Goal: Task Accomplishment & Management: Manage account settings

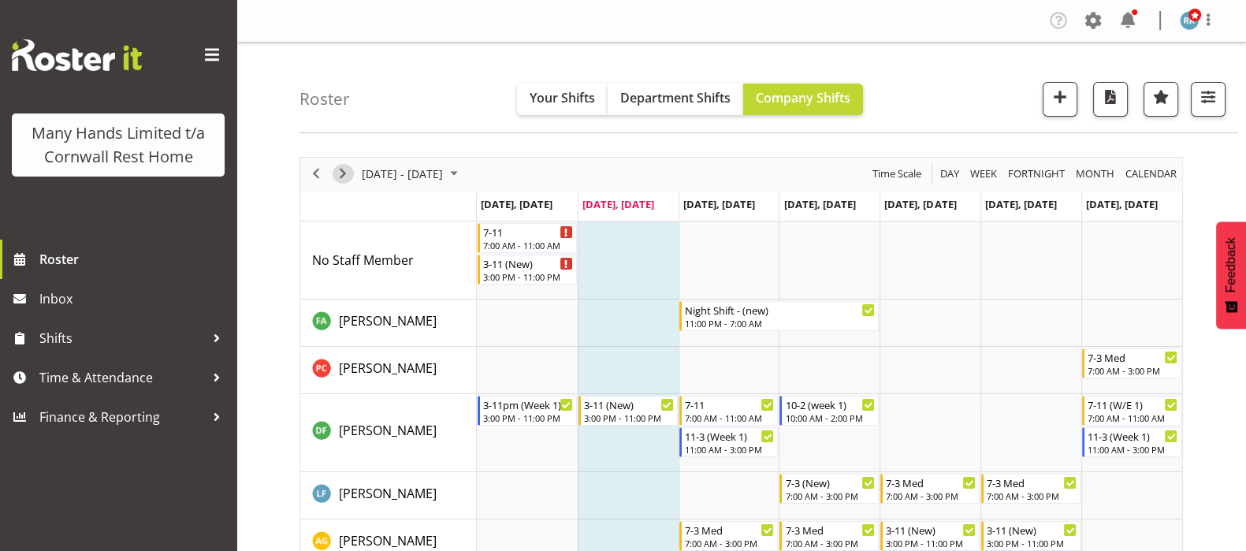
click at [348, 175] on span "Next" at bounding box center [342, 174] width 19 height 20
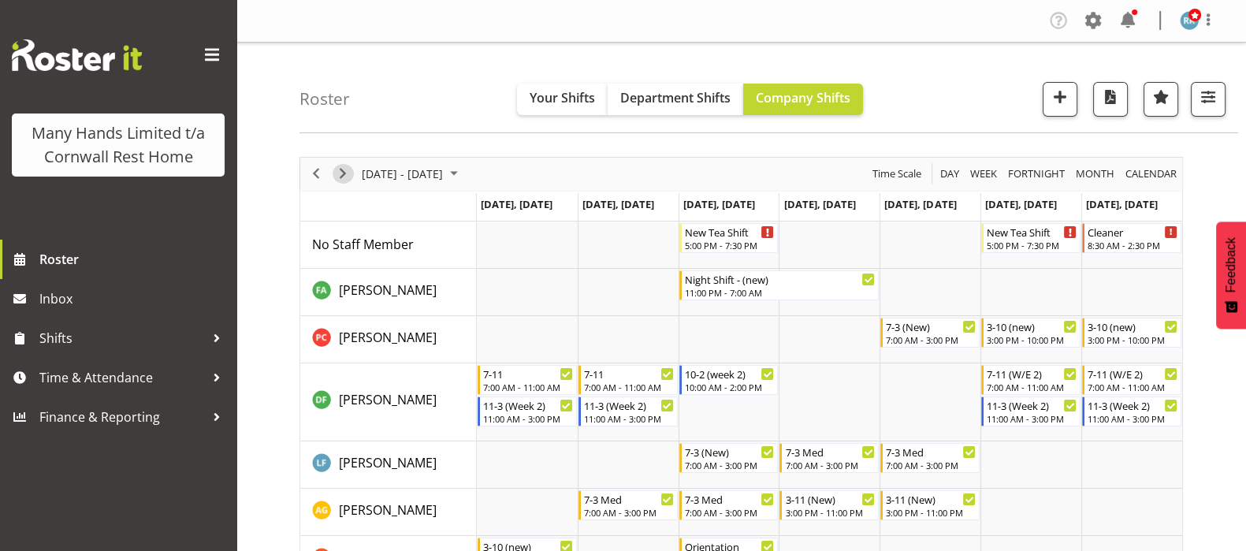
click at [340, 175] on span "Next" at bounding box center [342, 174] width 19 height 20
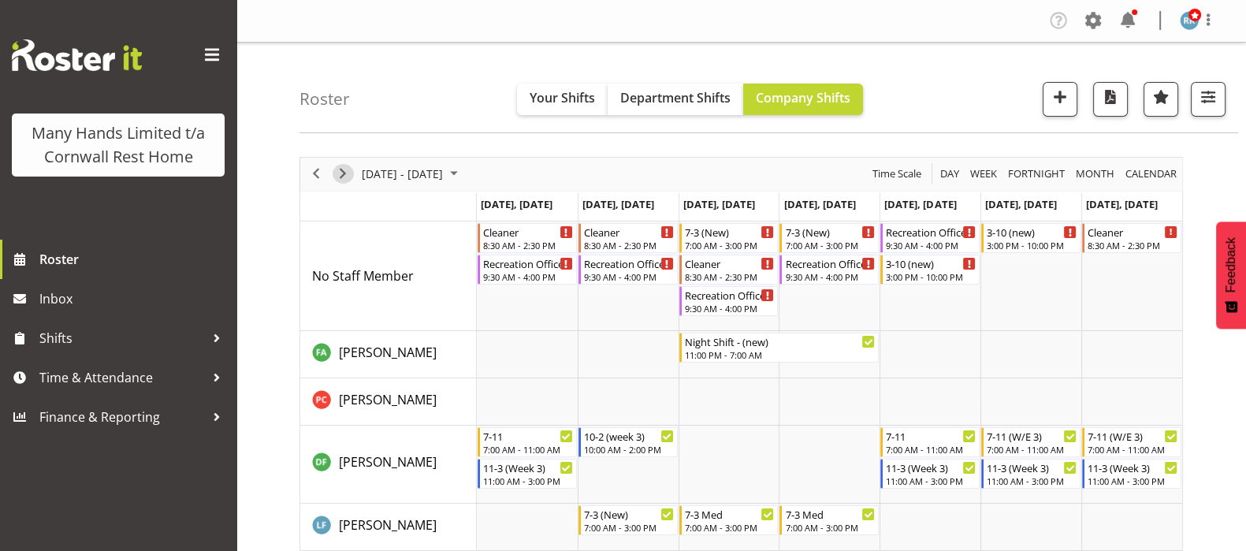
click at [340, 175] on span "Next" at bounding box center [342, 174] width 19 height 20
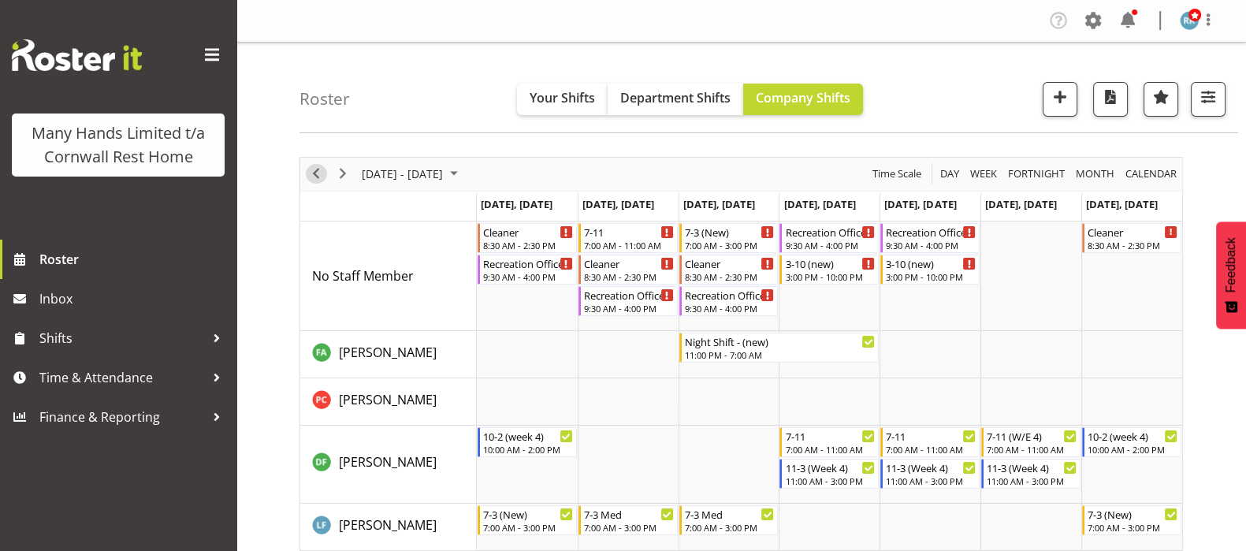
click at [315, 170] on span "Previous" at bounding box center [316, 174] width 19 height 20
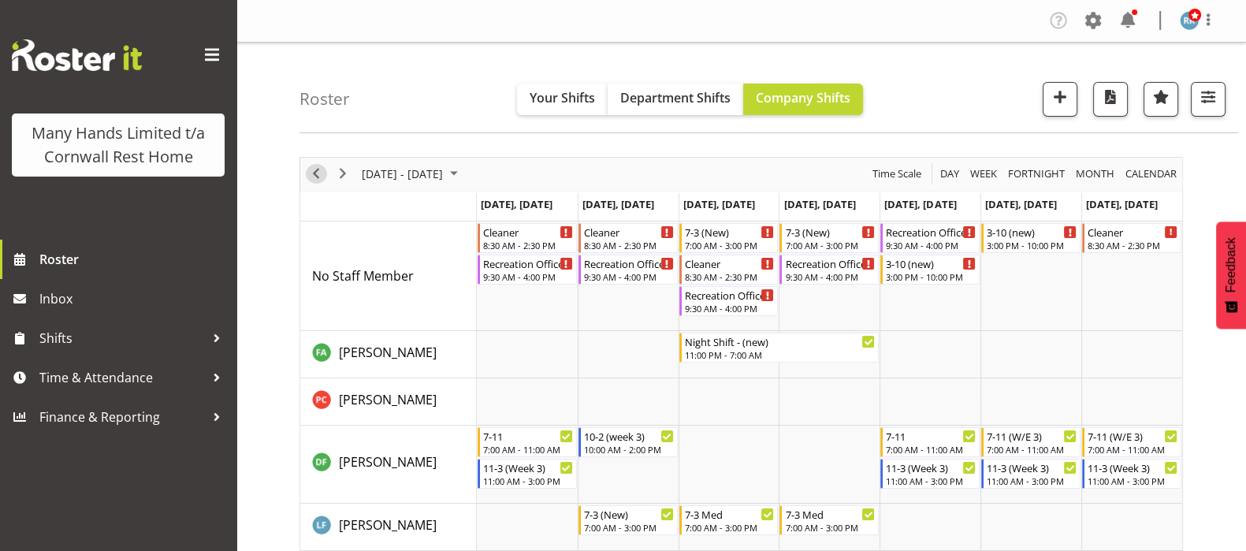
click at [315, 170] on span "Previous" at bounding box center [316, 174] width 19 height 20
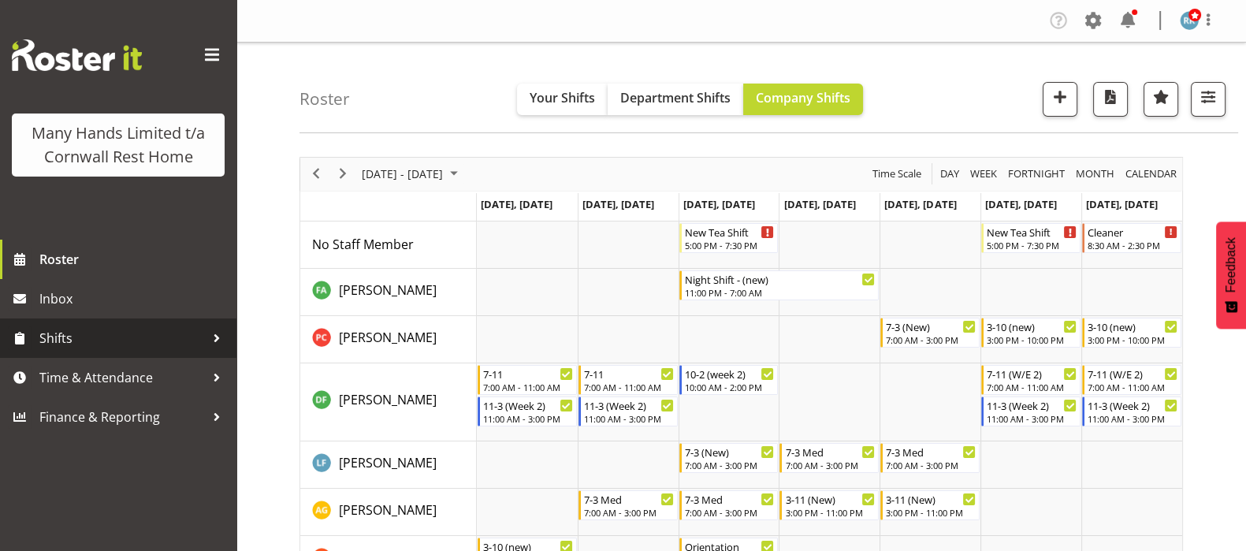
click at [65, 335] on span "Shifts" at bounding box center [122, 338] width 166 height 24
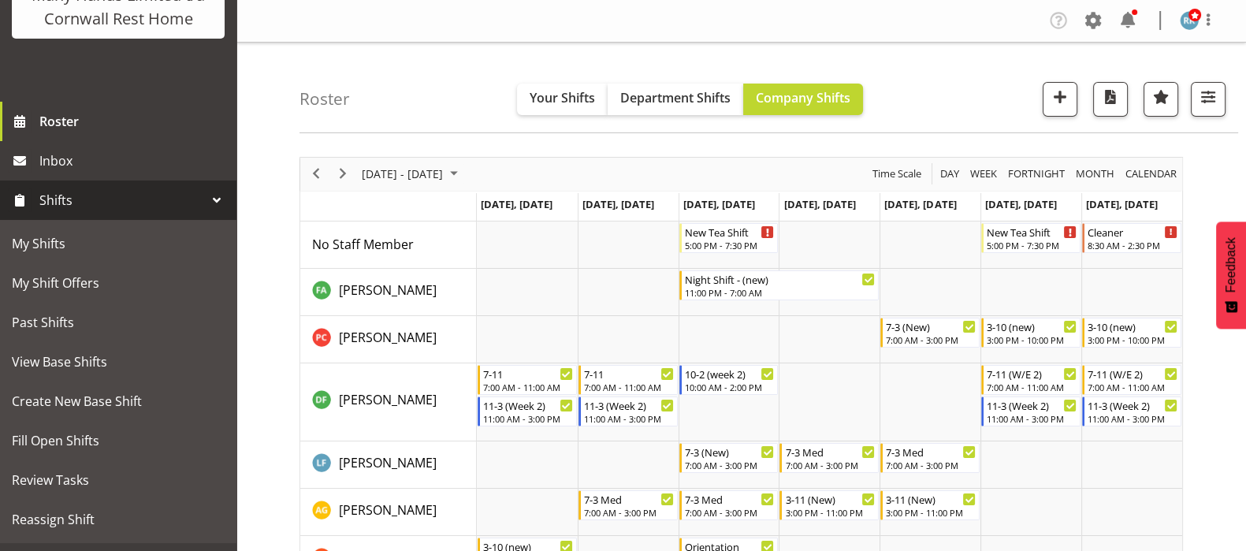
scroll to position [139, 0]
click at [55, 452] on span "Fill Open Shifts" at bounding box center [118, 440] width 213 height 24
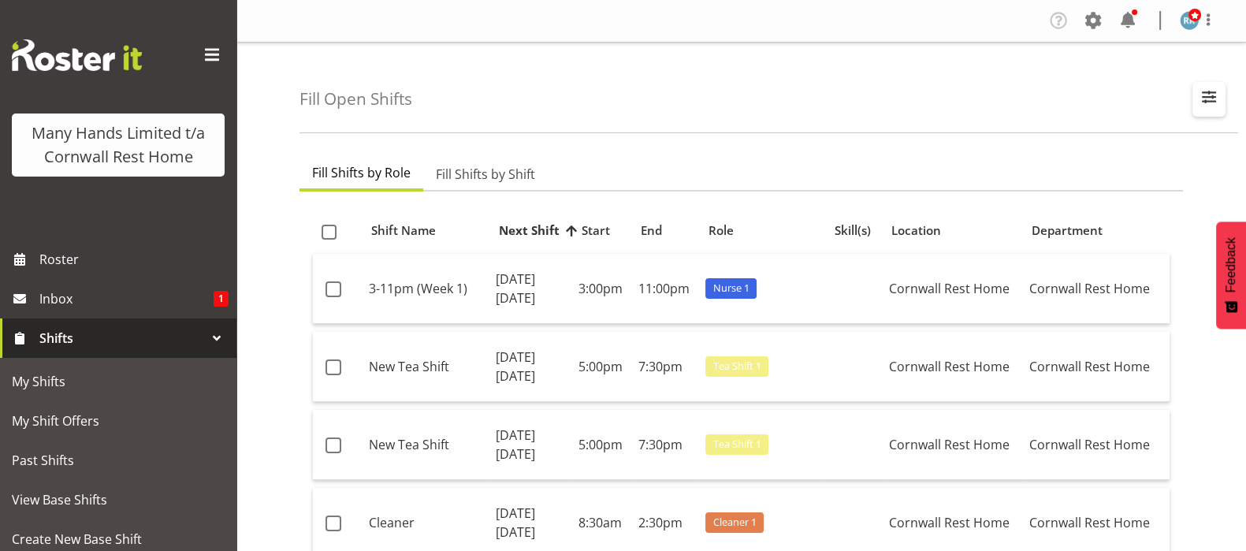
click at [1210, 98] on span "button" at bounding box center [1209, 97] width 20 height 20
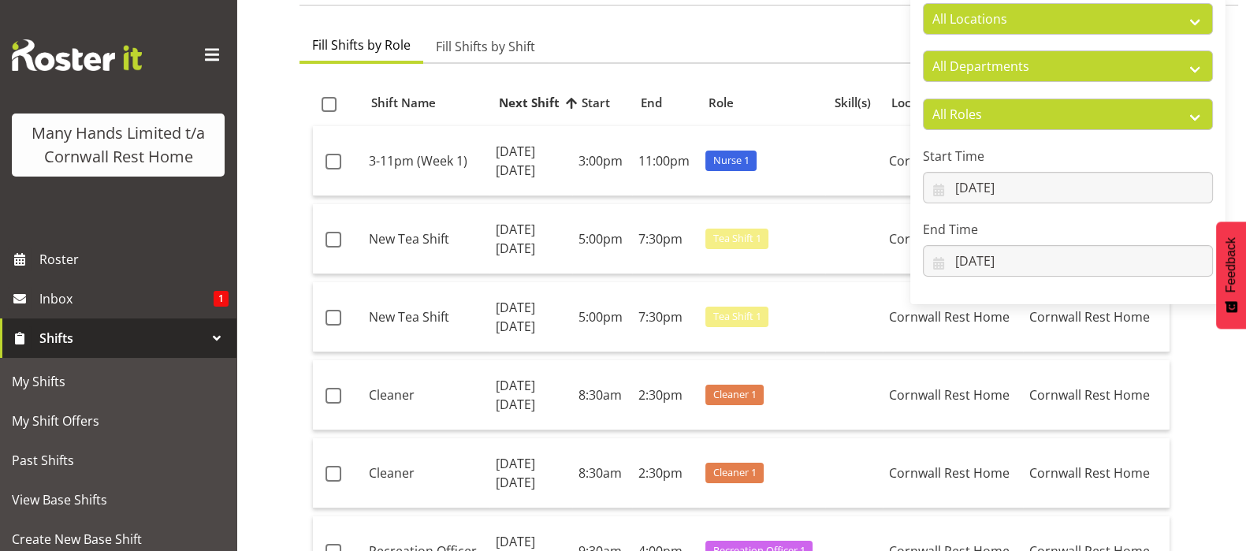
scroll to position [98, 0]
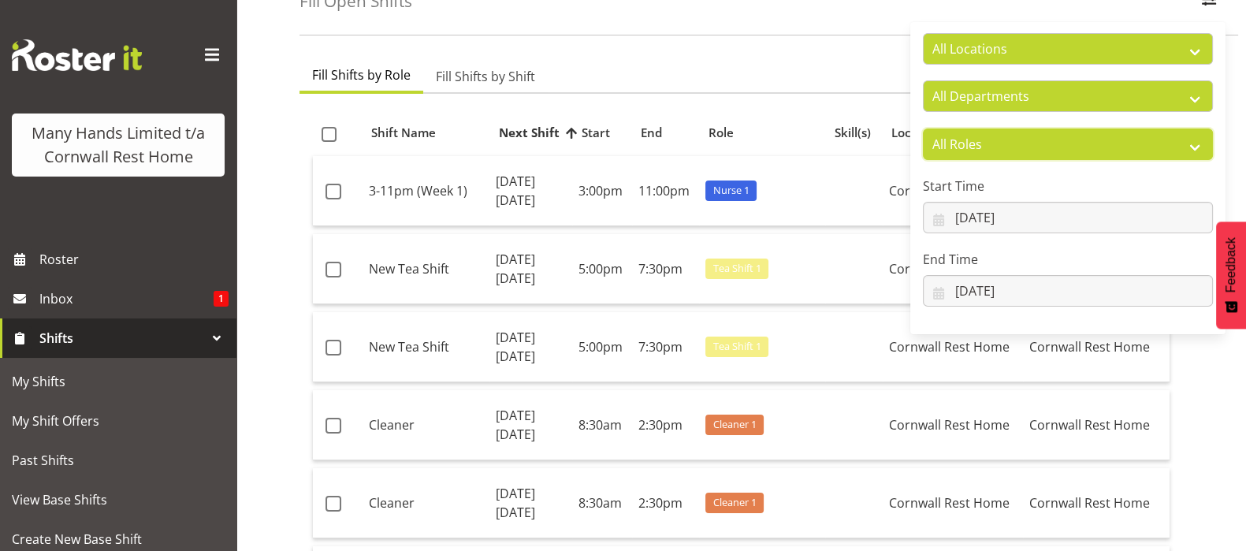
click at [1033, 155] on select "All Roles Administrator Care Giver Cleaner Cook Fran Manager Nurse On-Call Recr…" at bounding box center [1068, 144] width 290 height 32
select select "165"
click at [923, 128] on select "All Roles Administrator Care Giver Cleaner Cook Fran Manager Nurse On-Call Recr…" at bounding box center [1068, 144] width 290 height 32
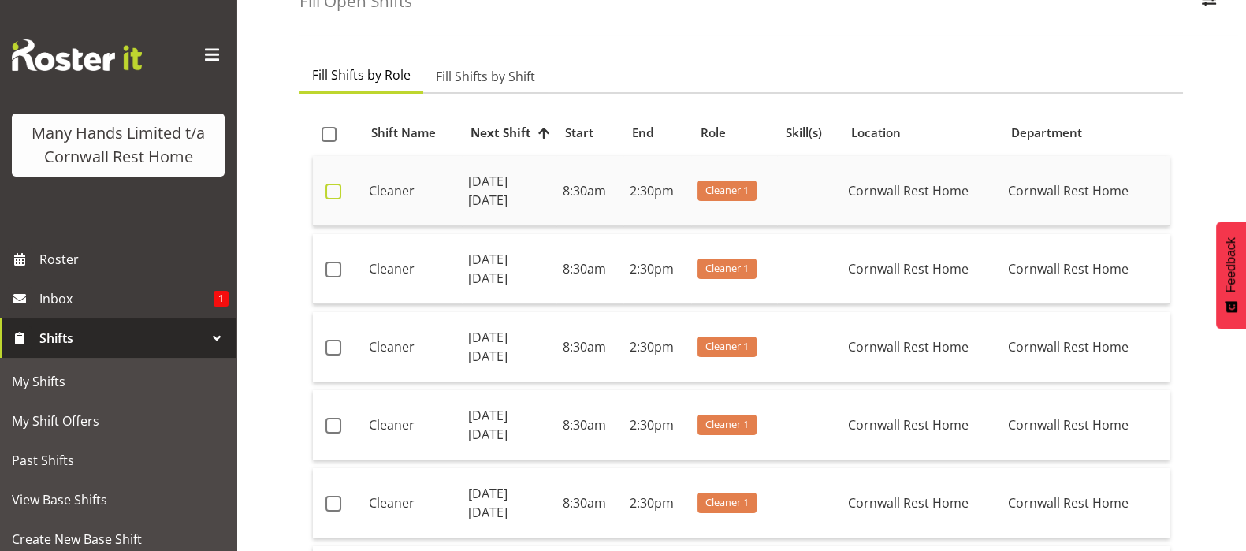
click at [331, 191] on span at bounding box center [334, 192] width 16 height 16
checkbox input "true"
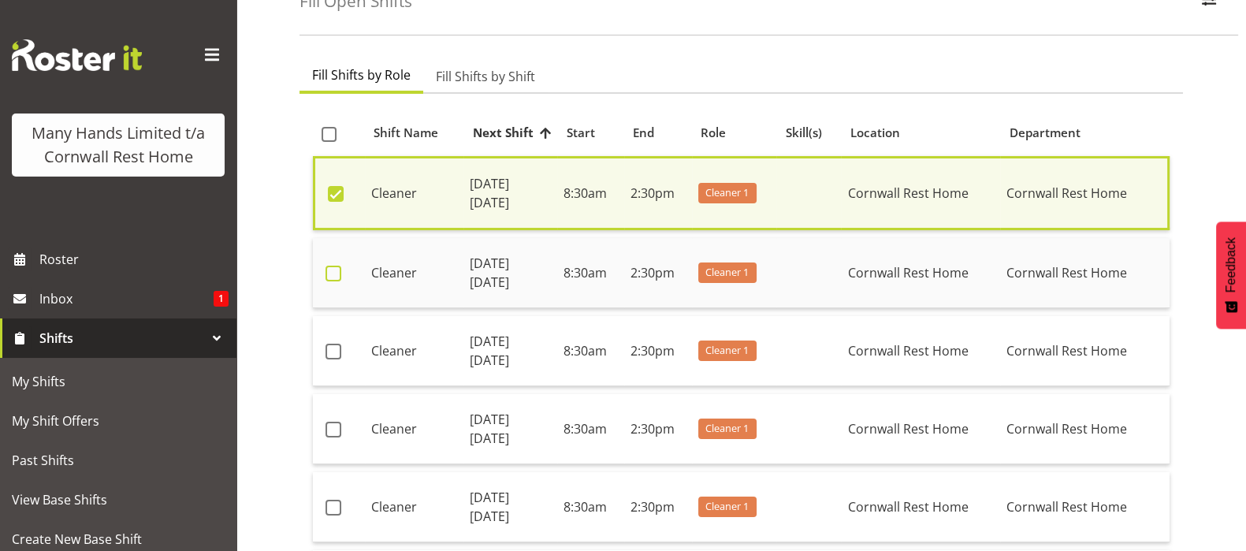
click at [327, 270] on span at bounding box center [334, 274] width 16 height 16
checkbox input "true"
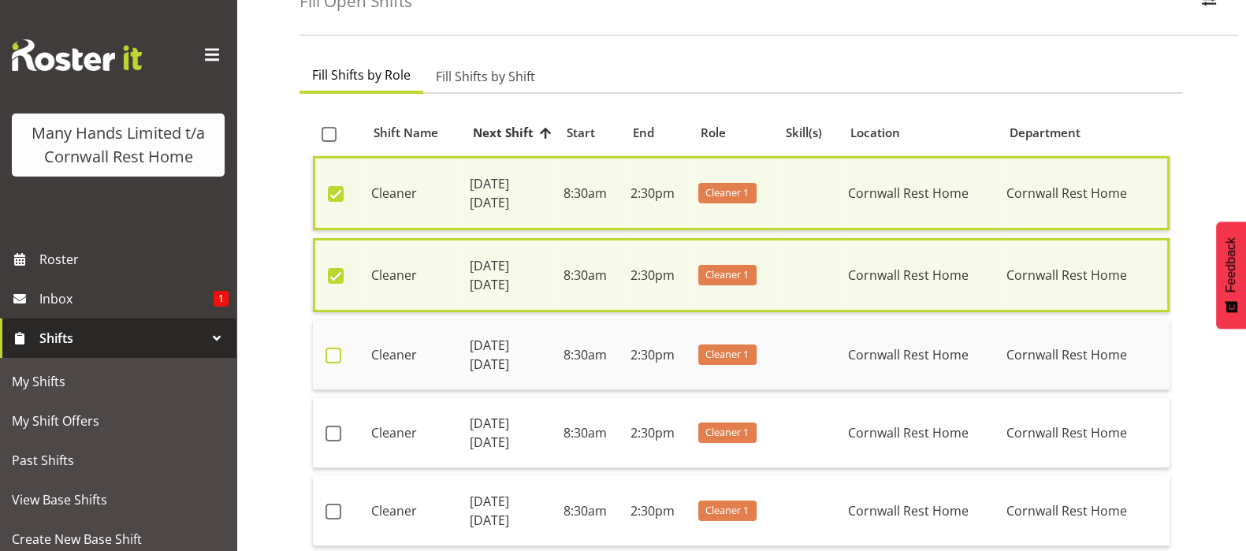
click at [329, 351] on span at bounding box center [334, 356] width 16 height 16
checkbox input "true"
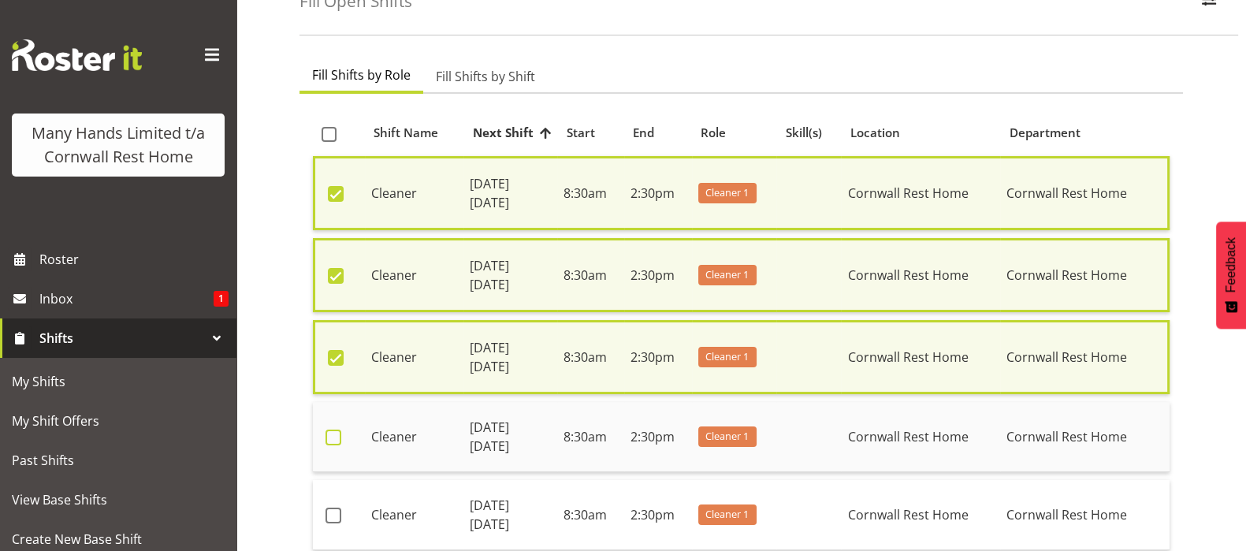
click at [332, 430] on span at bounding box center [334, 438] width 16 height 16
checkbox input "true"
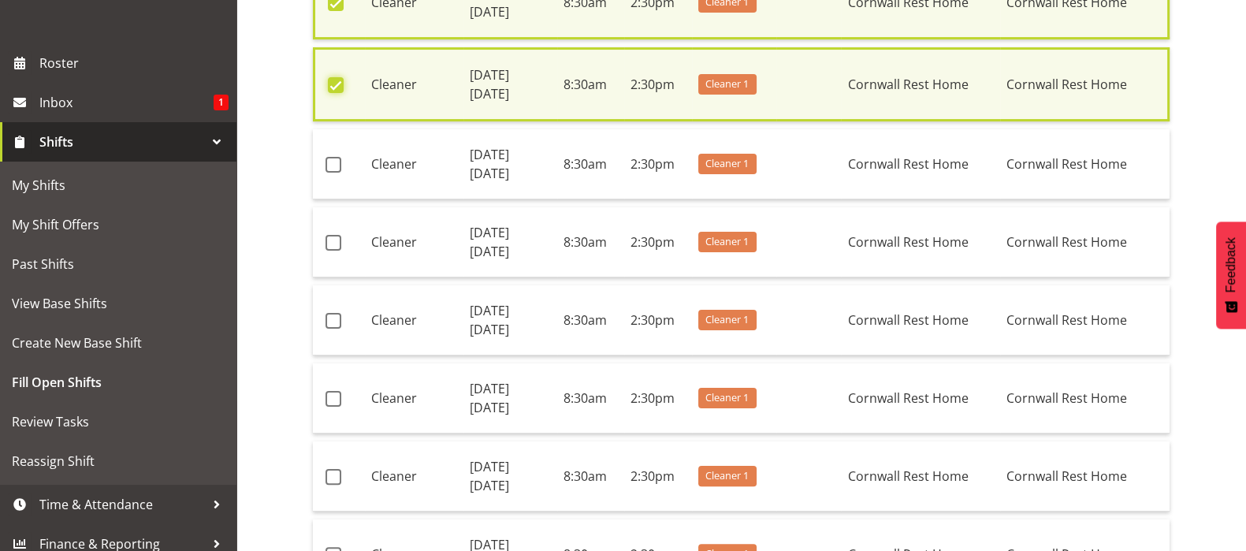
scroll to position [493, 0]
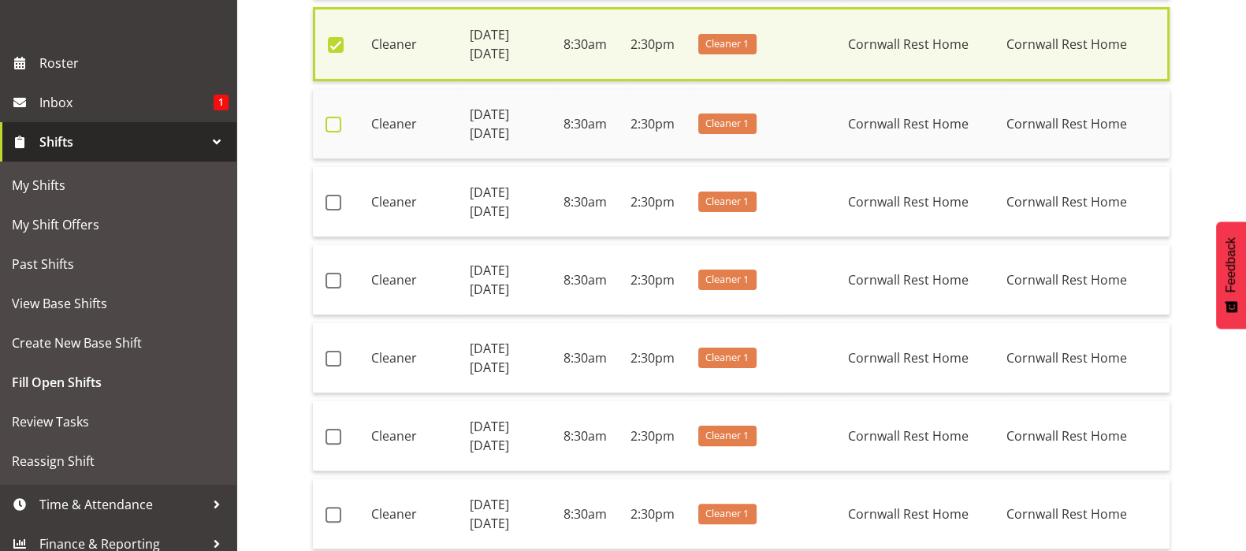
click at [335, 121] on span at bounding box center [334, 125] width 16 height 16
checkbox input "true"
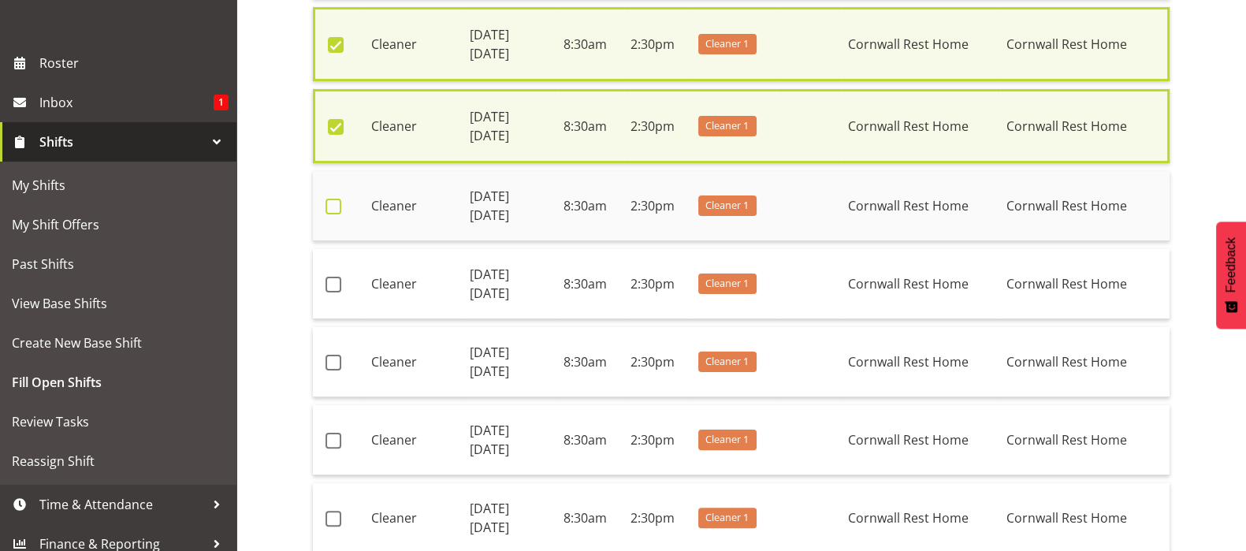
click at [329, 199] on span at bounding box center [334, 207] width 16 height 16
checkbox input "true"
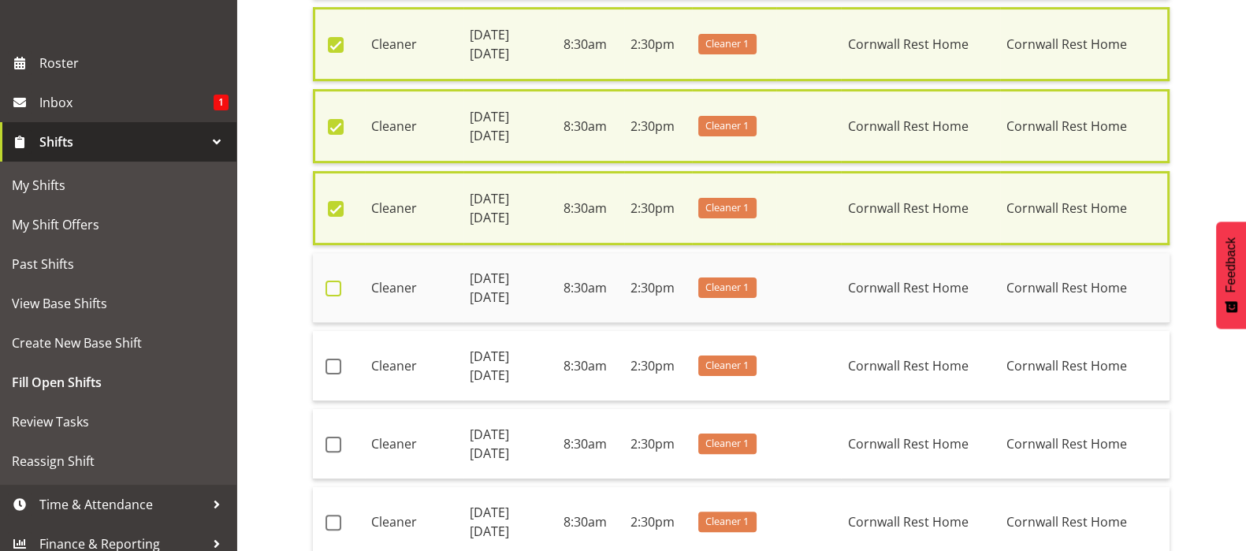
click at [332, 281] on span at bounding box center [334, 289] width 16 height 16
checkbox input "true"
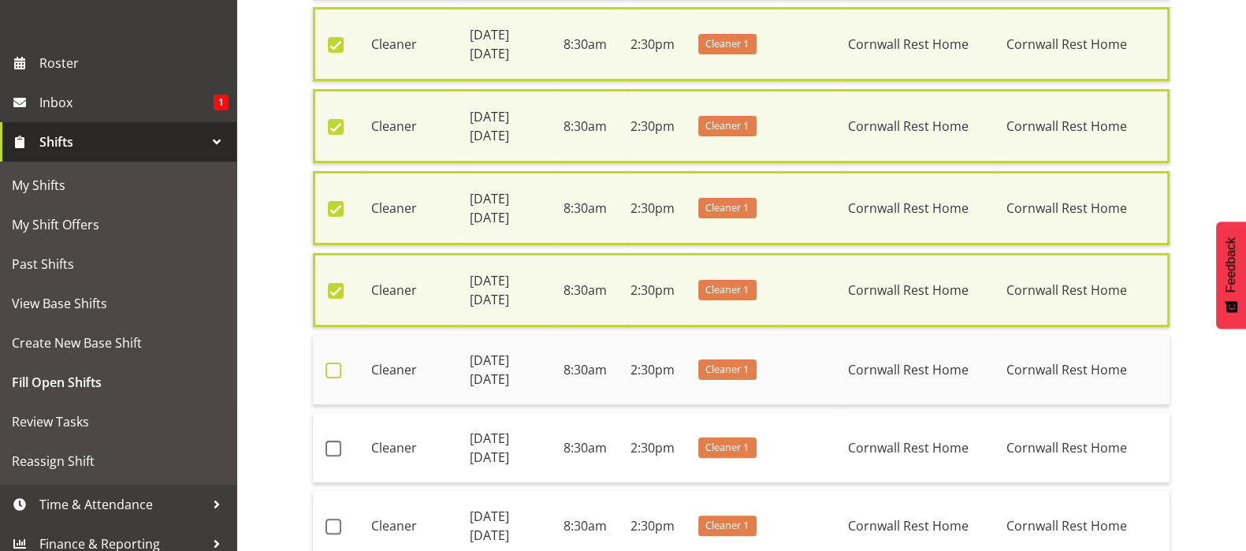
click at [335, 364] on span at bounding box center [334, 371] width 16 height 16
checkbox input "true"
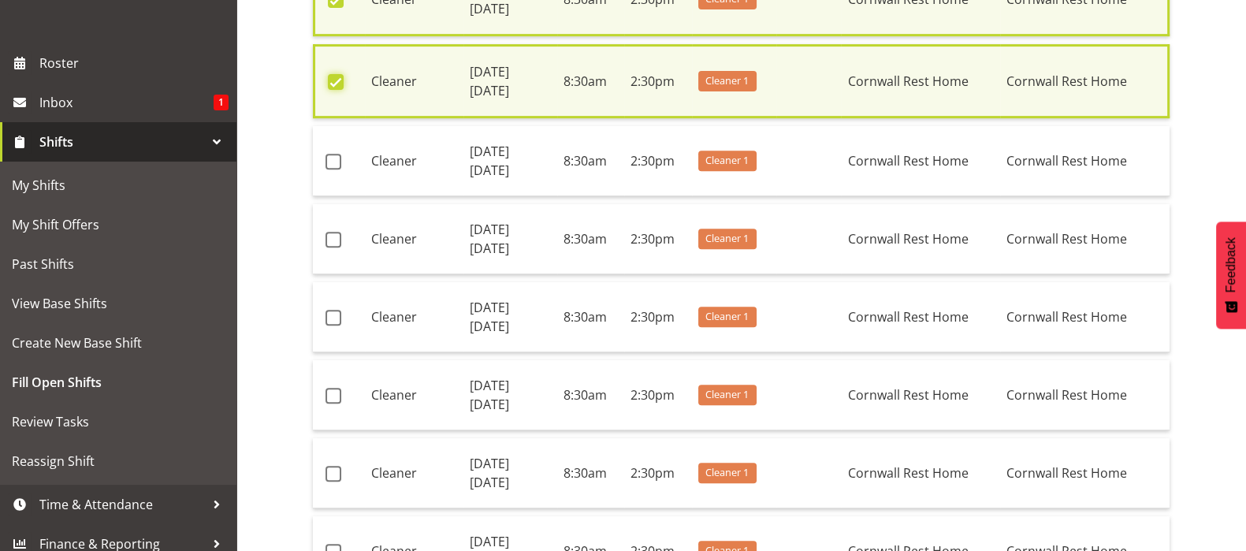
scroll to position [788, 0]
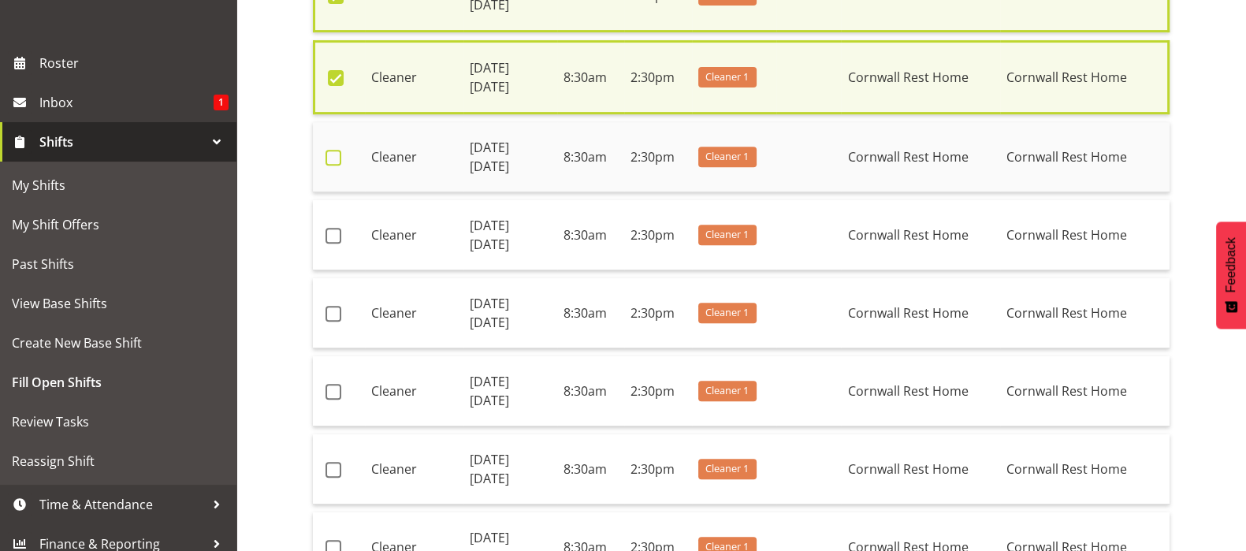
click at [333, 150] on span at bounding box center [334, 158] width 16 height 16
checkbox input "true"
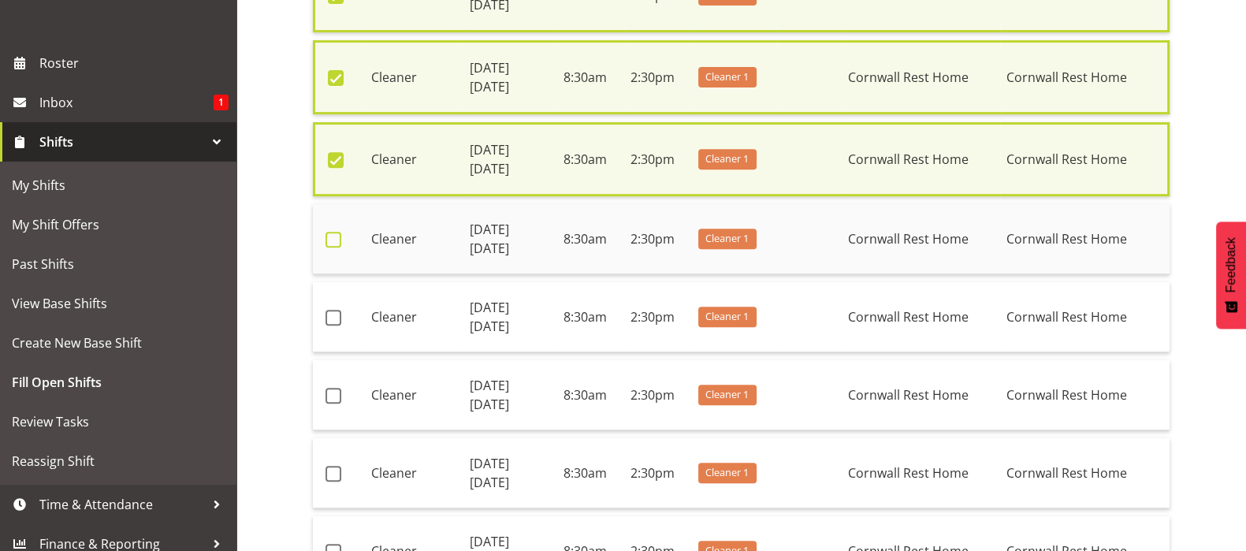
click at [332, 232] on span at bounding box center [334, 240] width 16 height 16
checkbox input "true"
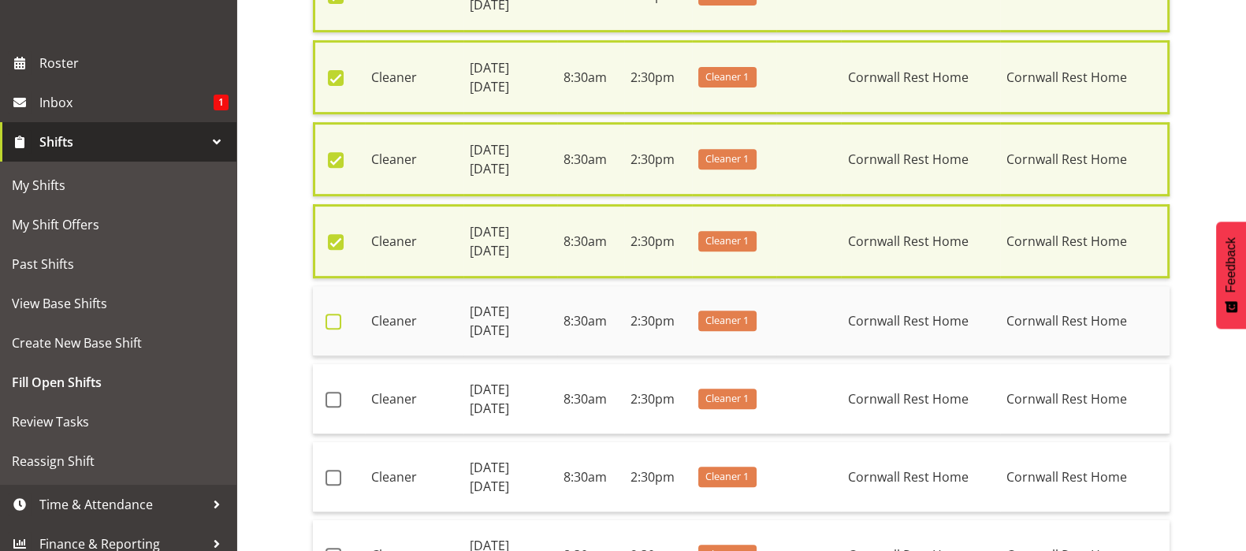
click at [335, 314] on span at bounding box center [334, 322] width 16 height 16
checkbox input "true"
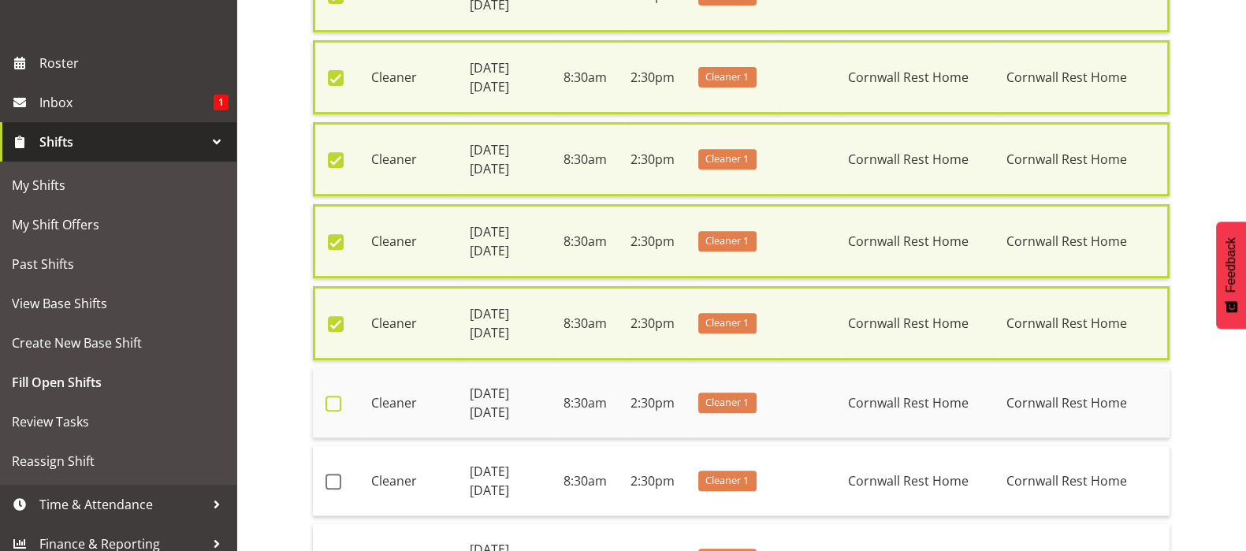
click at [328, 396] on span at bounding box center [334, 404] width 16 height 16
checkbox input "true"
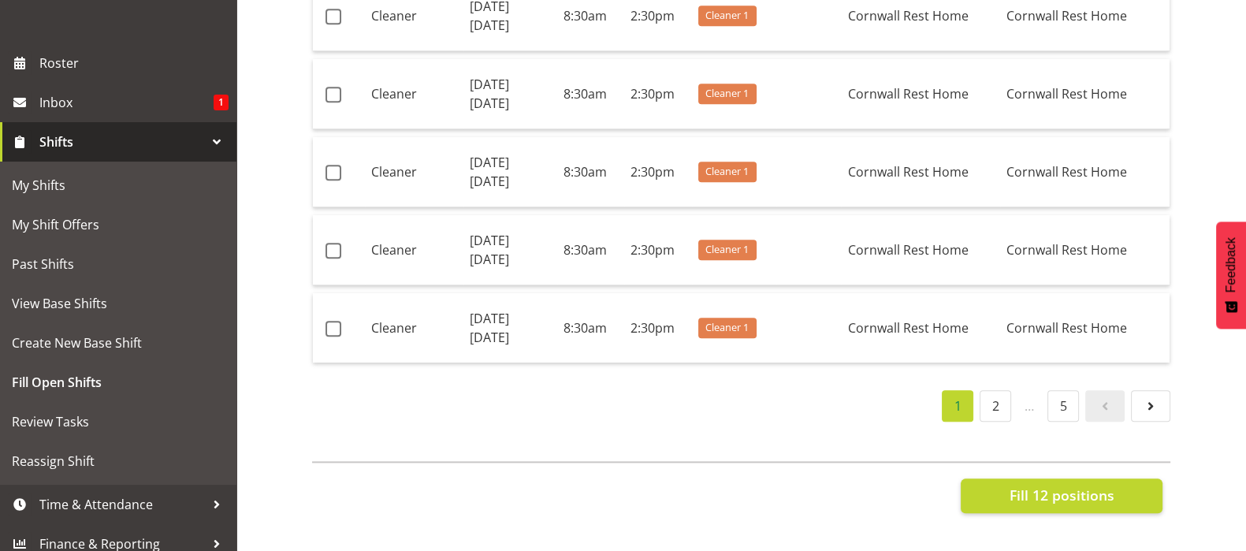
scroll to position [2275, 0]
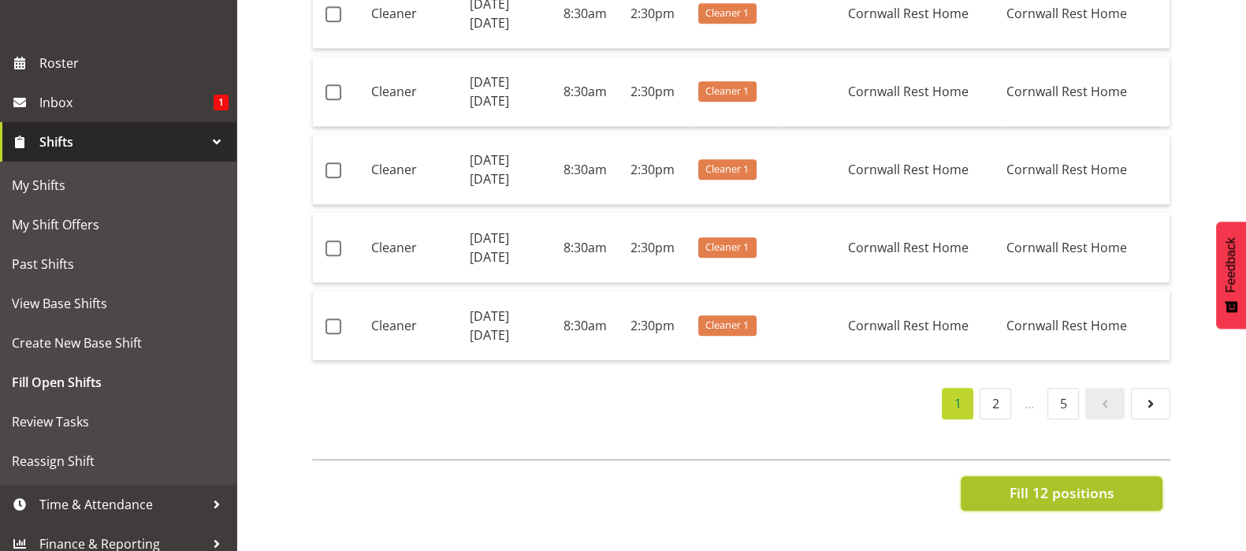
click at [1045, 482] on span "Fill 12 positions" at bounding box center [1061, 492] width 105 height 20
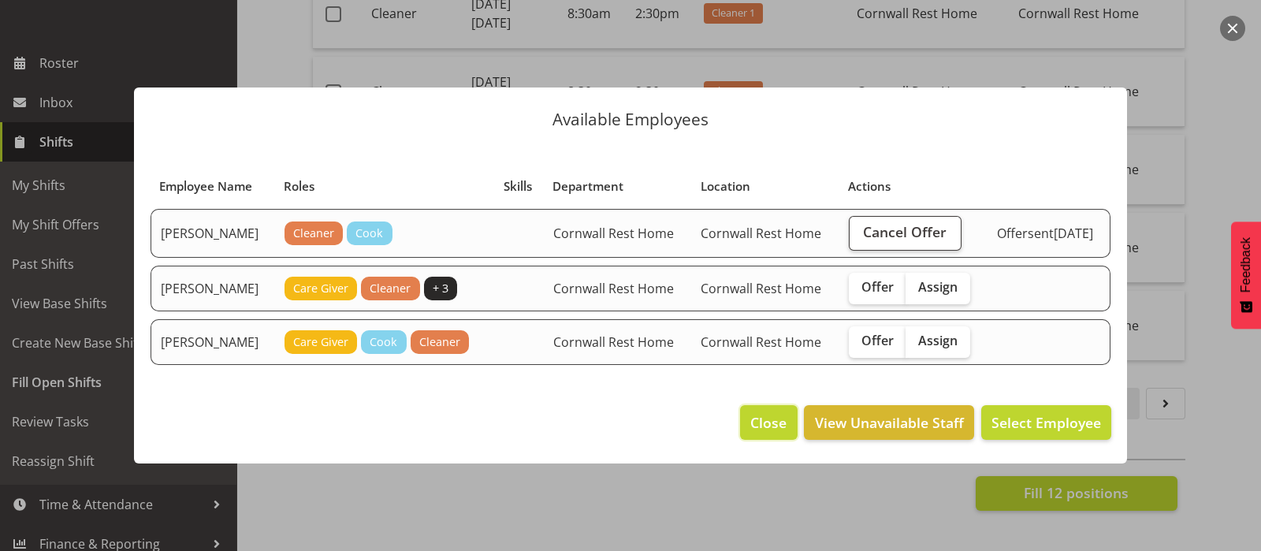
click at [773, 425] on span "Close" at bounding box center [768, 422] width 36 height 20
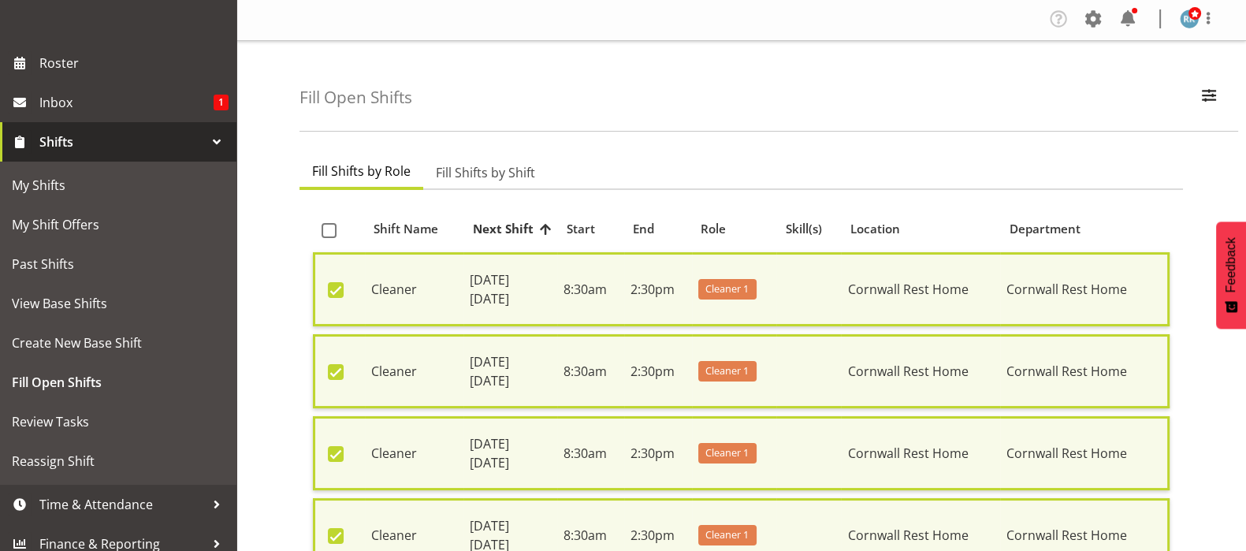
scroll to position [0, 0]
click at [330, 288] on span at bounding box center [336, 292] width 16 height 16
checkbox input "false"
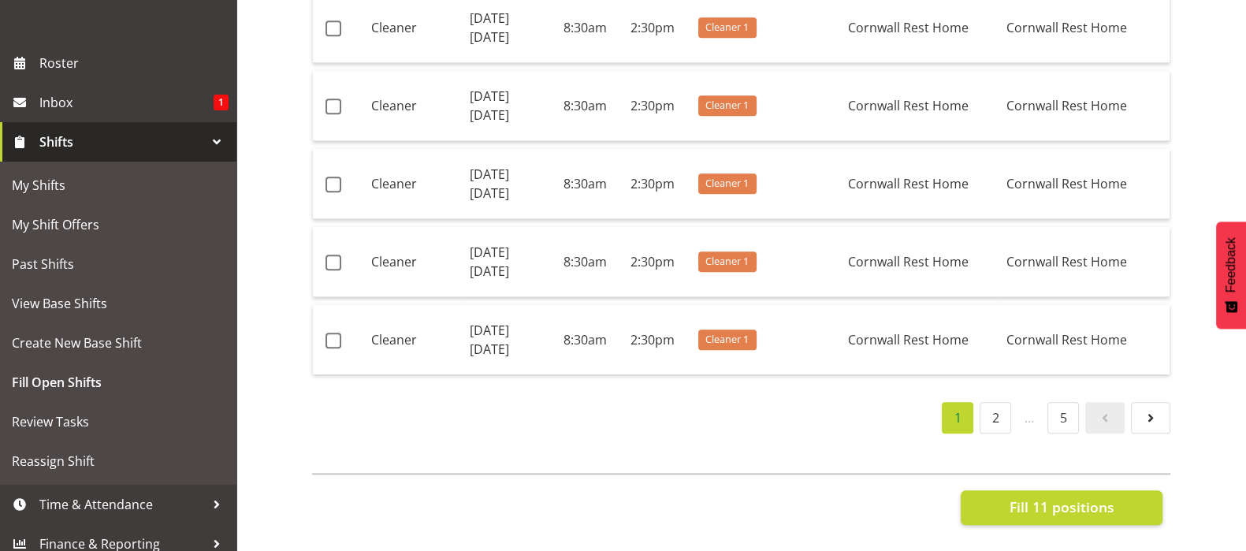
scroll to position [2272, 0]
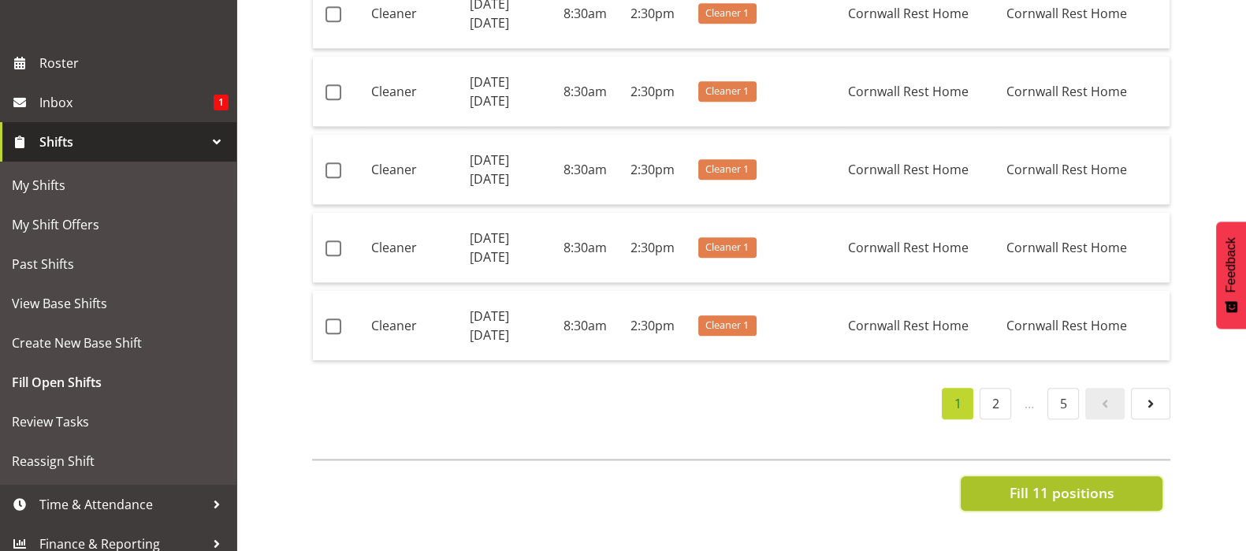
click at [1052, 482] on span "Fill 11 positions" at bounding box center [1061, 492] width 105 height 20
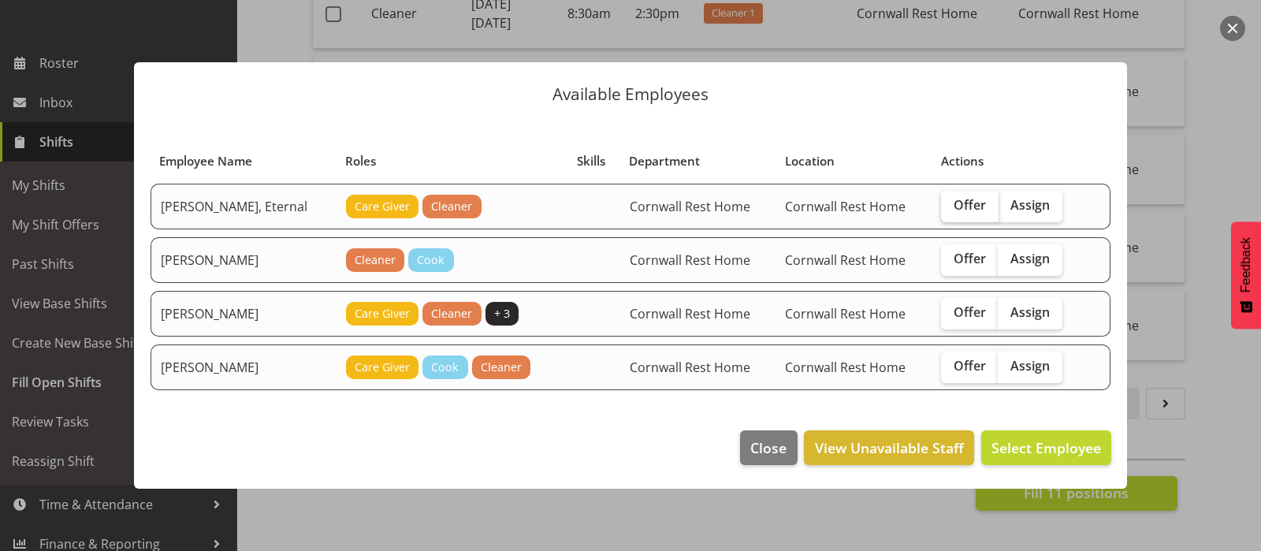
click at [962, 201] on span "Offer" at bounding box center [970, 205] width 32 height 16
click at [952, 201] on input "Offer" at bounding box center [946, 205] width 10 height 10
checkbox input "true"
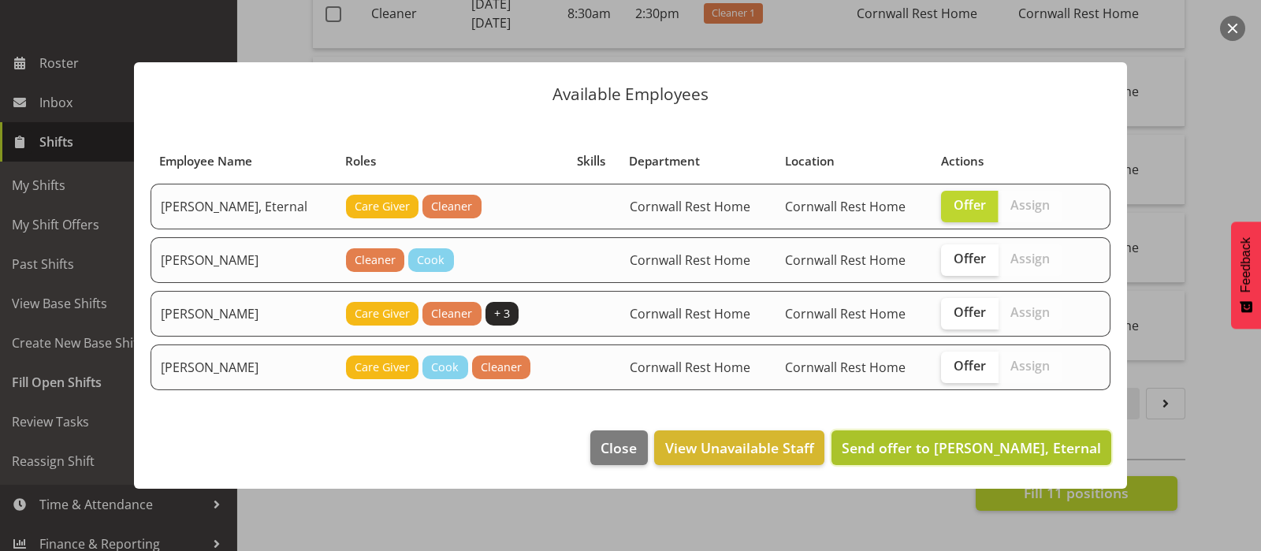
click at [1013, 443] on span "Send offer to Sutton, Eternal" at bounding box center [971, 447] width 259 height 19
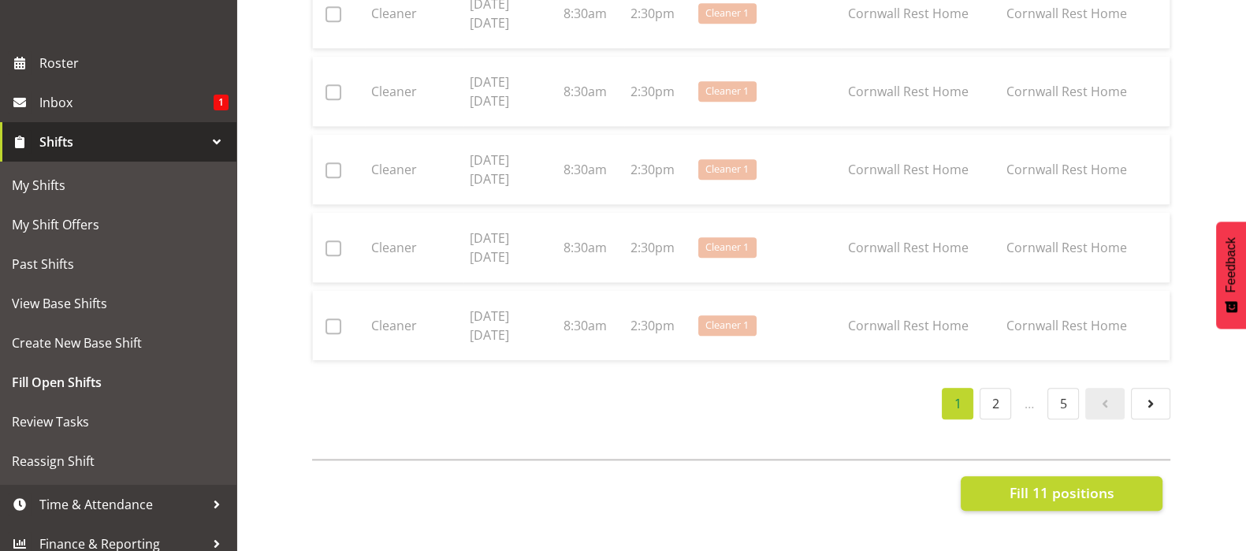
checkbox input "false"
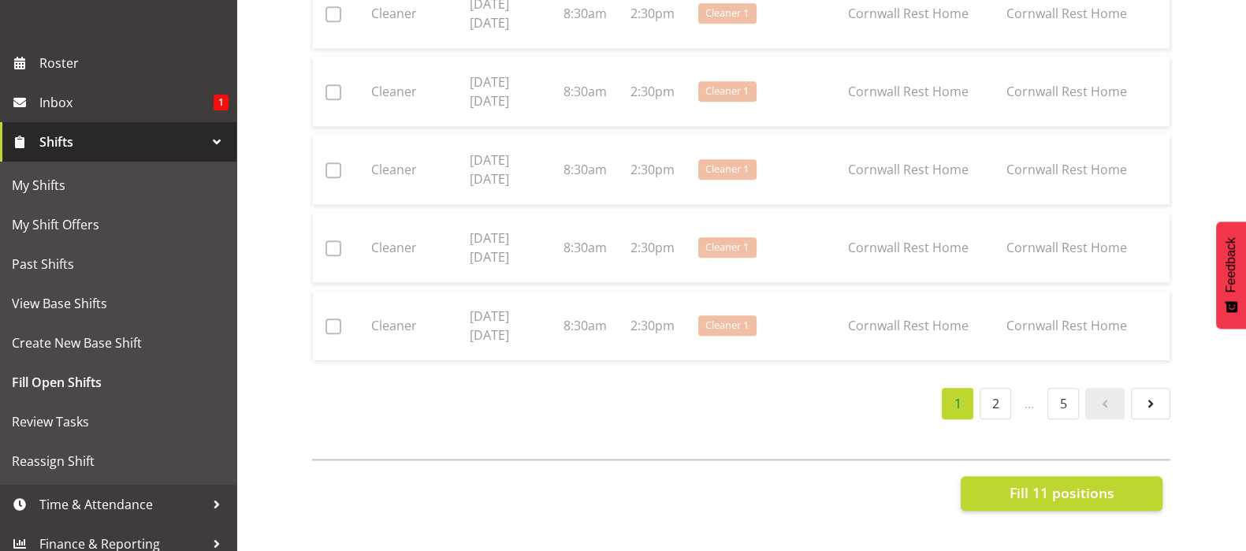
checkbox input "false"
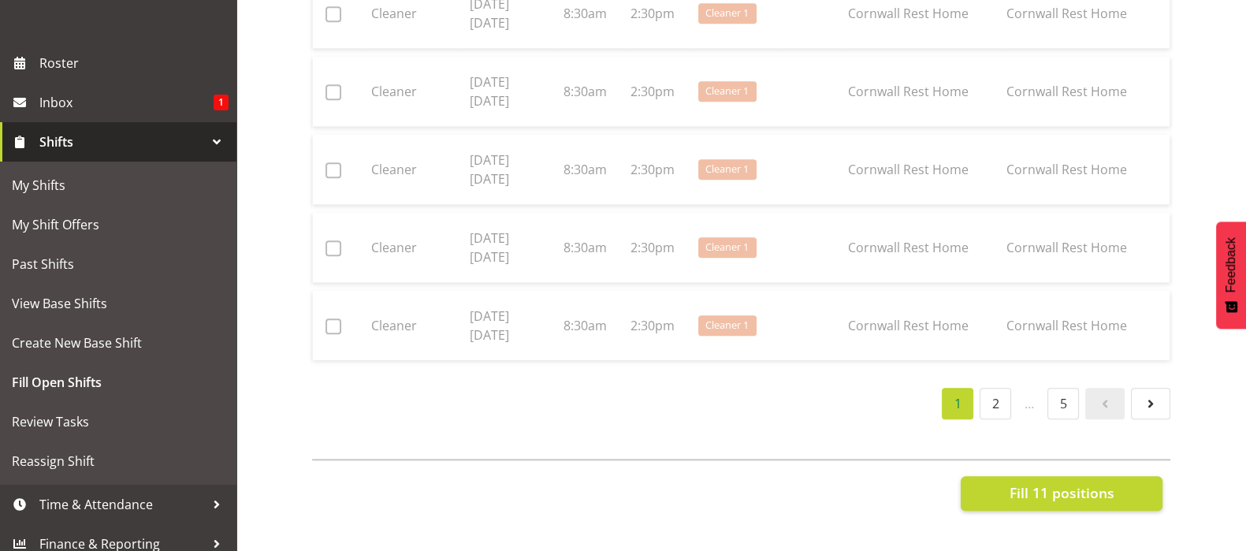
checkbox input "false"
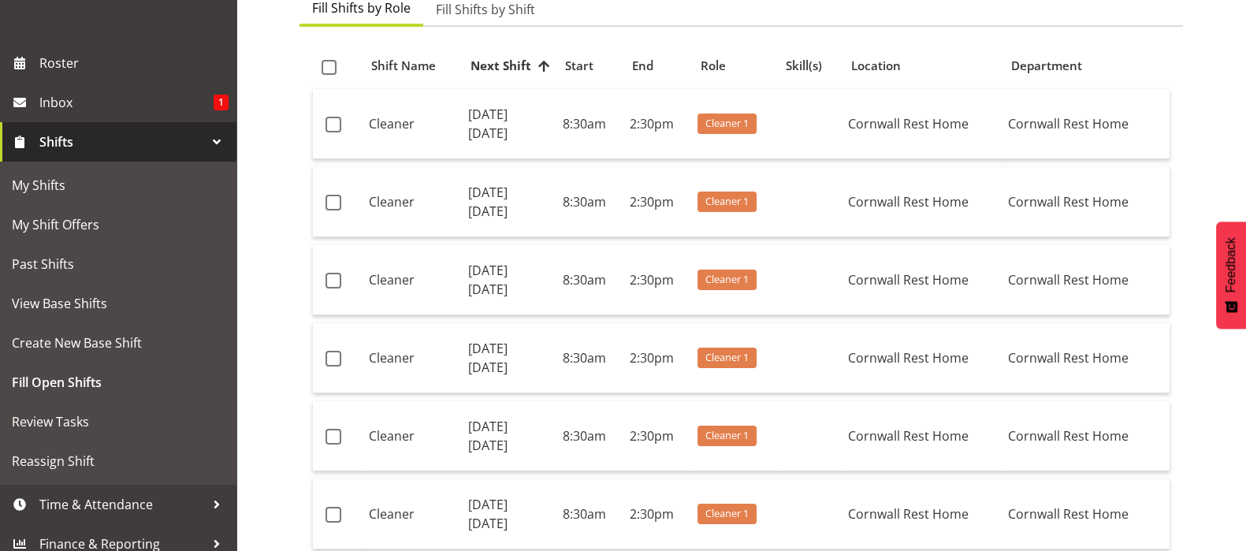
scroll to position [0, 0]
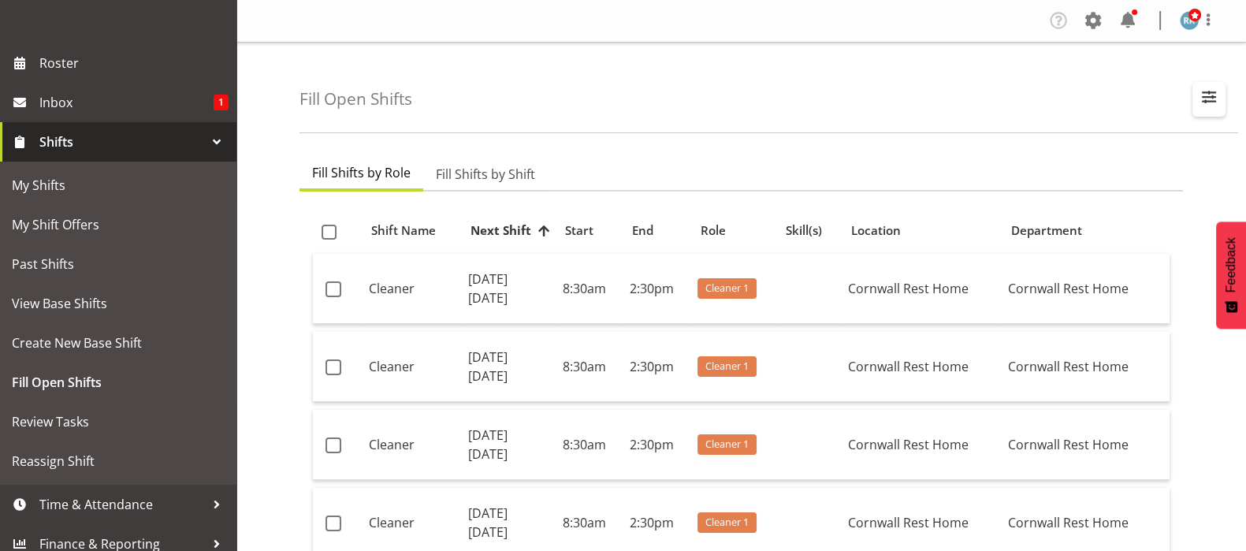
click at [1211, 99] on span "button" at bounding box center [1209, 97] width 20 height 20
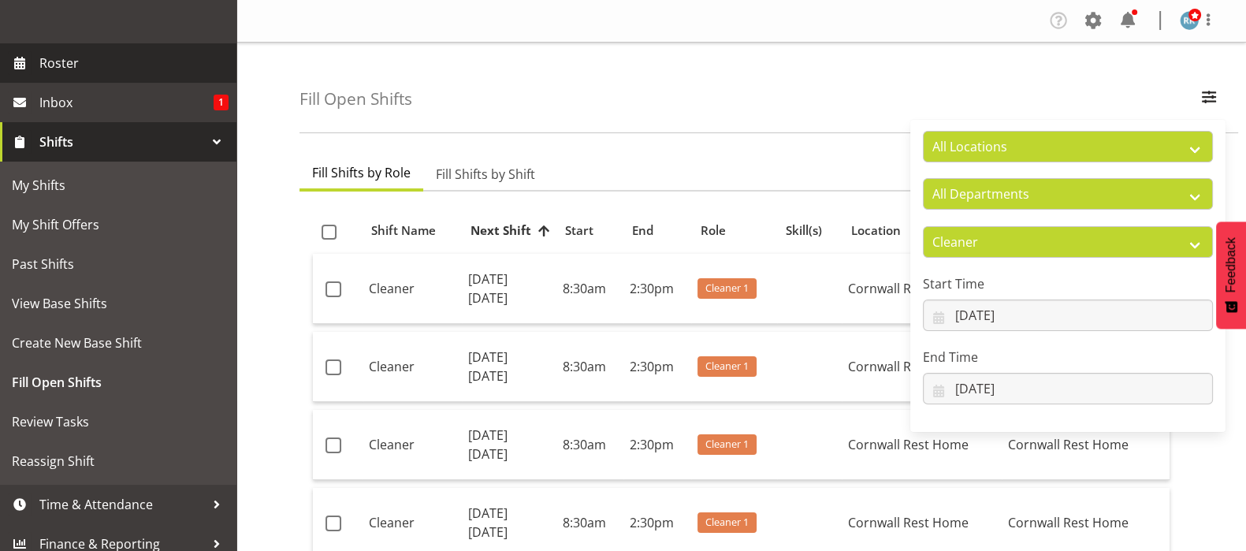
click at [52, 75] on span "Roster" at bounding box center [133, 63] width 189 height 24
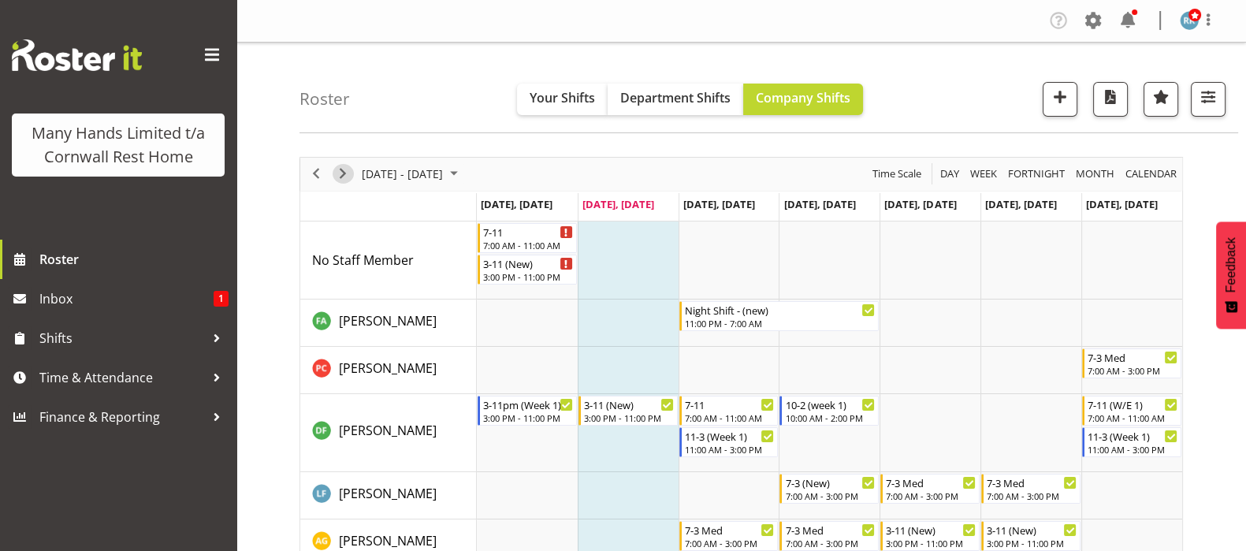
click at [345, 174] on span "Next" at bounding box center [342, 174] width 19 height 20
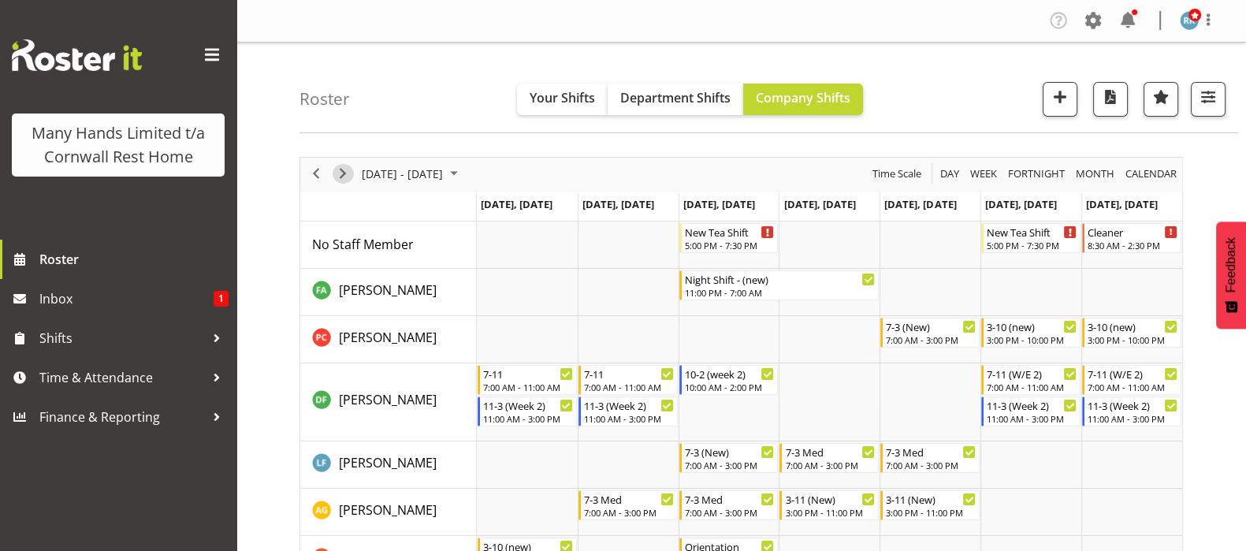
click at [337, 174] on span "Next" at bounding box center [342, 174] width 19 height 20
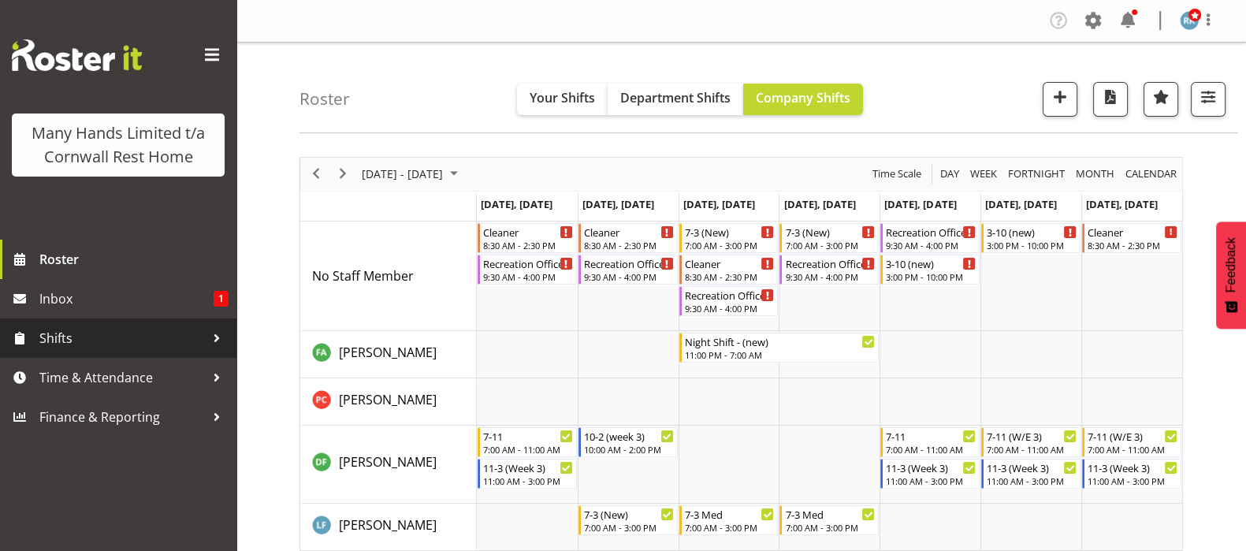
click at [67, 340] on span "Shifts" at bounding box center [122, 338] width 166 height 24
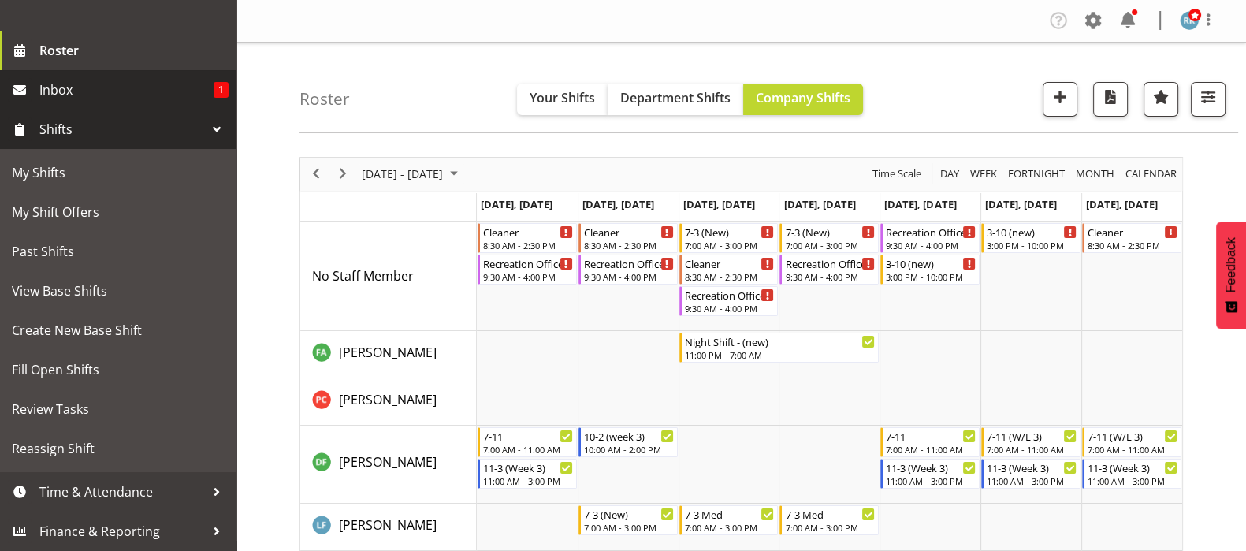
scroll to position [233, 0]
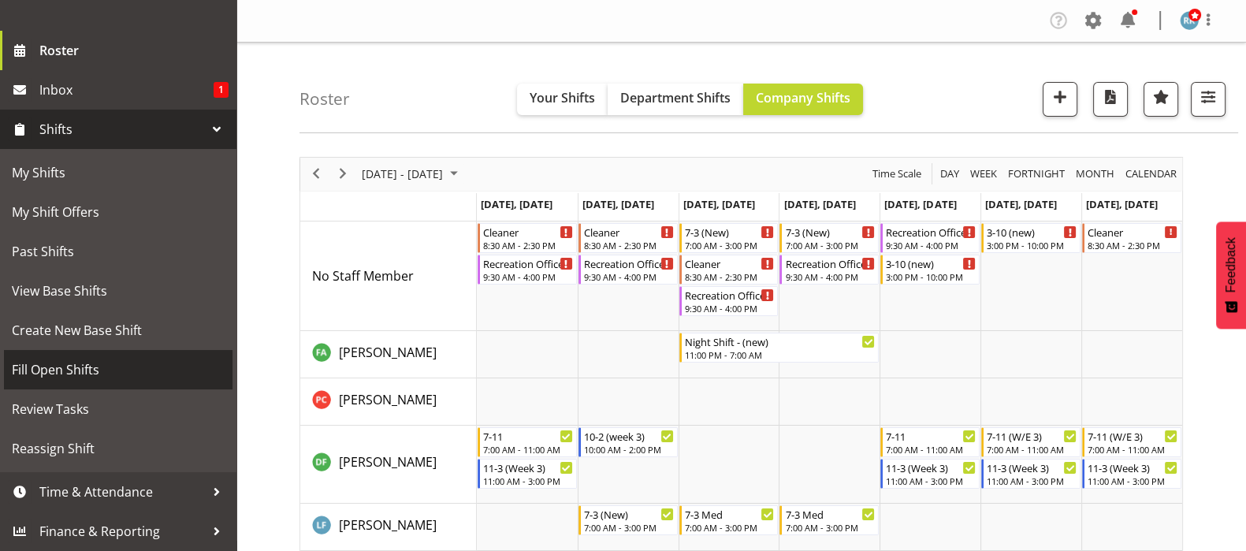
click at [54, 363] on span "Fill Open Shifts" at bounding box center [118, 370] width 213 height 24
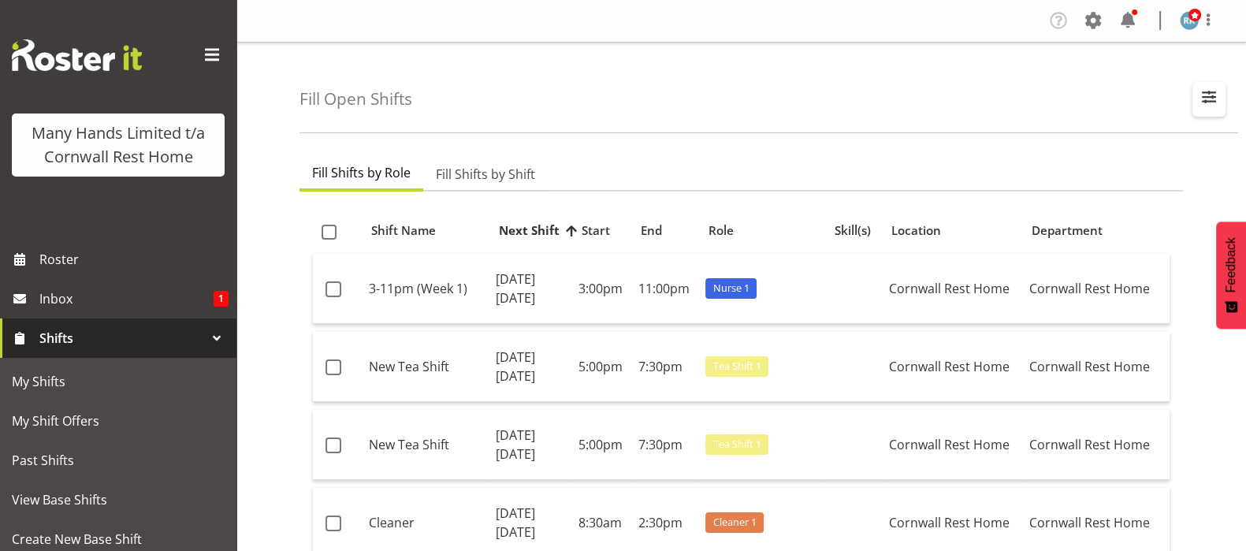
click at [1212, 88] on span "button" at bounding box center [1209, 97] width 20 height 20
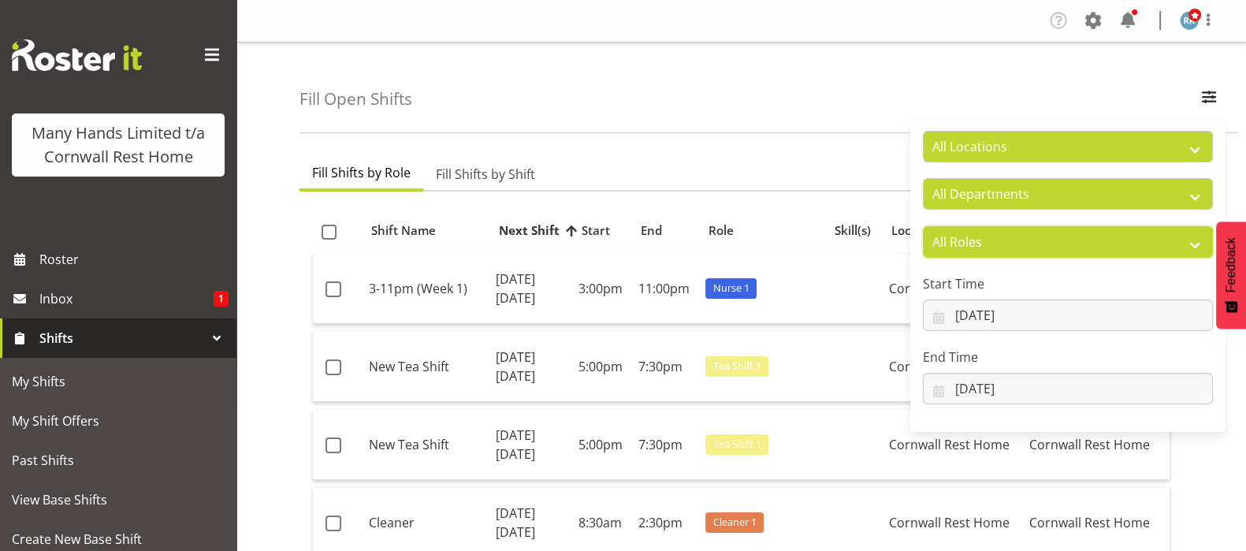
click at [1197, 244] on select "All Roles Administrator Care Giver Cleaner Cook Fran Manager Nurse On-Call Recr…" at bounding box center [1068, 242] width 290 height 32
select select "52"
click at [923, 226] on select "All Roles Administrator Care Giver Cleaner Cook Fran Manager Nurse On-Call Recr…" at bounding box center [1068, 242] width 290 height 32
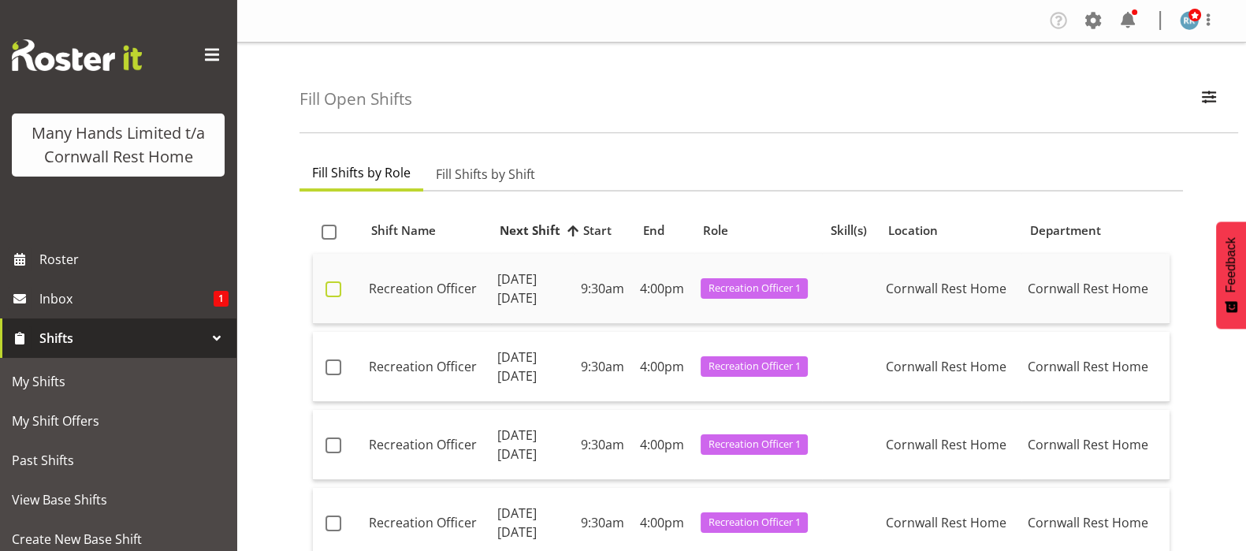
click at [333, 296] on span at bounding box center [334, 289] width 16 height 16
checkbox input "true"
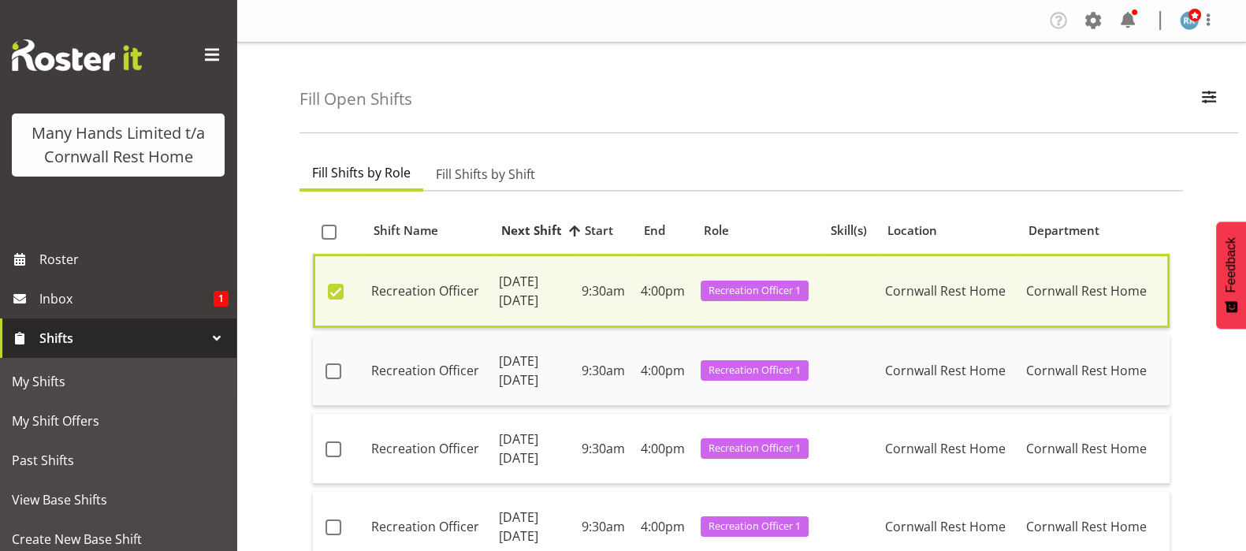
click at [329, 382] on td at bounding box center [339, 371] width 52 height 70
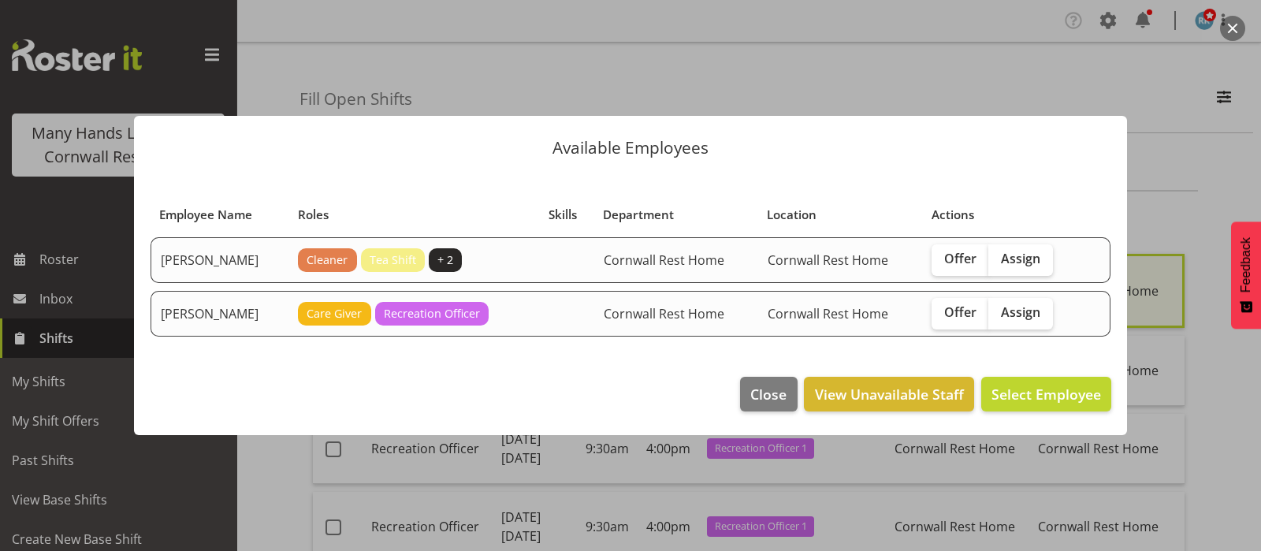
click at [1238, 24] on button "button" at bounding box center [1232, 28] width 25 height 25
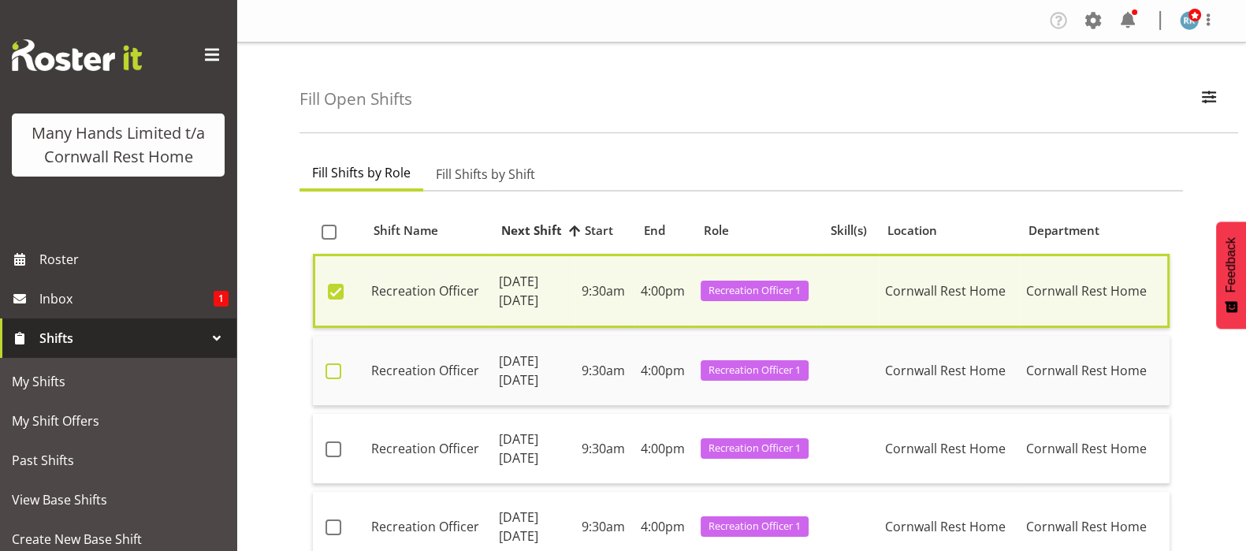
click at [330, 376] on span at bounding box center [334, 371] width 16 height 16
checkbox input "true"
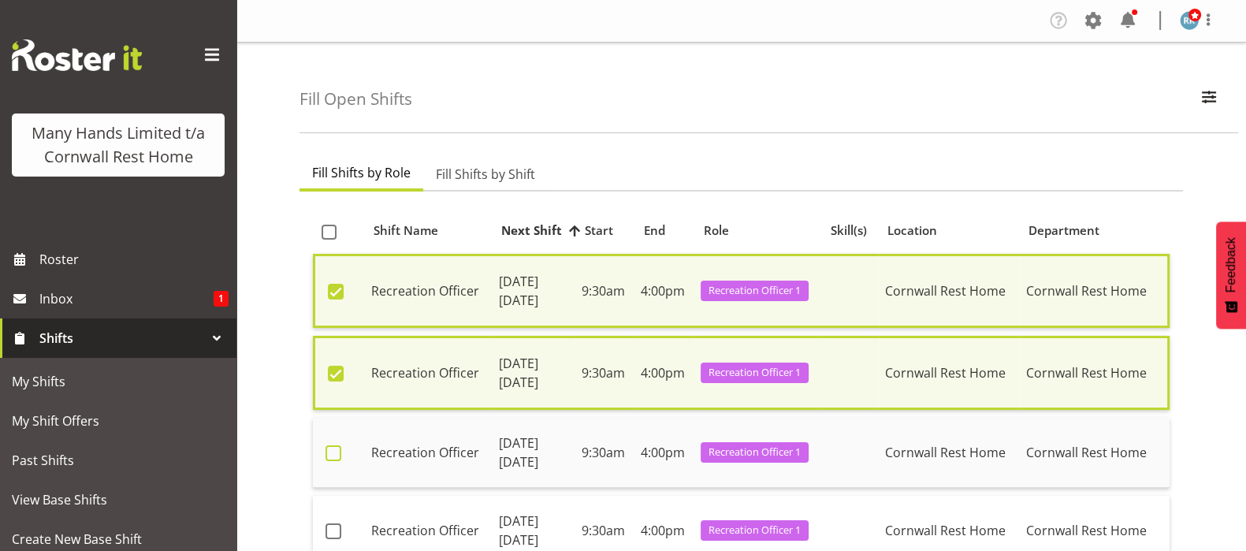
click at [330, 446] on span at bounding box center [334, 453] width 16 height 16
checkbox input "true"
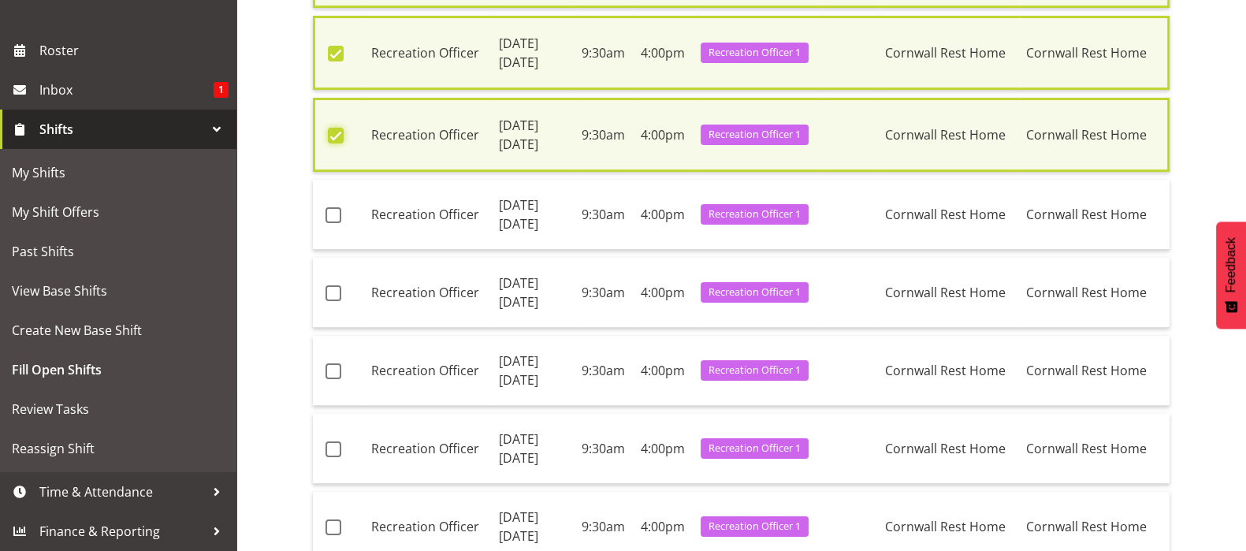
scroll to position [393, 0]
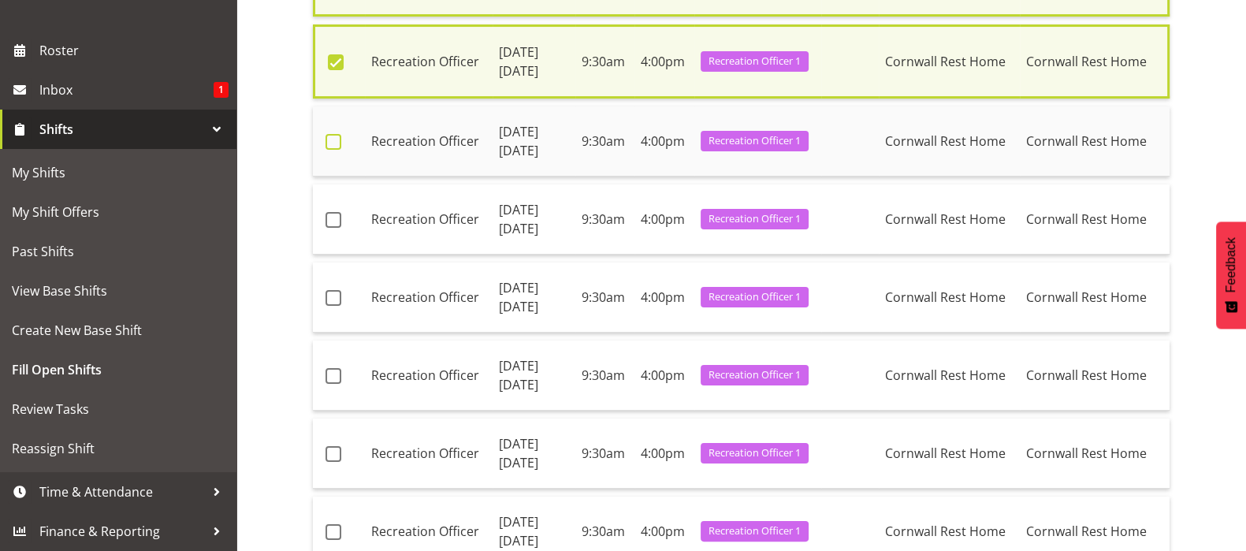
click at [336, 136] on span at bounding box center [334, 142] width 16 height 16
checkbox input "true"
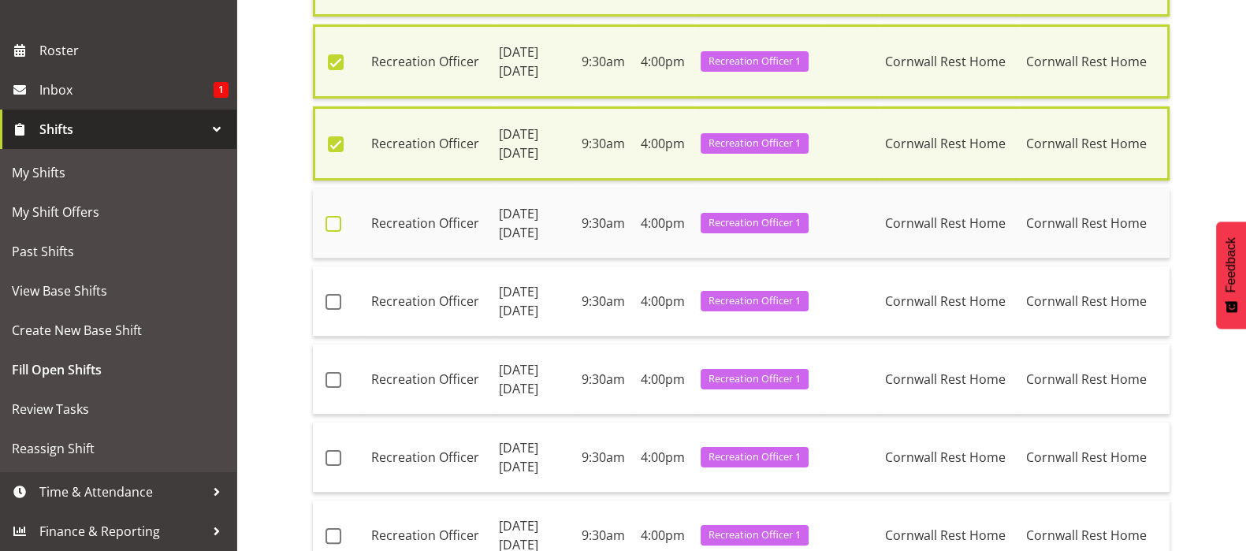
click at [328, 222] on span at bounding box center [334, 224] width 16 height 16
checkbox input "true"
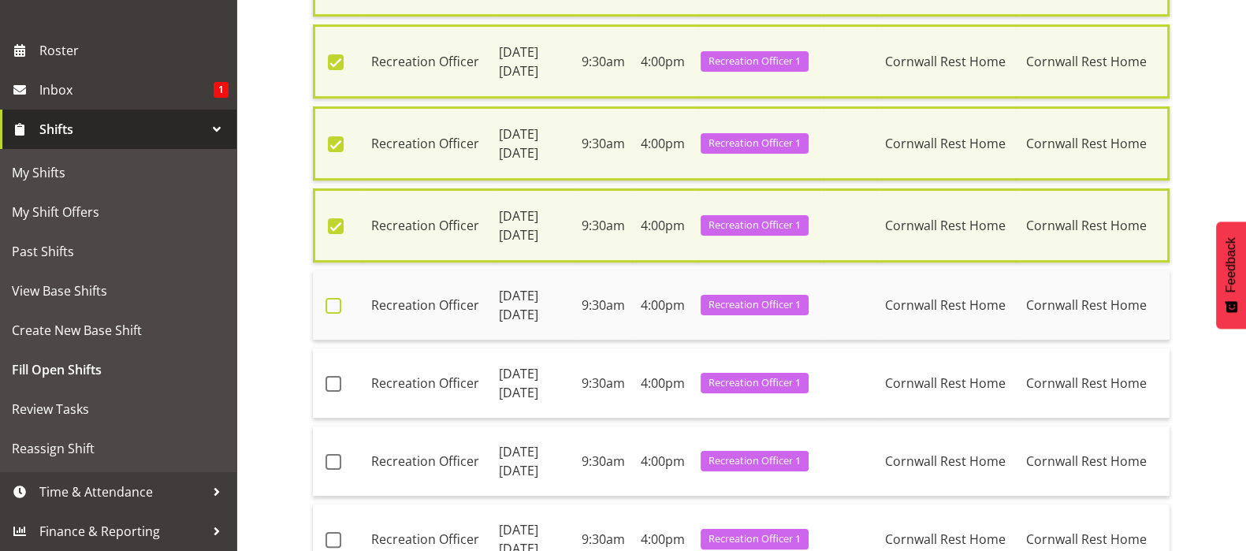
click at [331, 302] on span at bounding box center [334, 306] width 16 height 16
checkbox input "true"
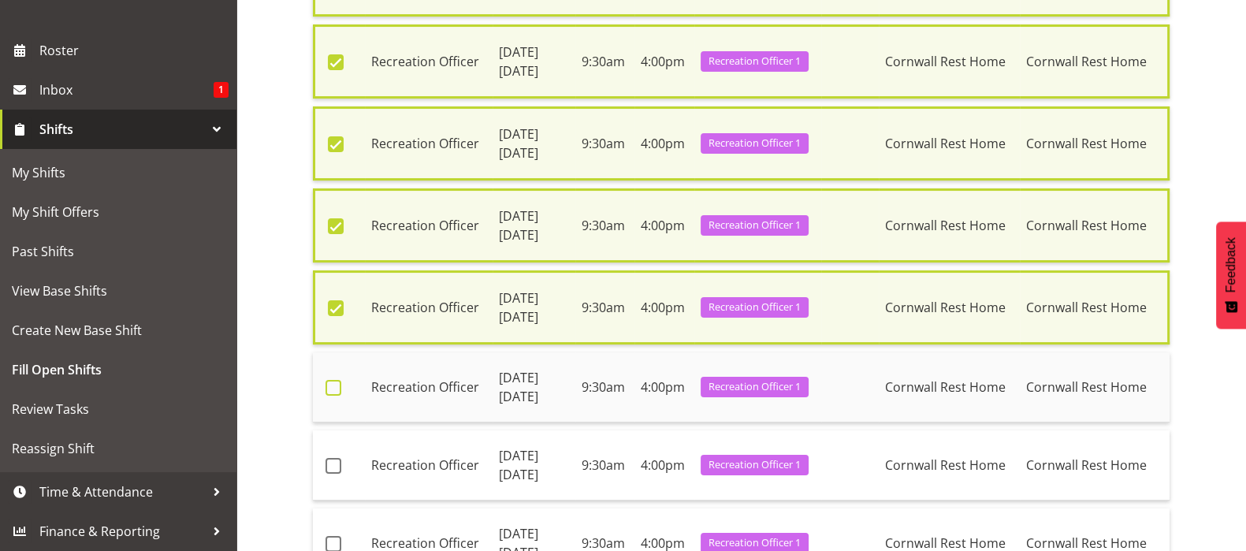
click at [330, 381] on span at bounding box center [334, 388] width 16 height 16
checkbox input "true"
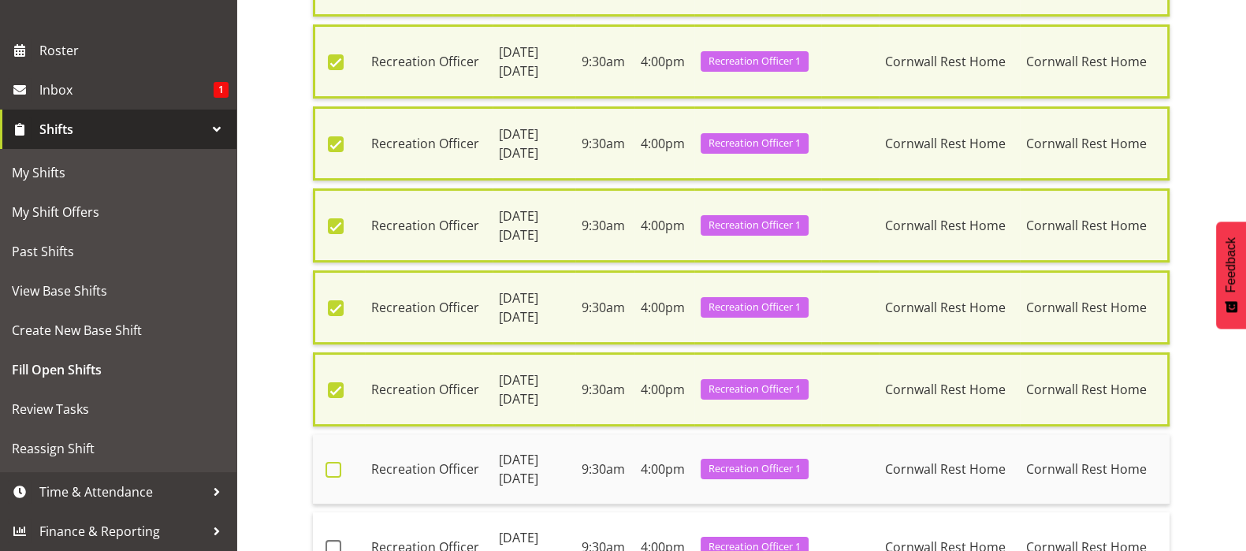
click at [330, 465] on span at bounding box center [334, 470] width 16 height 16
checkbox input "true"
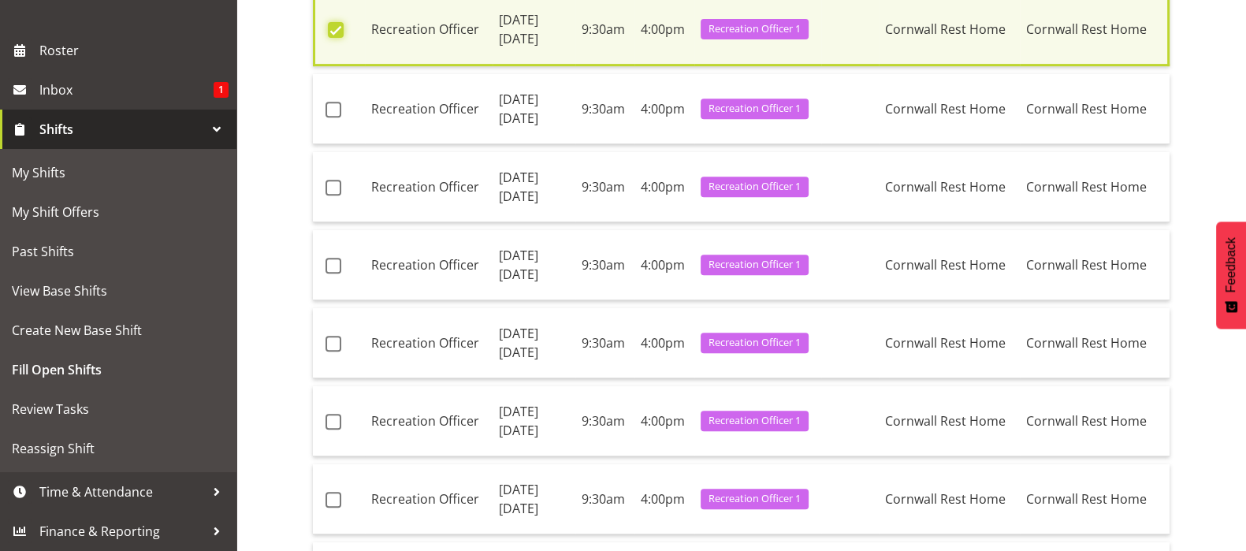
scroll to position [887, 0]
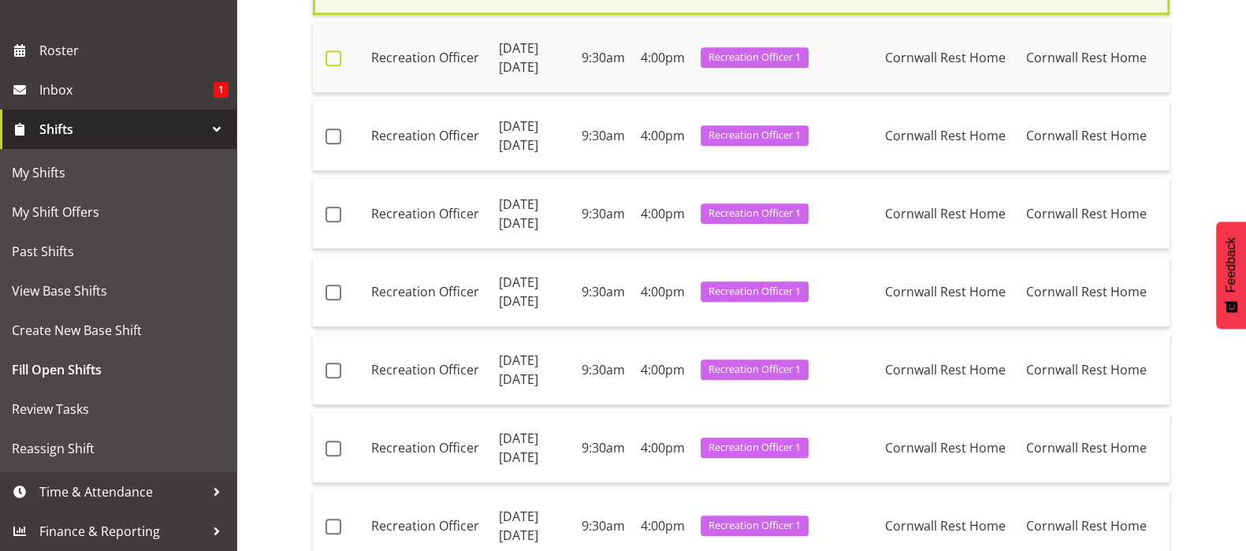
click at [332, 53] on span at bounding box center [334, 58] width 16 height 16
checkbox input "true"
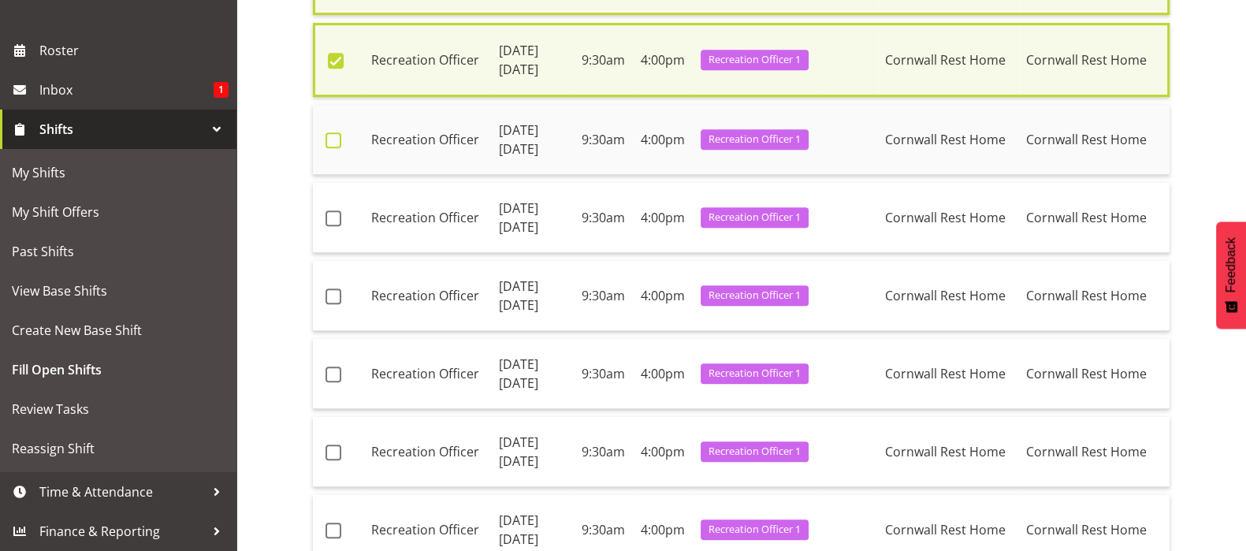
click at [330, 136] on span at bounding box center [334, 140] width 16 height 16
checkbox input "true"
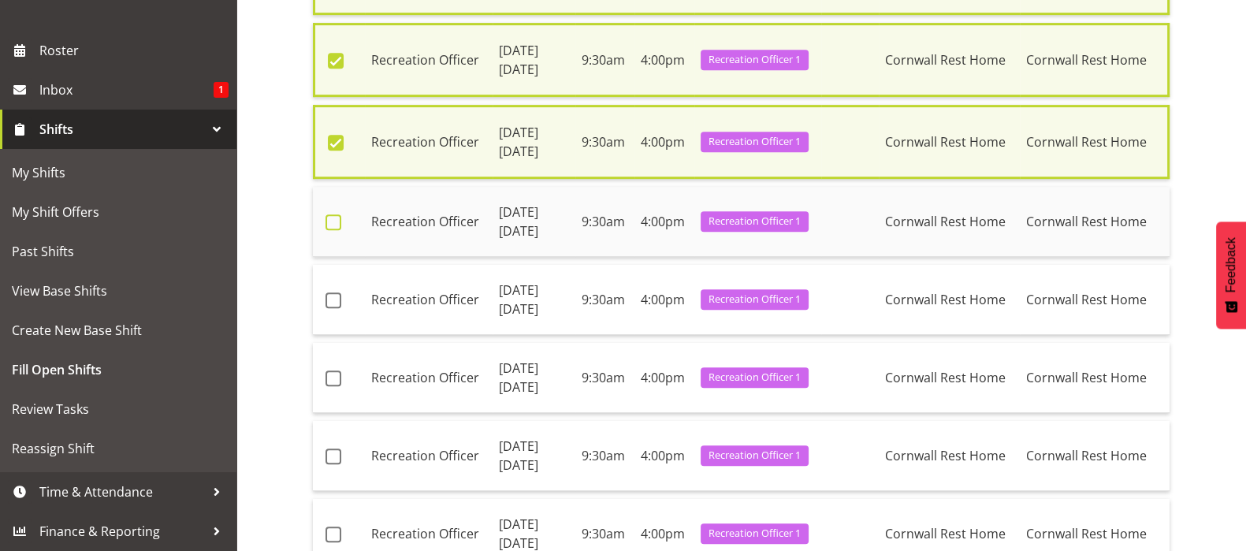
click at [334, 216] on span at bounding box center [334, 222] width 16 height 16
checkbox input "true"
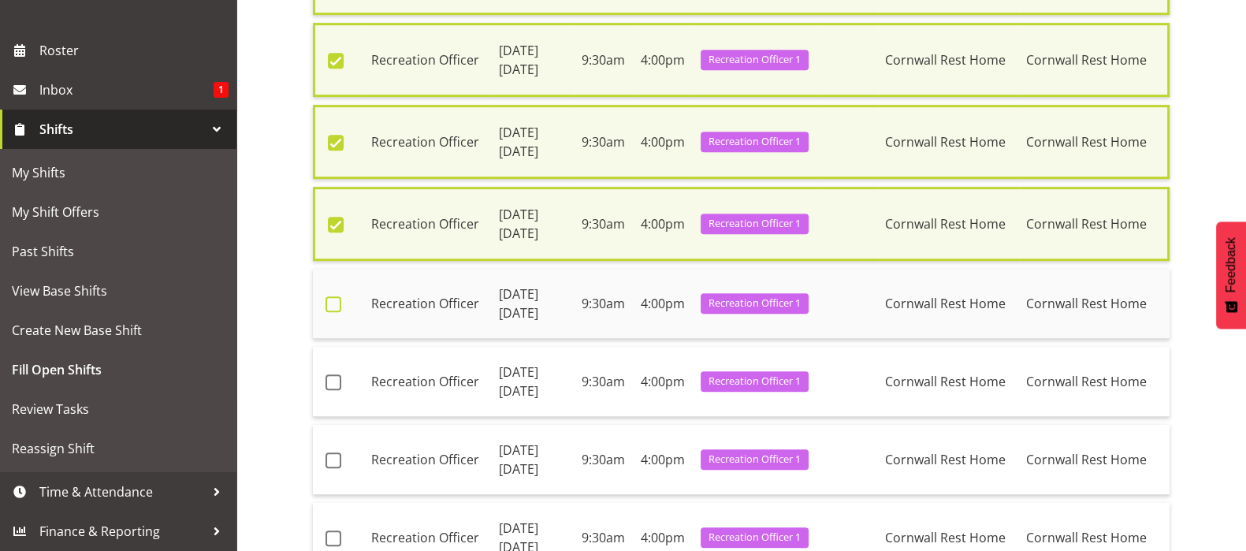
click at [333, 299] on span at bounding box center [334, 304] width 16 height 16
checkbox input "true"
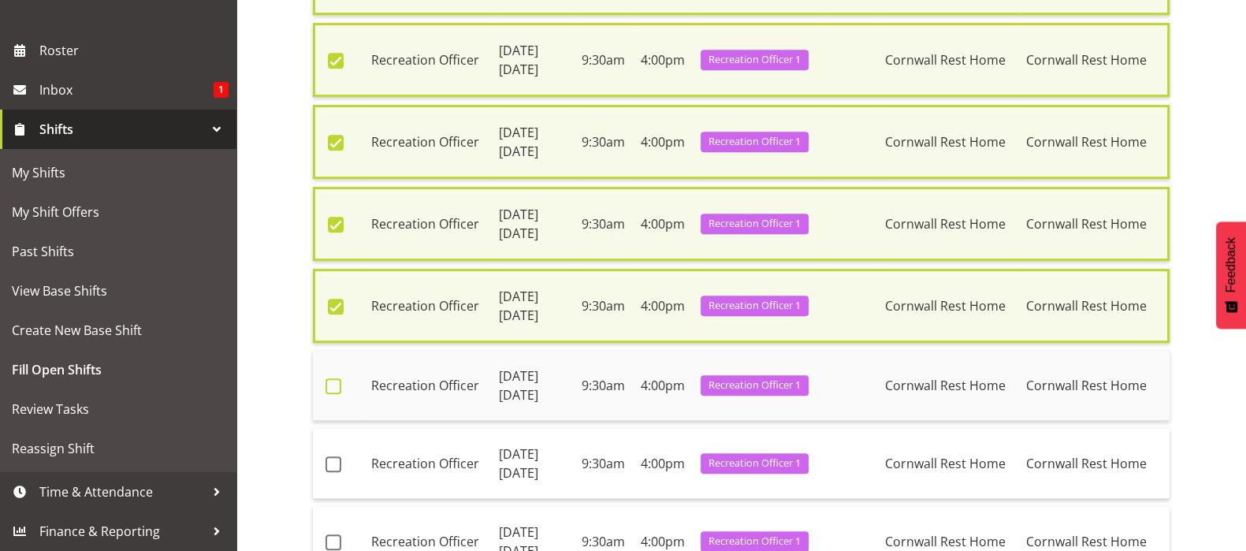
click at [328, 378] on span at bounding box center [334, 386] width 16 height 16
checkbox input "true"
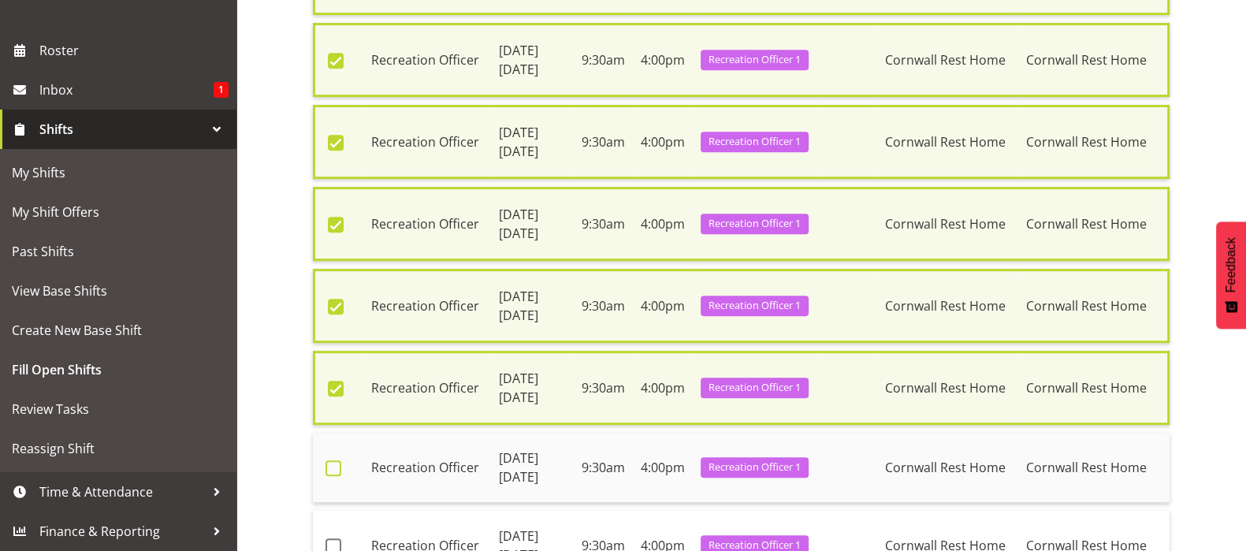
click at [331, 460] on span at bounding box center [334, 468] width 16 height 16
checkbox input "true"
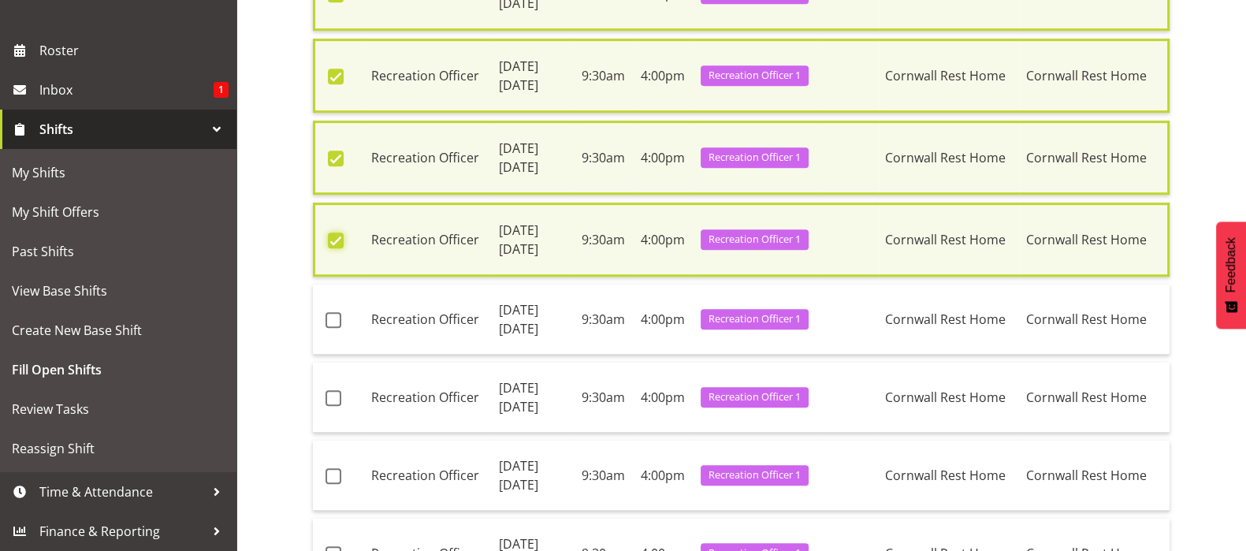
scroll to position [1182, 0]
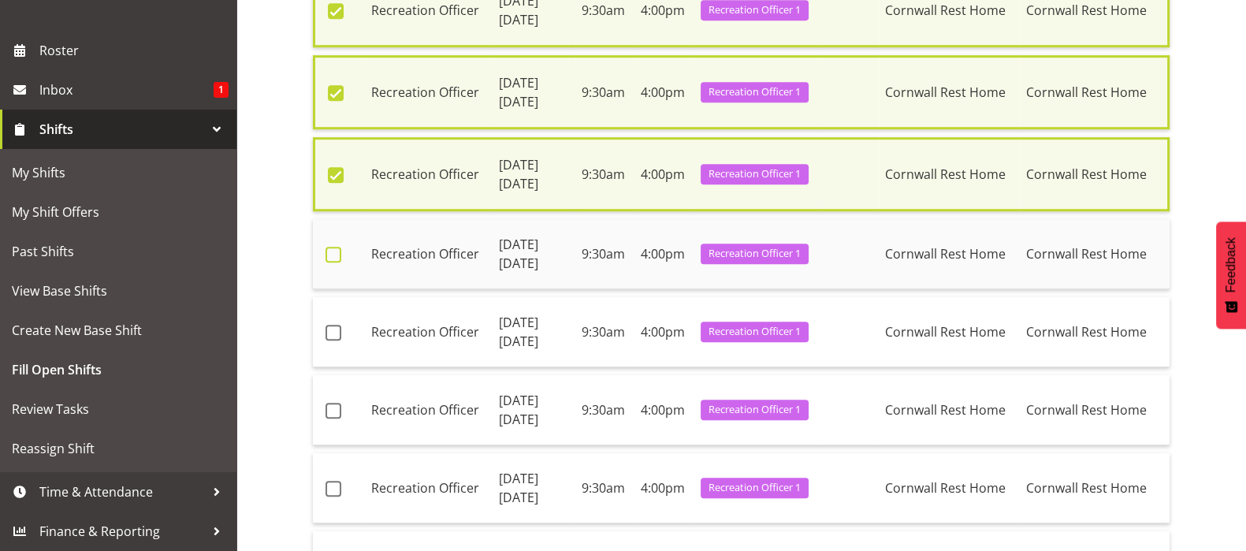
click at [335, 247] on span at bounding box center [334, 255] width 16 height 16
checkbox input "true"
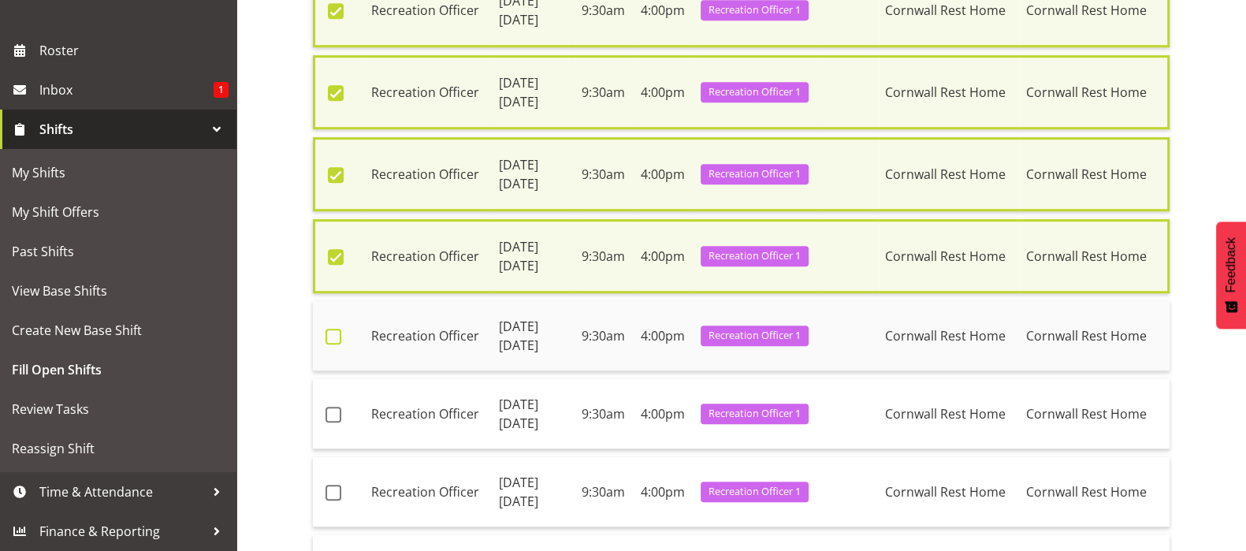
click at [337, 329] on span at bounding box center [334, 337] width 16 height 16
checkbox input "true"
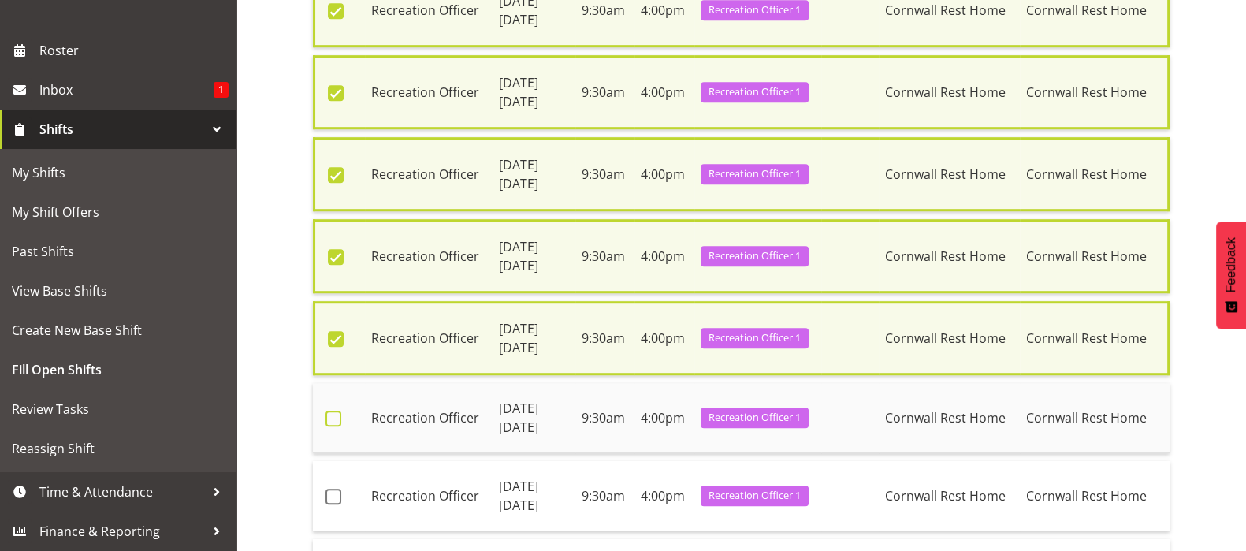
click at [344, 411] on label at bounding box center [338, 419] width 24 height 16
checkbox input "true"
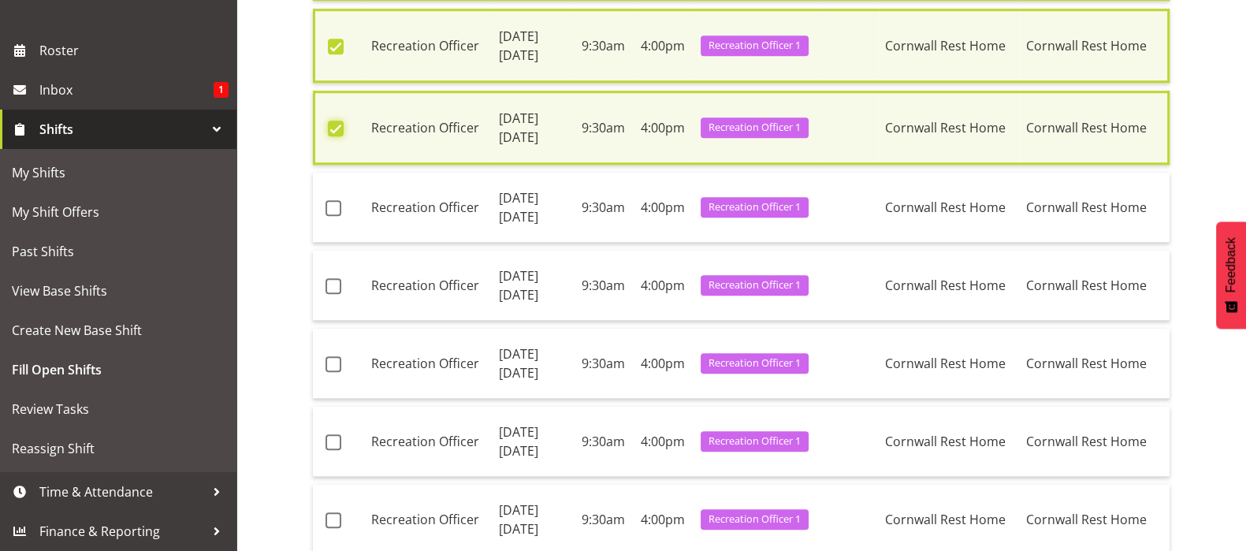
scroll to position [1477, 0]
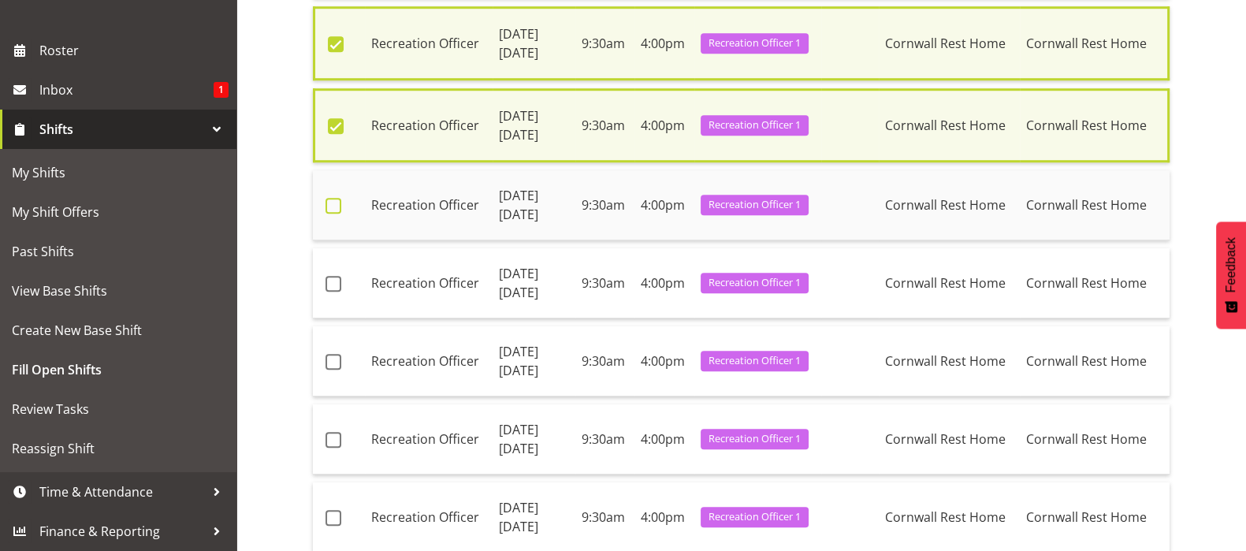
click at [333, 198] on span at bounding box center [334, 206] width 16 height 16
checkbox input "true"
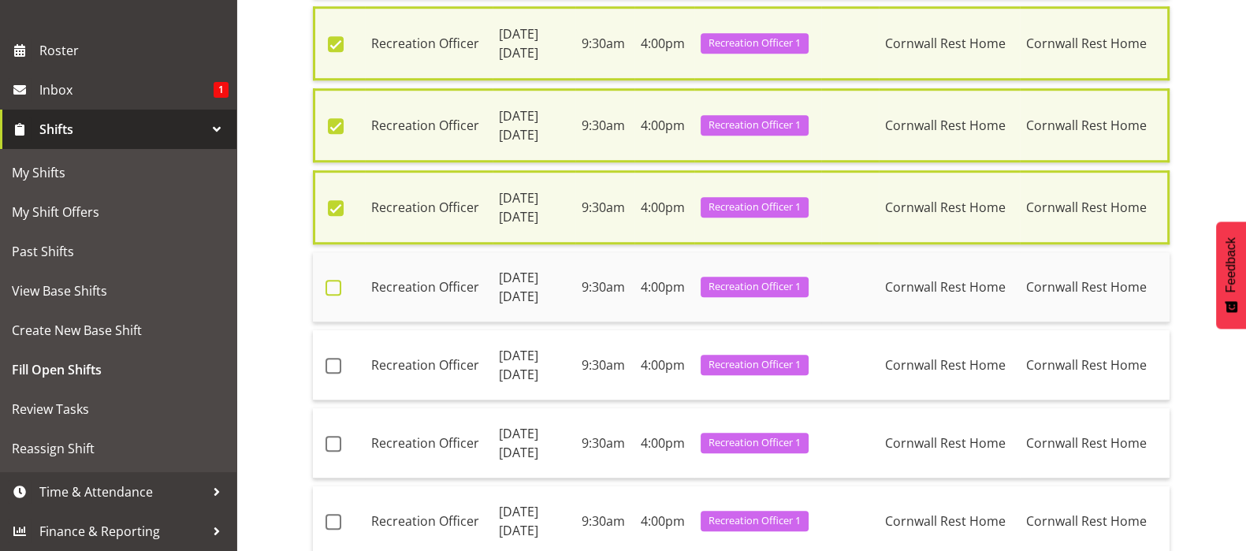
click at [333, 280] on span at bounding box center [334, 288] width 16 height 16
checkbox input "true"
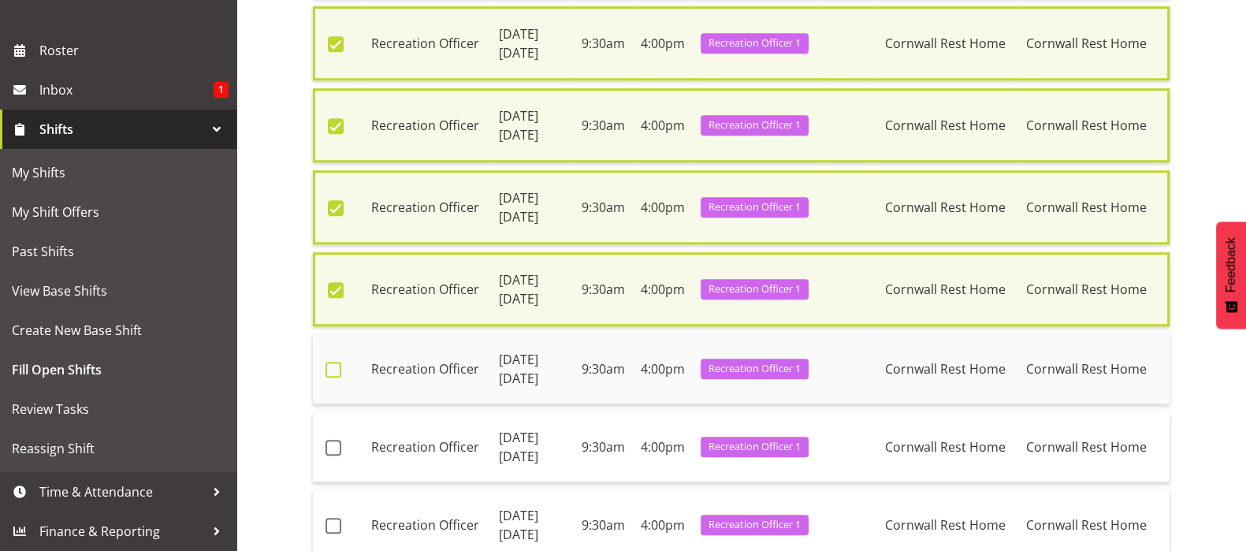
click at [336, 362] on span at bounding box center [334, 370] width 16 height 16
checkbox input "true"
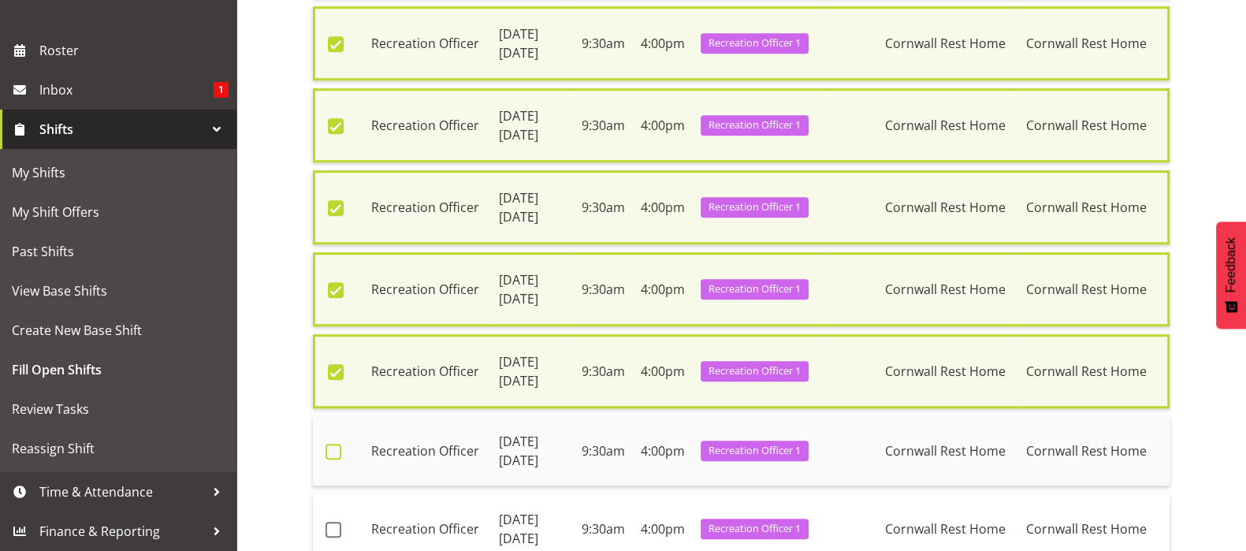
click at [326, 444] on span at bounding box center [334, 452] width 16 height 16
checkbox input "true"
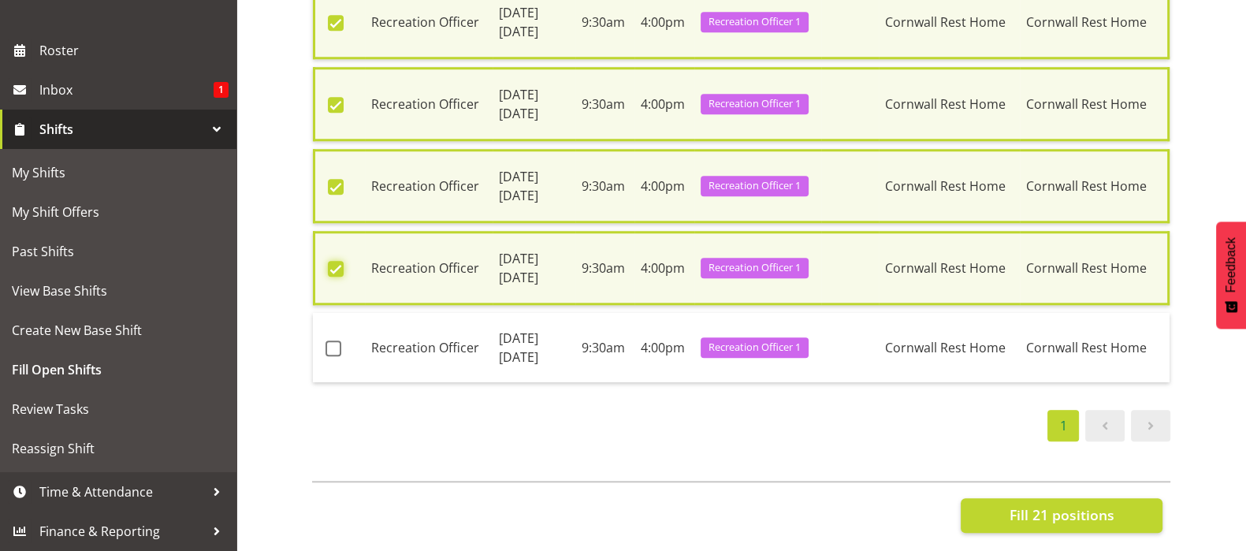
scroll to position [1675, 0]
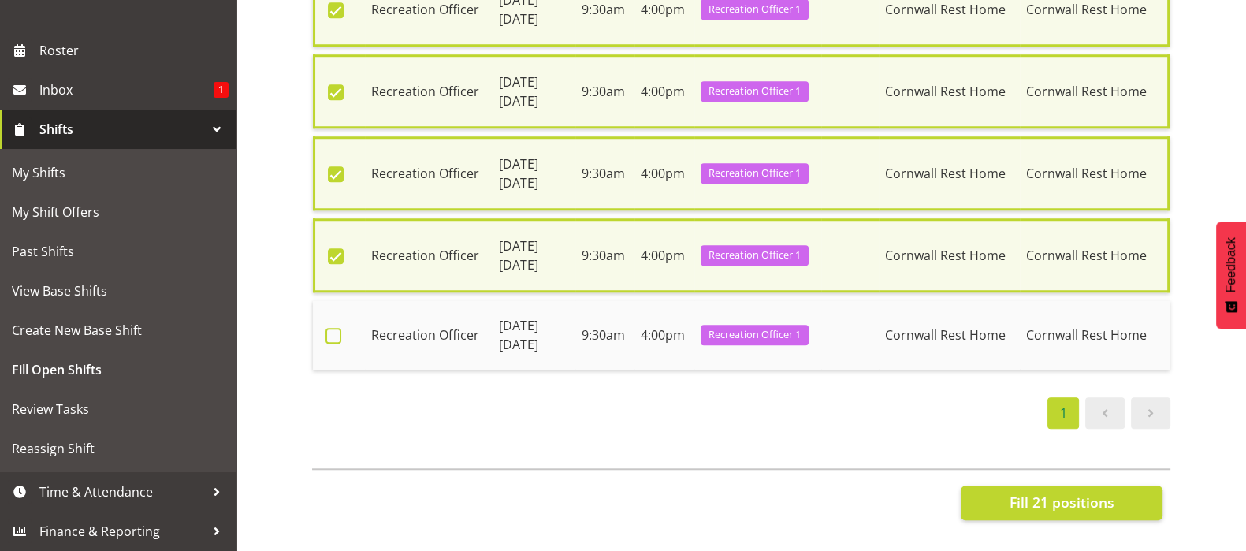
click at [331, 328] on span at bounding box center [334, 336] width 16 height 16
checkbox input "true"
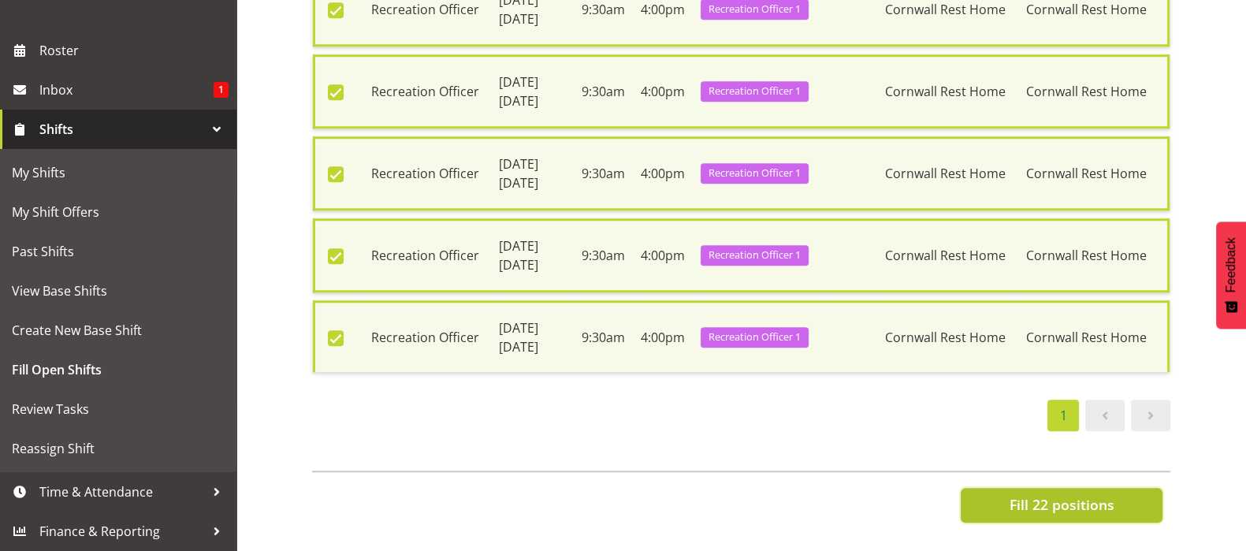
click at [1037, 494] on span "Fill 22 positions" at bounding box center [1061, 504] width 105 height 20
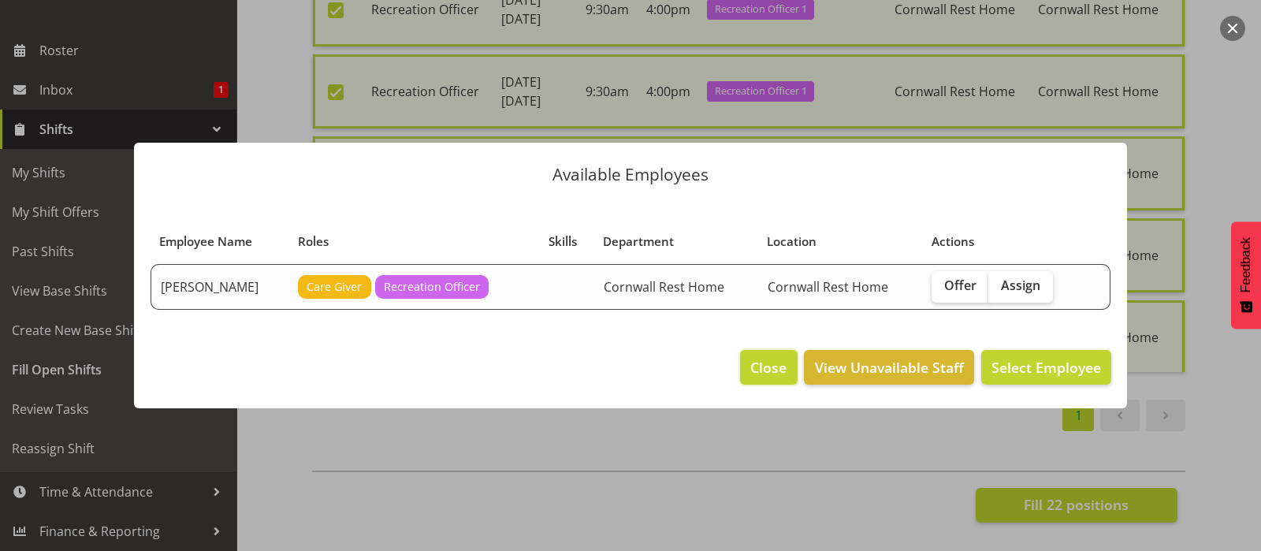
click at [773, 374] on span "Close" at bounding box center [768, 367] width 36 height 20
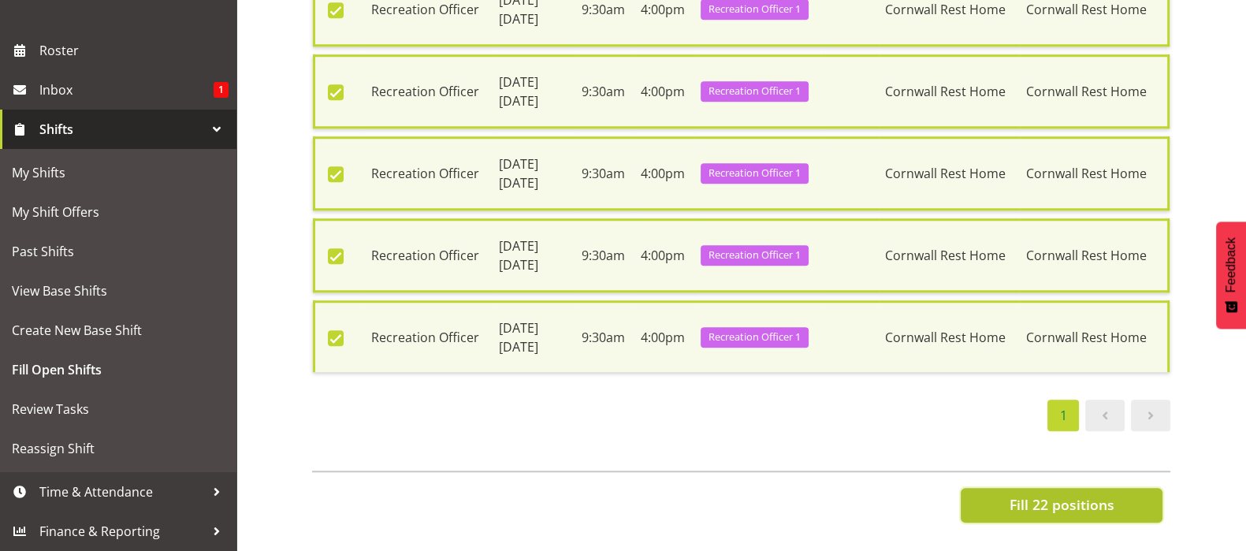
click at [1062, 494] on span "Fill 22 positions" at bounding box center [1061, 504] width 105 height 20
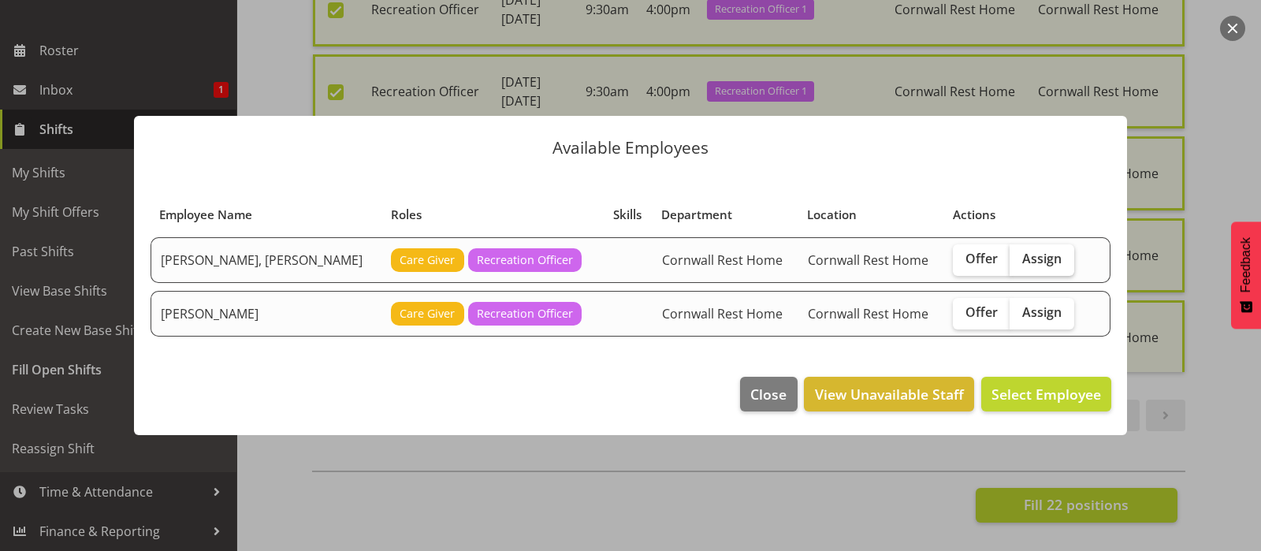
click at [1030, 259] on span "Assign" at bounding box center [1041, 259] width 39 height 16
click at [1020, 259] on input "Assign" at bounding box center [1015, 259] width 10 height 10
checkbox input "true"
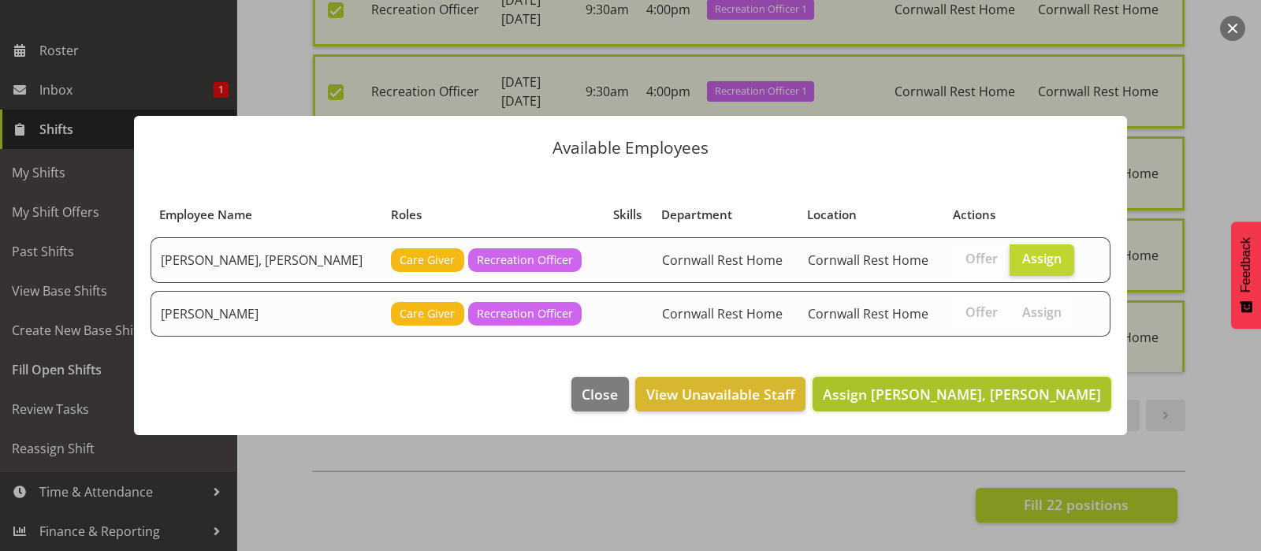
click at [1013, 387] on span "Assign Hannecart, Charline" at bounding box center [962, 394] width 278 height 19
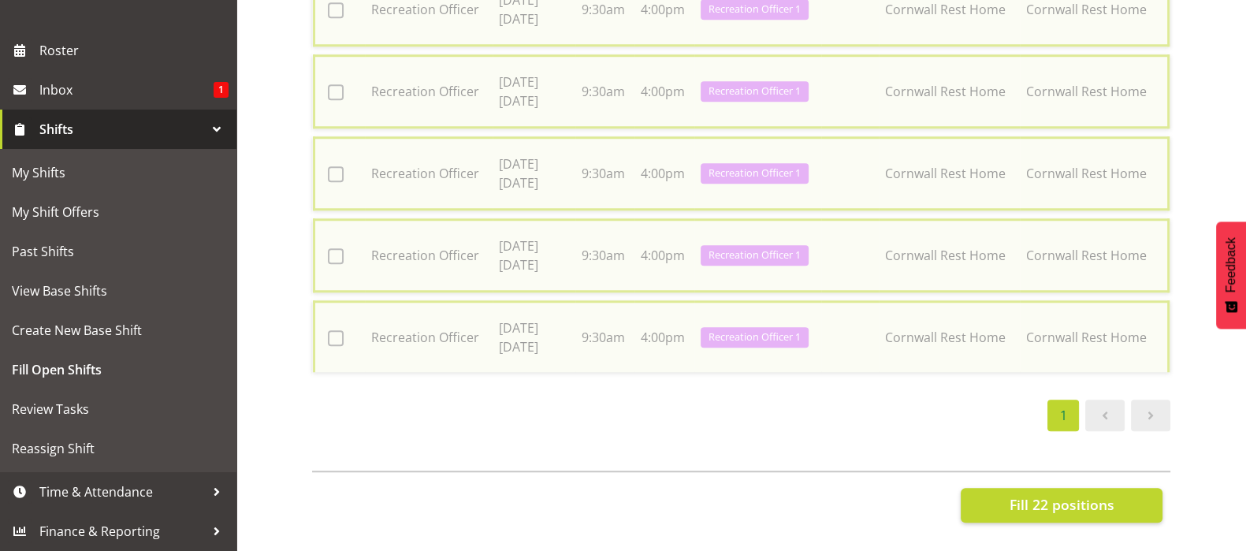
checkbox input "false"
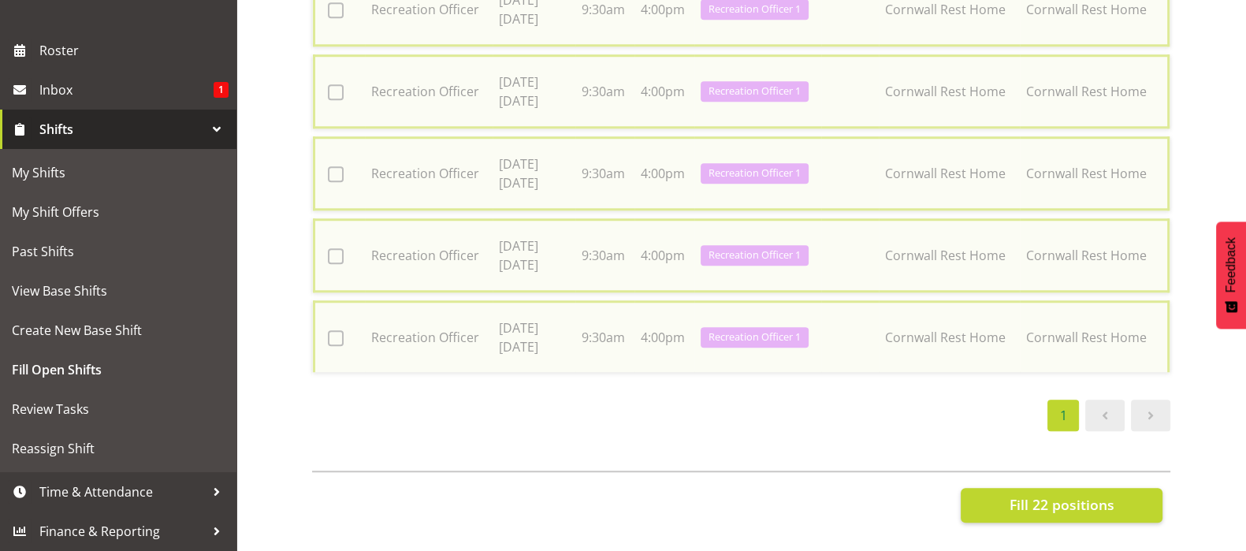
checkbox input "false"
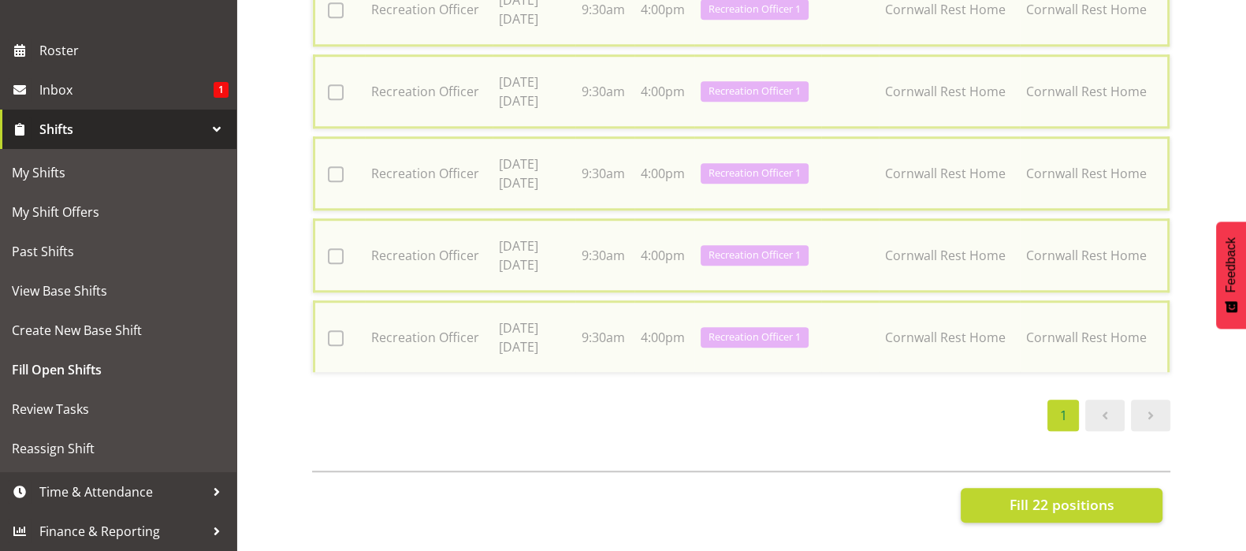
checkbox input "false"
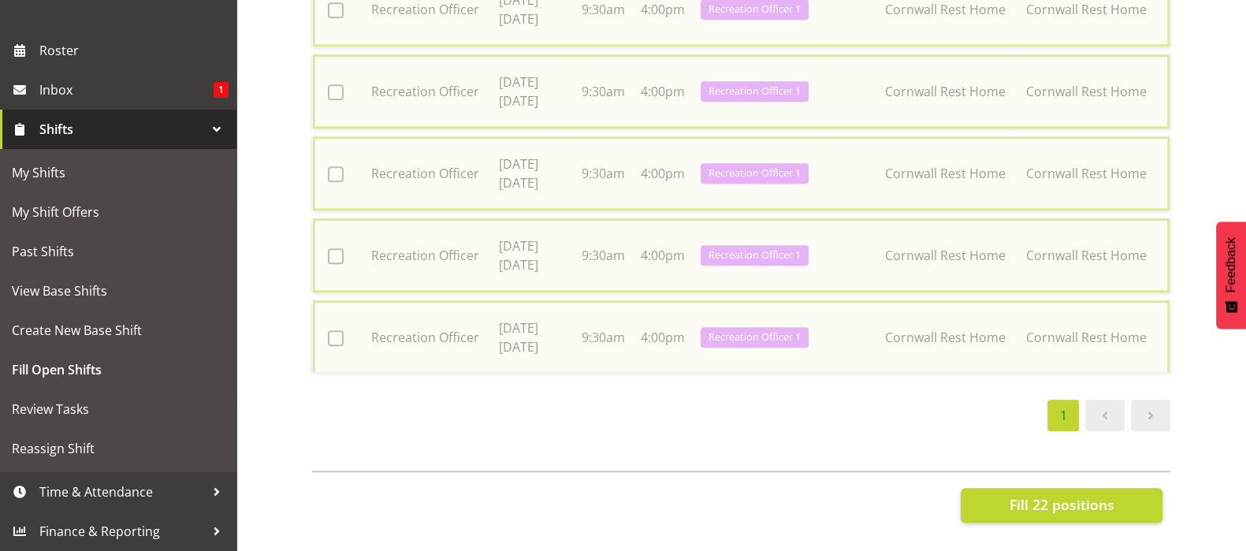
checkbox input "false"
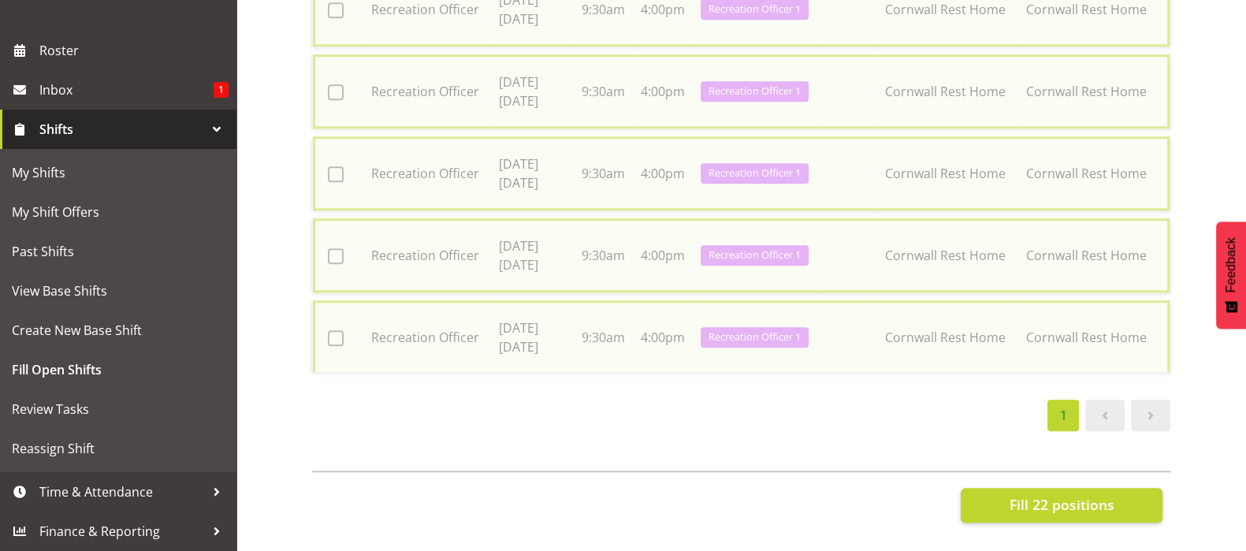
checkbox input "false"
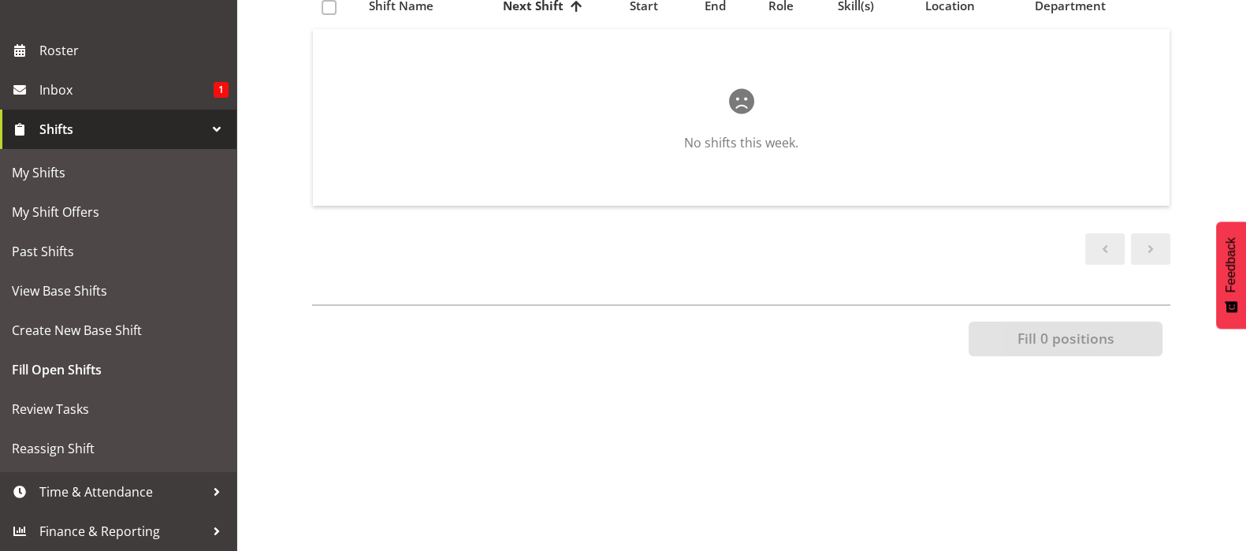
scroll to position [0, 0]
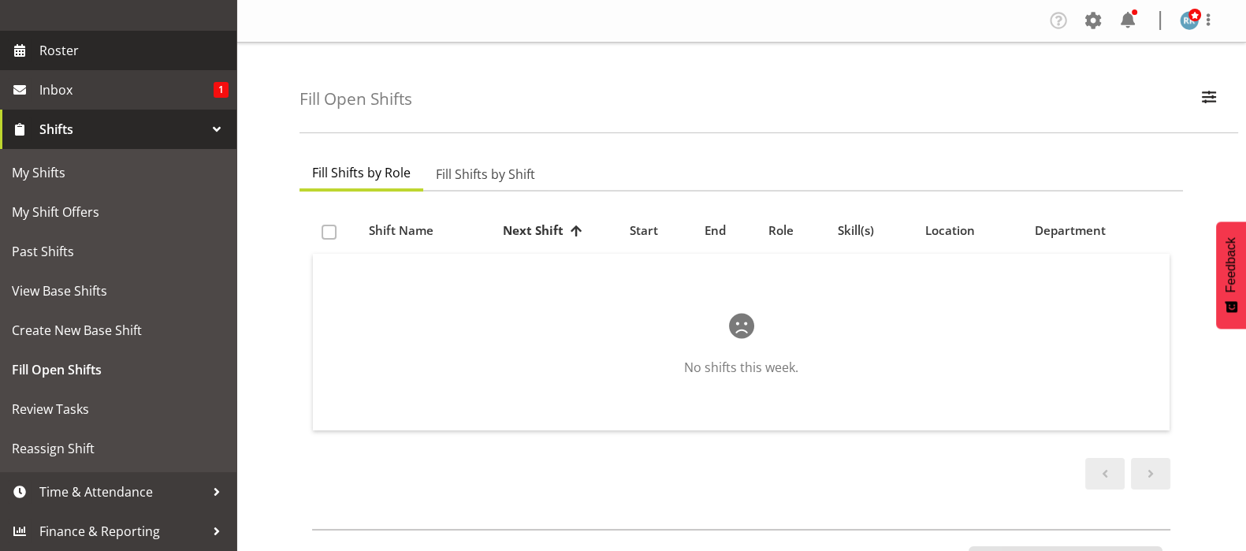
click at [49, 52] on span "Roster" at bounding box center [133, 51] width 189 height 24
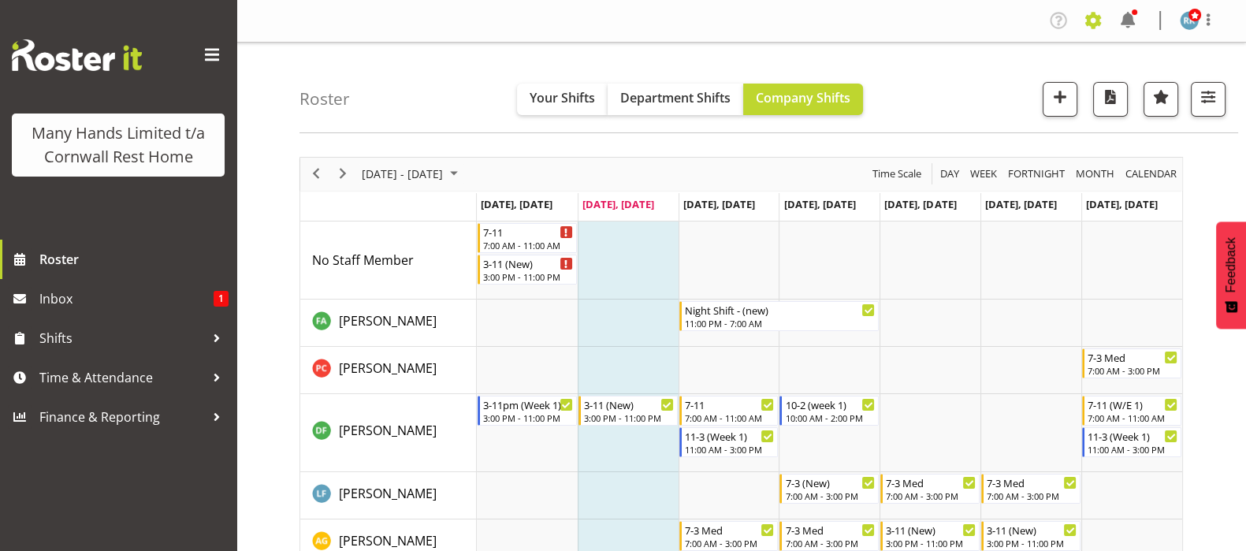
click at [1095, 21] on span at bounding box center [1093, 20] width 25 height 25
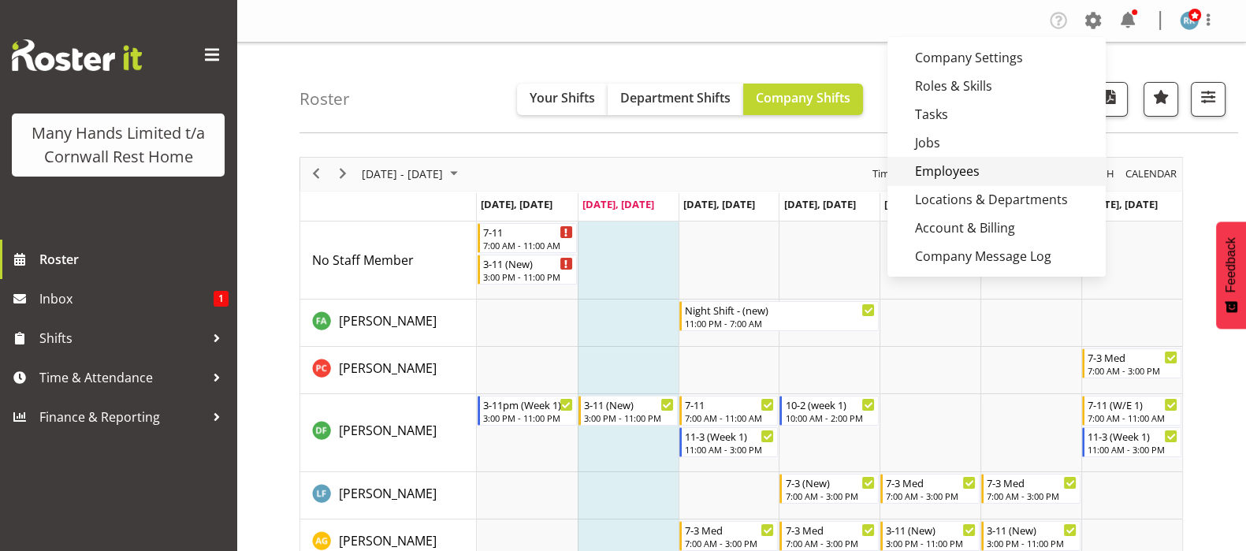
click at [974, 173] on link "Employees" at bounding box center [997, 171] width 218 height 28
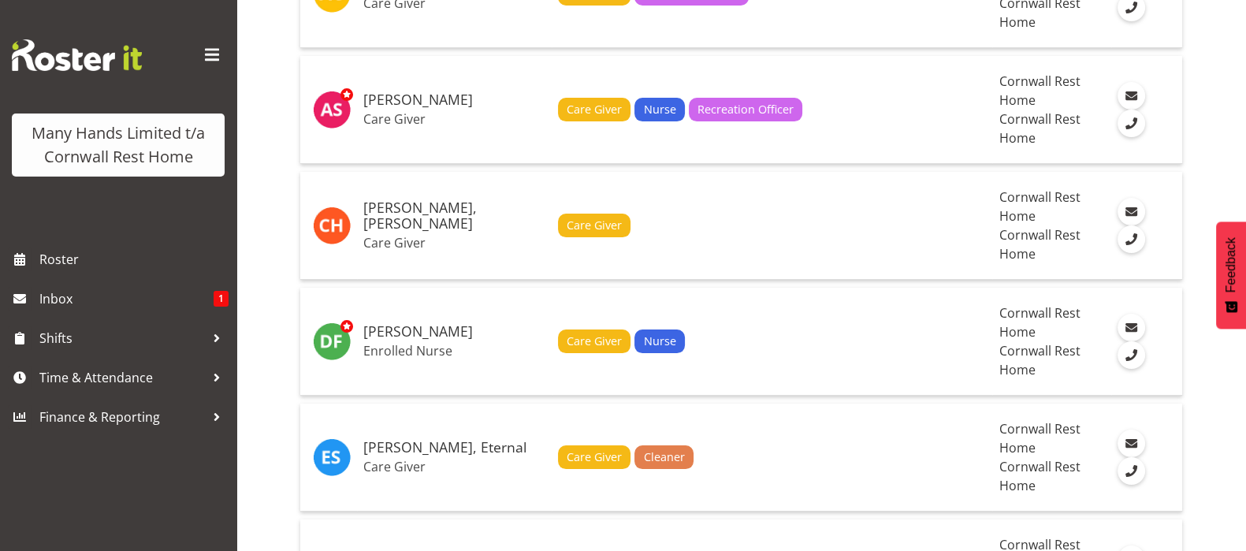
scroll to position [196, 0]
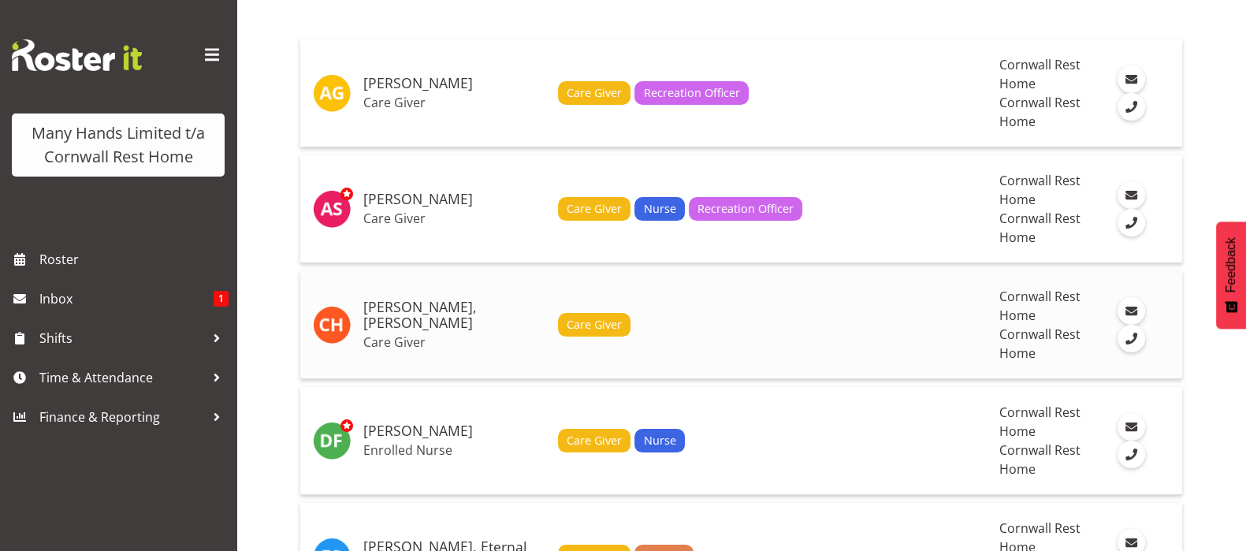
click at [380, 310] on h5 "[PERSON_NAME], [PERSON_NAME]" at bounding box center [454, 316] width 182 height 32
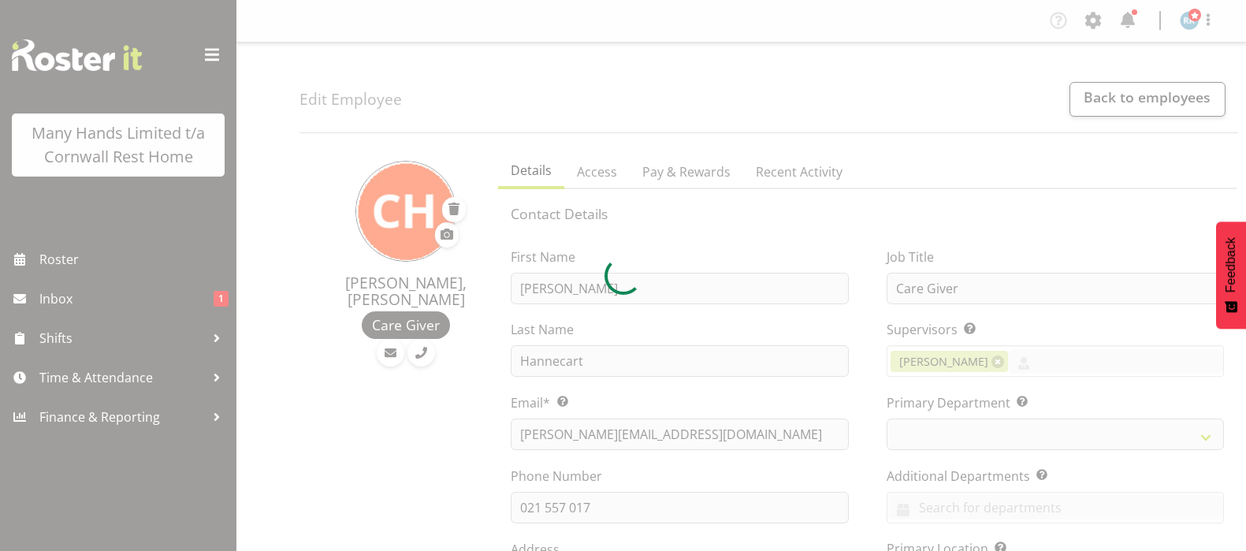
select select "TimelineWeek"
select select
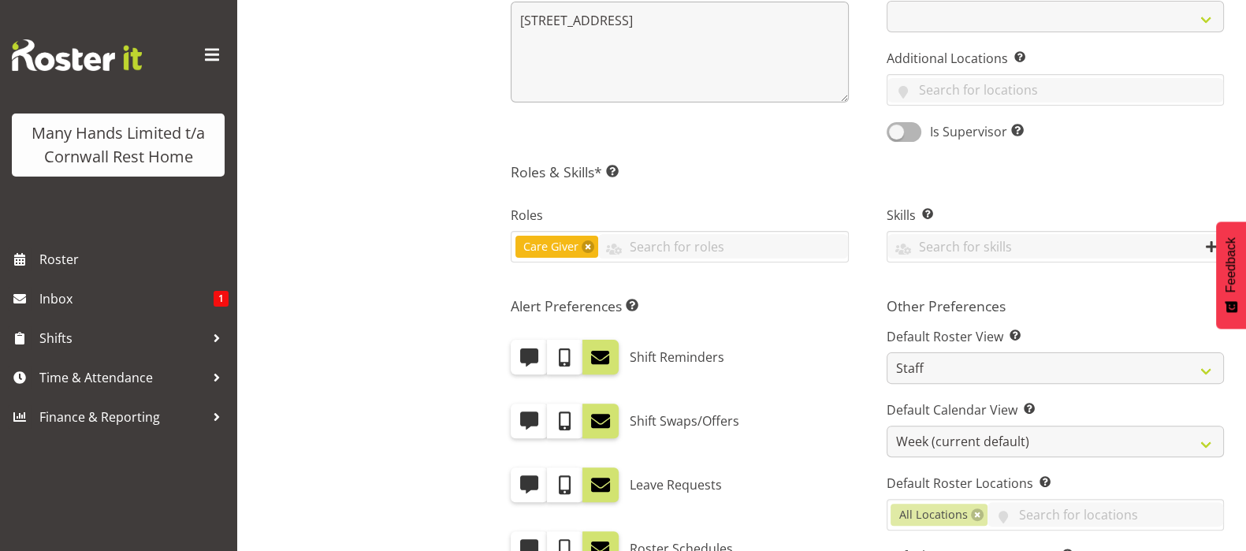
scroll to position [591, 0]
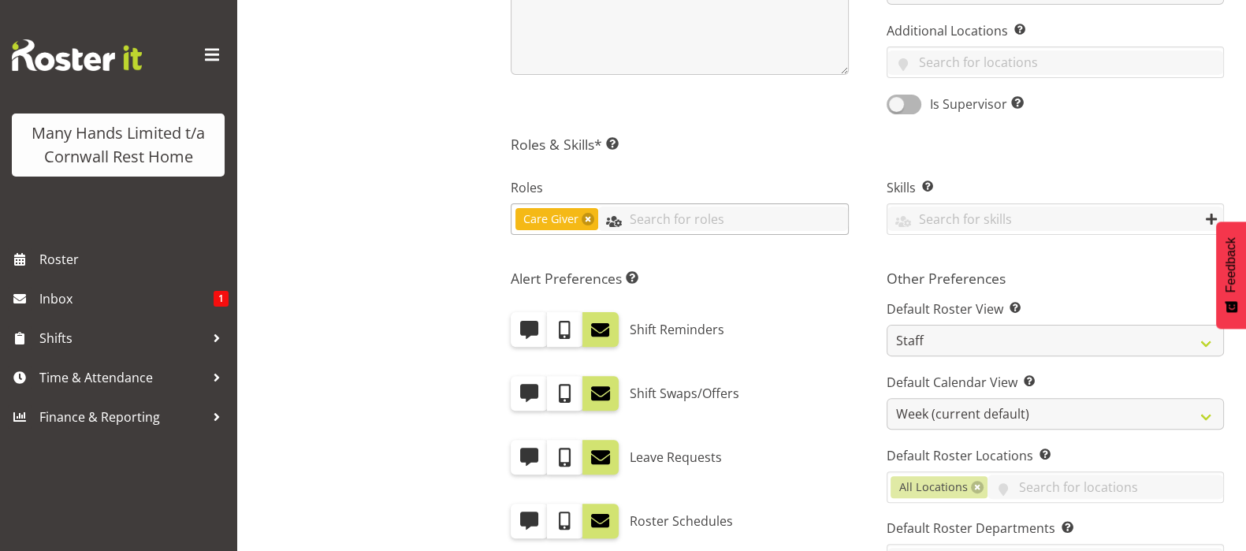
click at [631, 221] on input "text" at bounding box center [722, 219] width 249 height 24
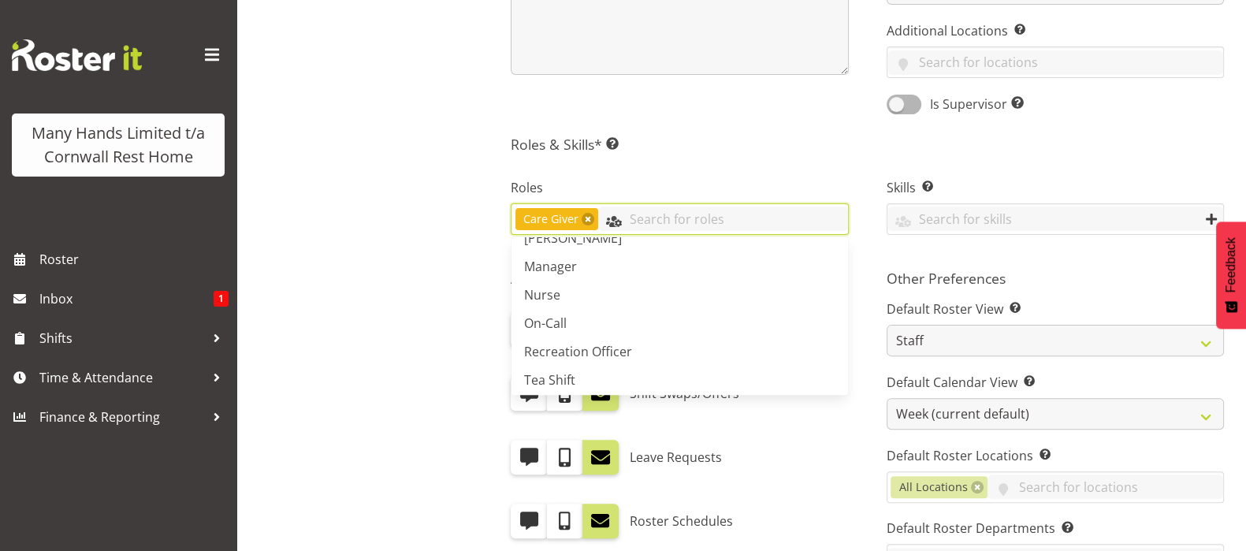
scroll to position [138, 0]
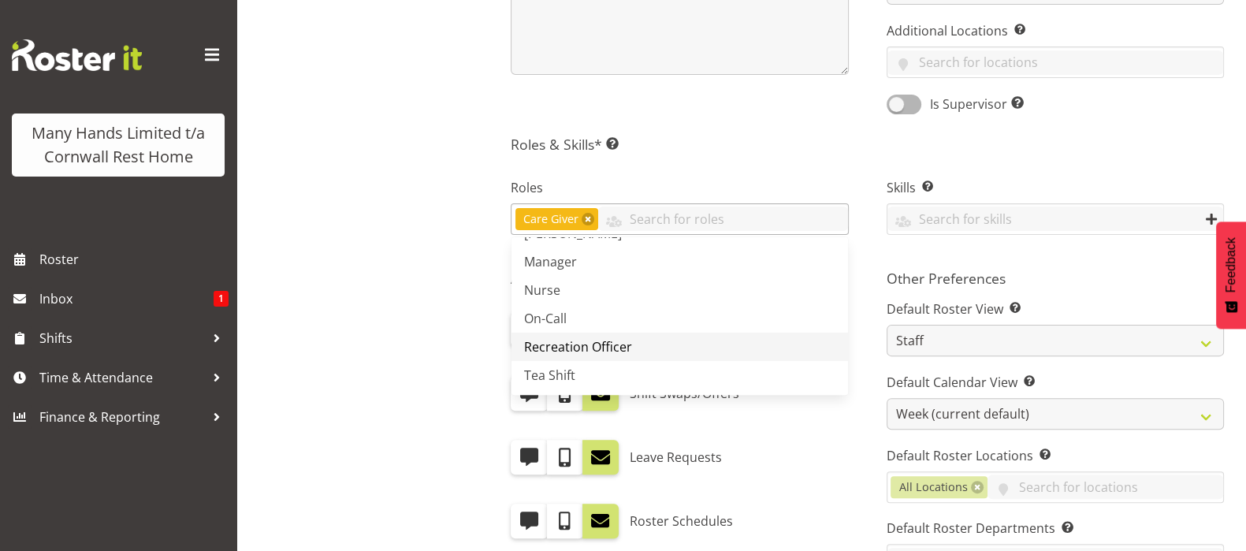
click at [598, 341] on span "Recreation Officer" at bounding box center [578, 346] width 108 height 17
click at [757, 156] on div "Roles Care Giver Recreation Officer Administrator Care Giver Cleaner [PERSON_NA…" at bounding box center [679, 208] width 375 height 105
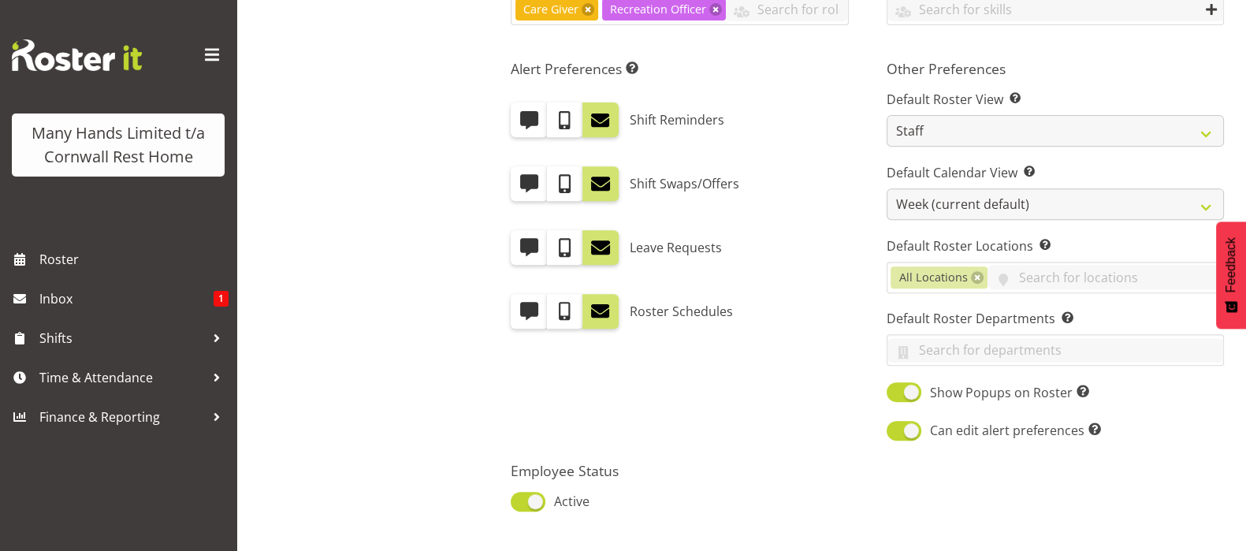
scroll to position [907, 0]
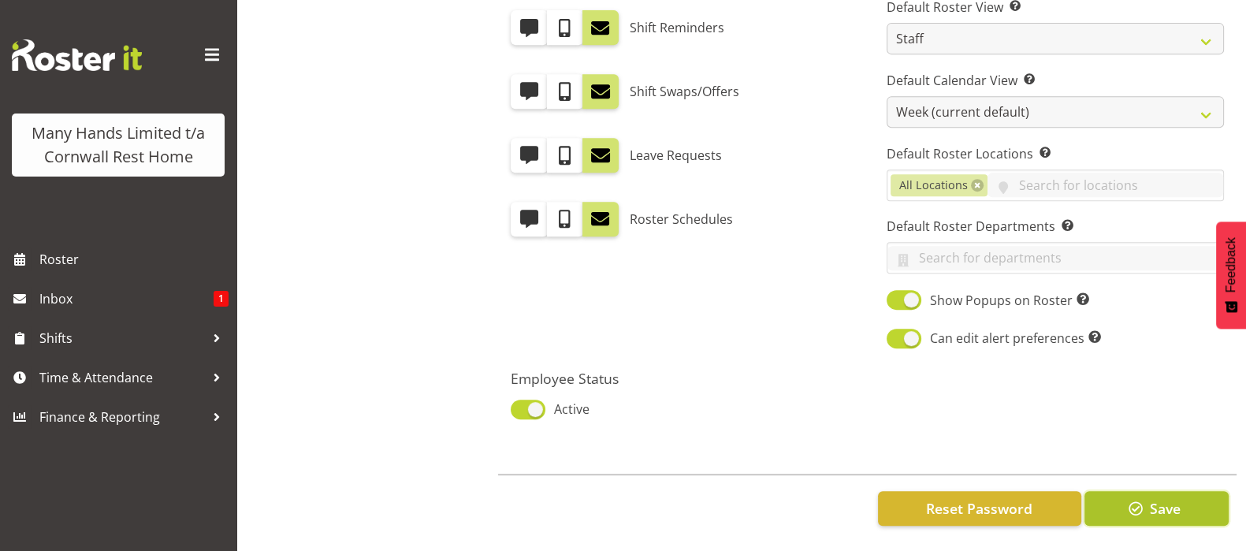
click at [1171, 498] on span "Save" at bounding box center [1164, 508] width 31 height 20
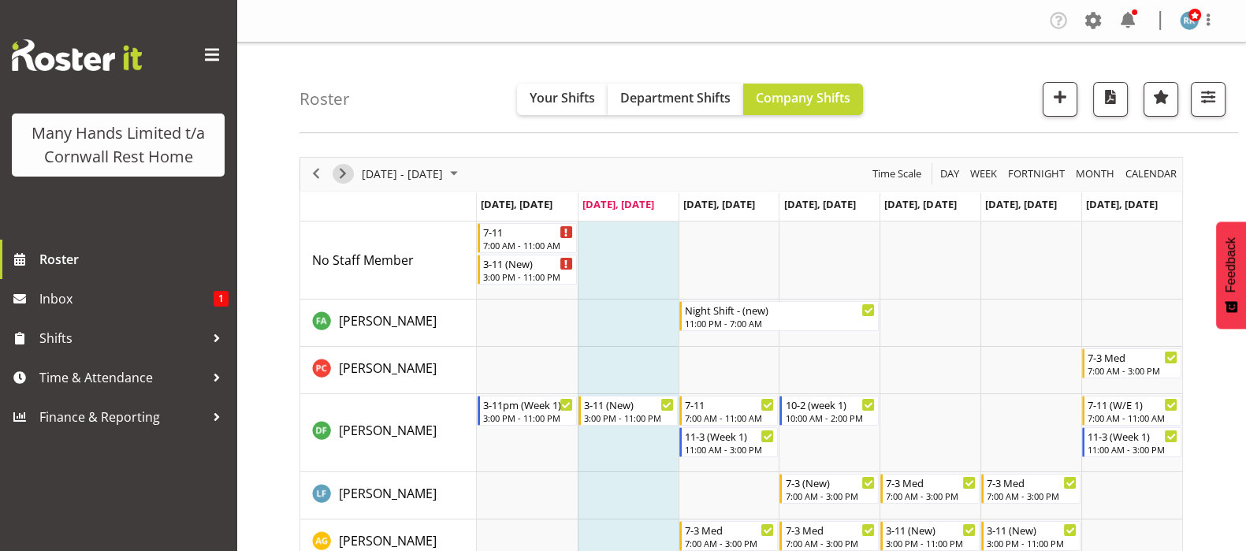
click at [342, 174] on span "Next" at bounding box center [342, 174] width 19 height 20
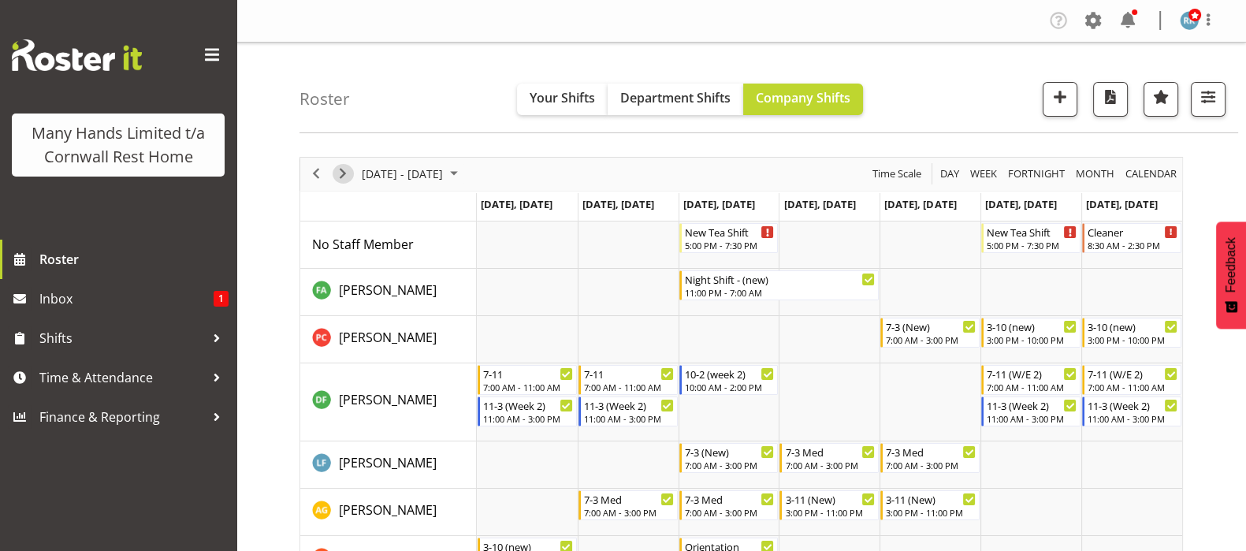
click at [343, 171] on span "Next" at bounding box center [342, 174] width 19 height 20
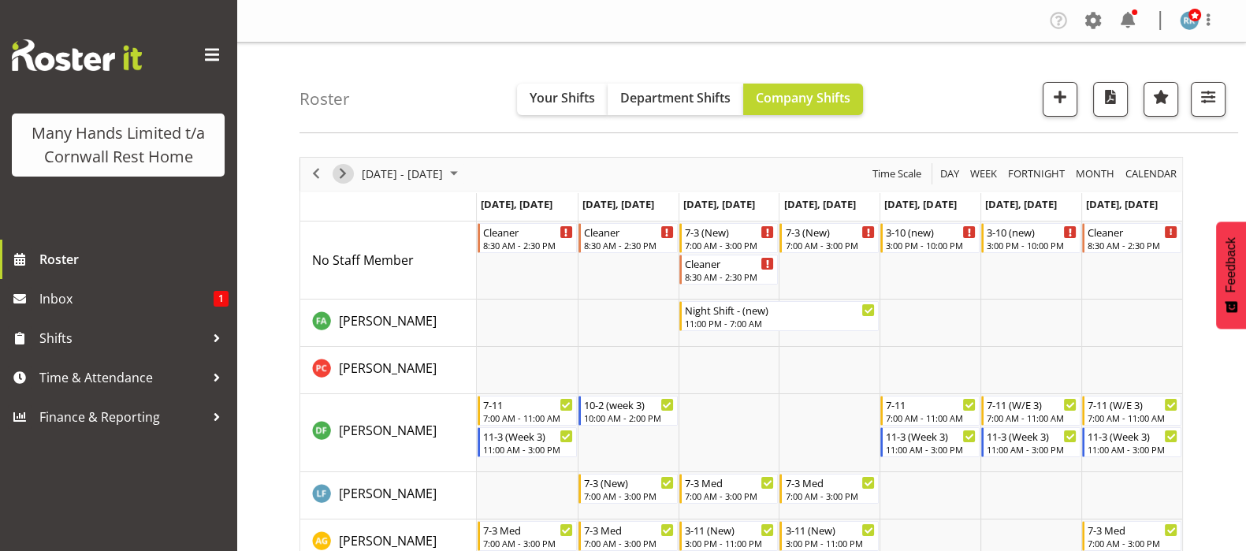
click at [339, 171] on span "Next" at bounding box center [342, 174] width 19 height 20
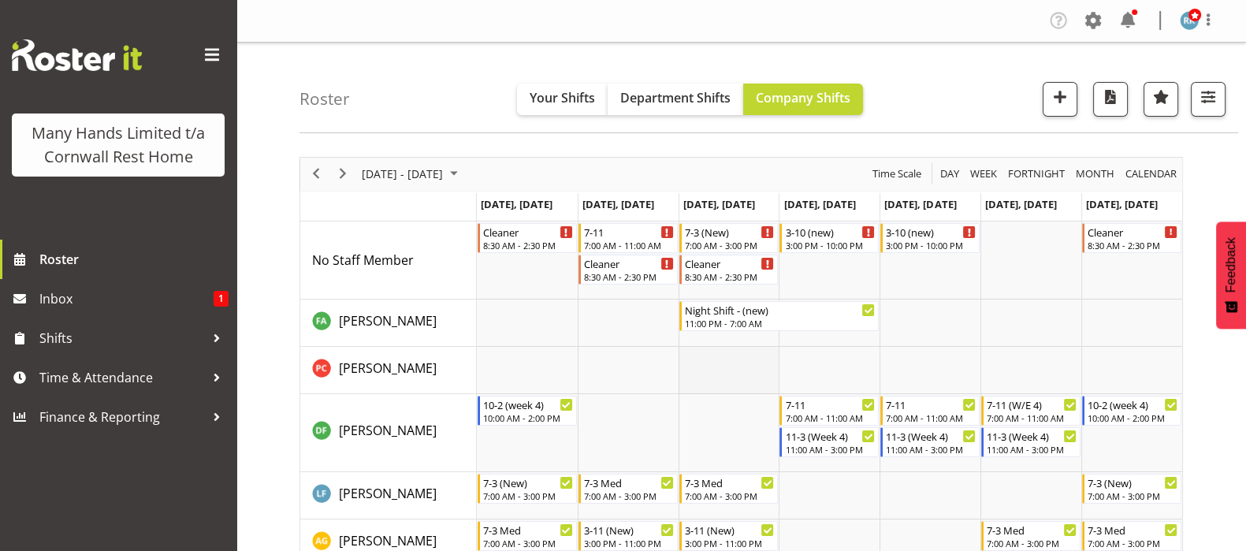
scroll to position [98, 0]
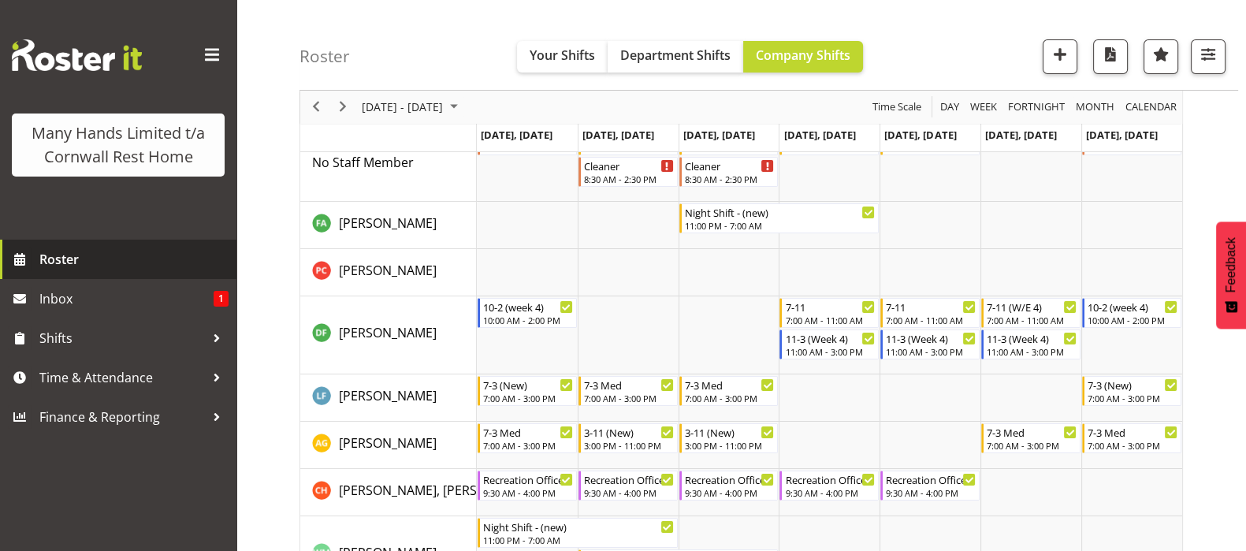
click at [58, 258] on span "Roster" at bounding box center [133, 260] width 189 height 24
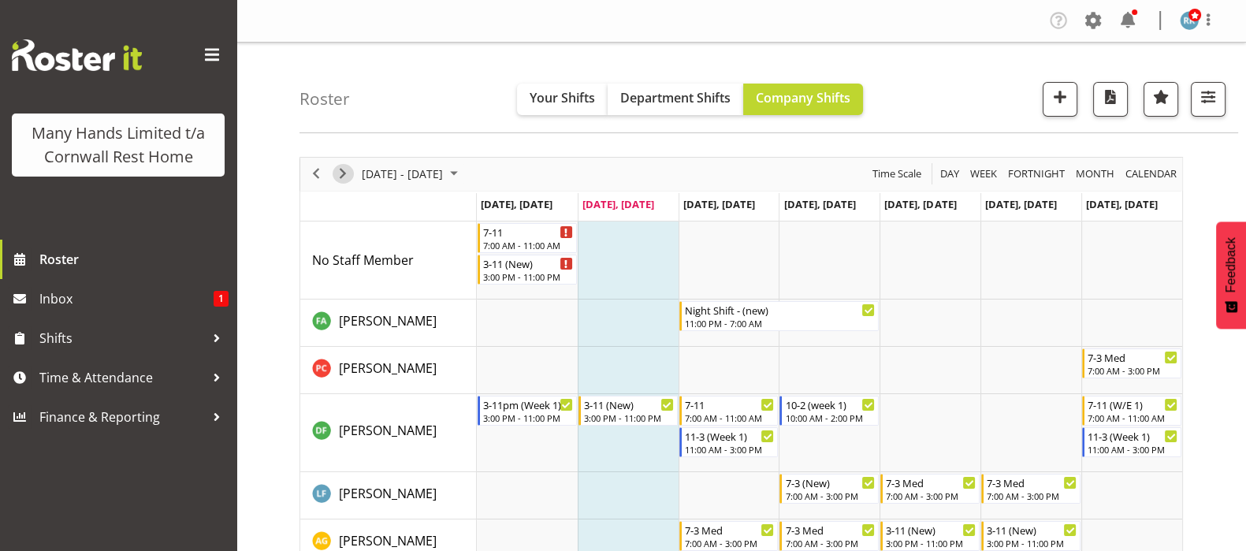
click at [344, 175] on span "Next" at bounding box center [342, 174] width 19 height 20
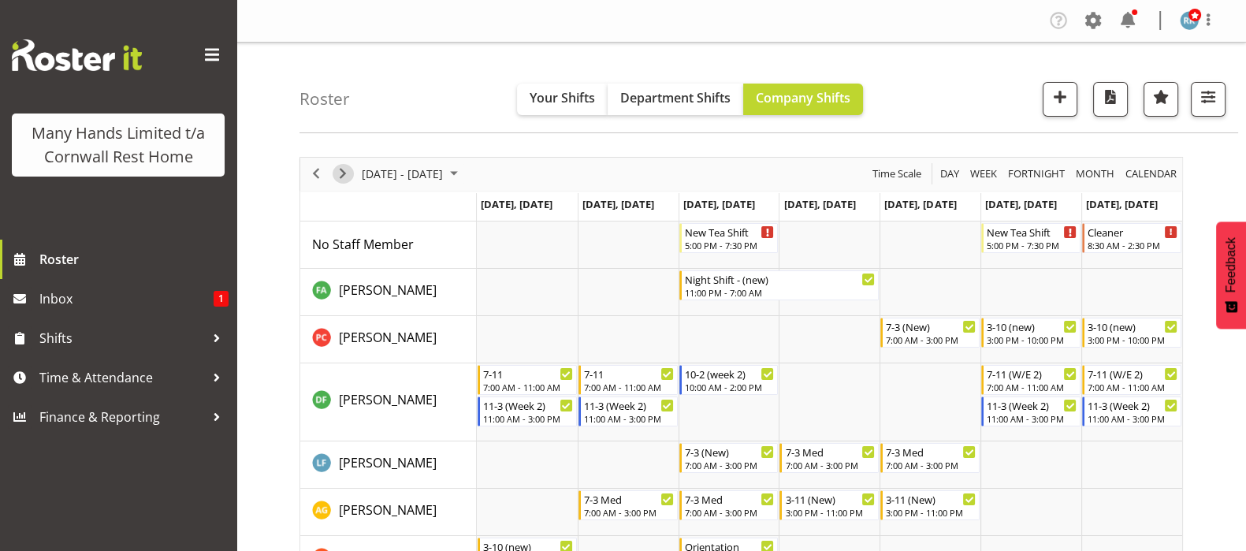
click at [344, 174] on span "Next" at bounding box center [342, 174] width 19 height 20
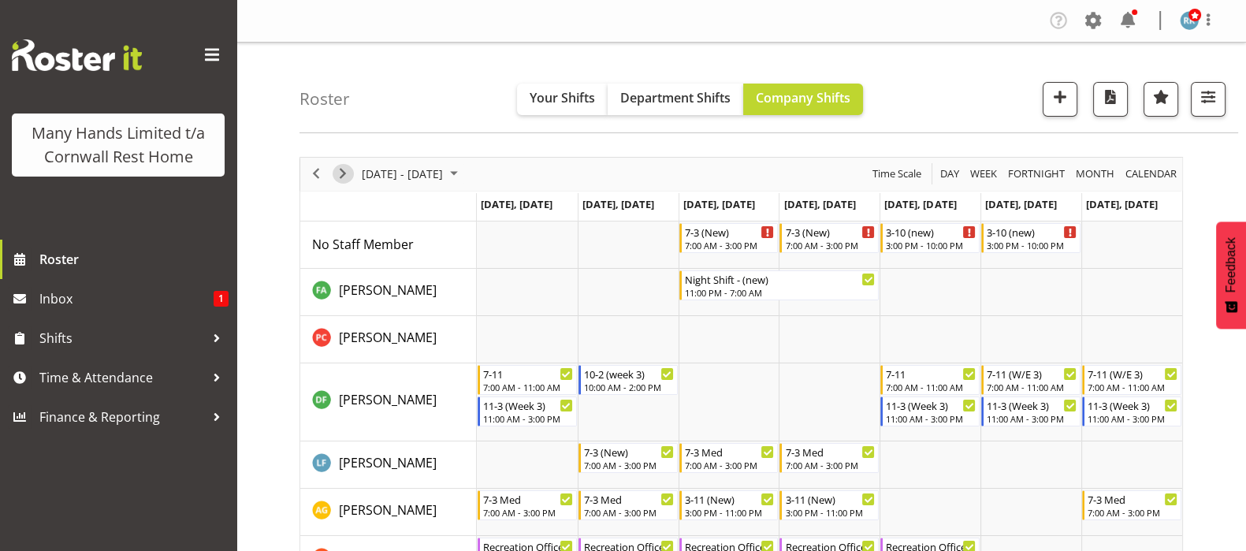
click at [344, 174] on span "Next" at bounding box center [342, 174] width 19 height 20
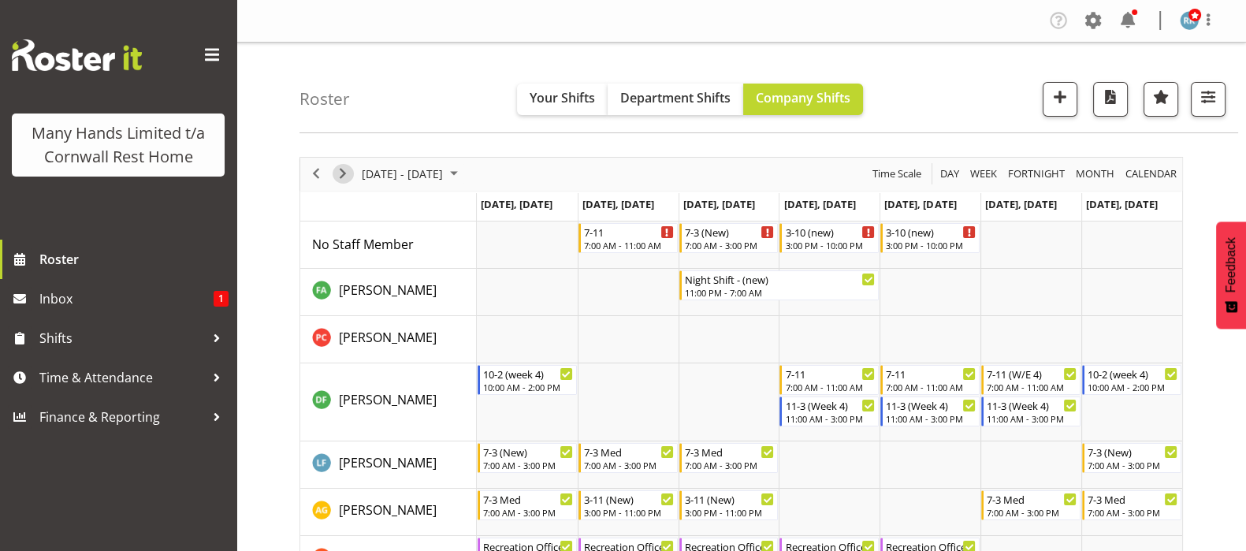
click at [344, 174] on span "Next" at bounding box center [342, 174] width 19 height 20
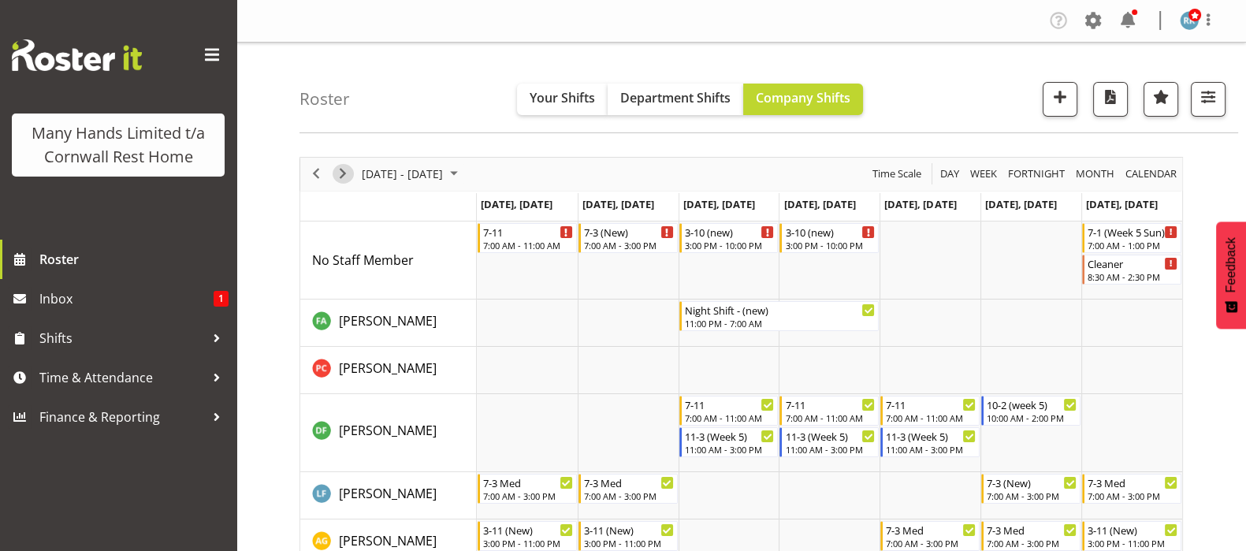
click at [344, 174] on span "Next" at bounding box center [342, 174] width 19 height 20
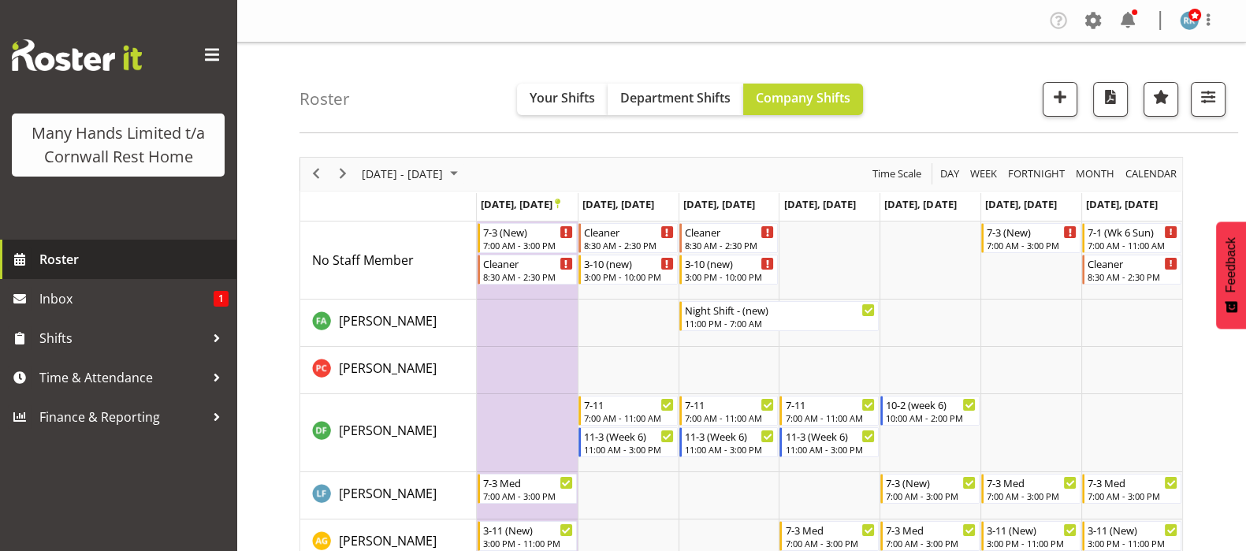
click at [55, 259] on span "Roster" at bounding box center [133, 260] width 189 height 24
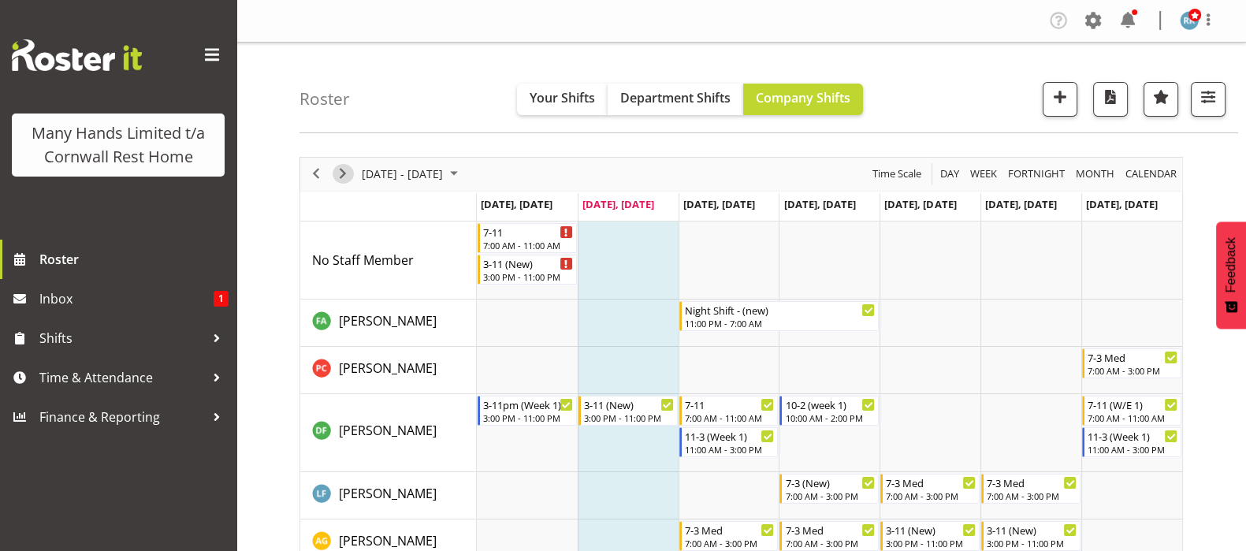
click at [344, 169] on span "Next" at bounding box center [342, 174] width 19 height 20
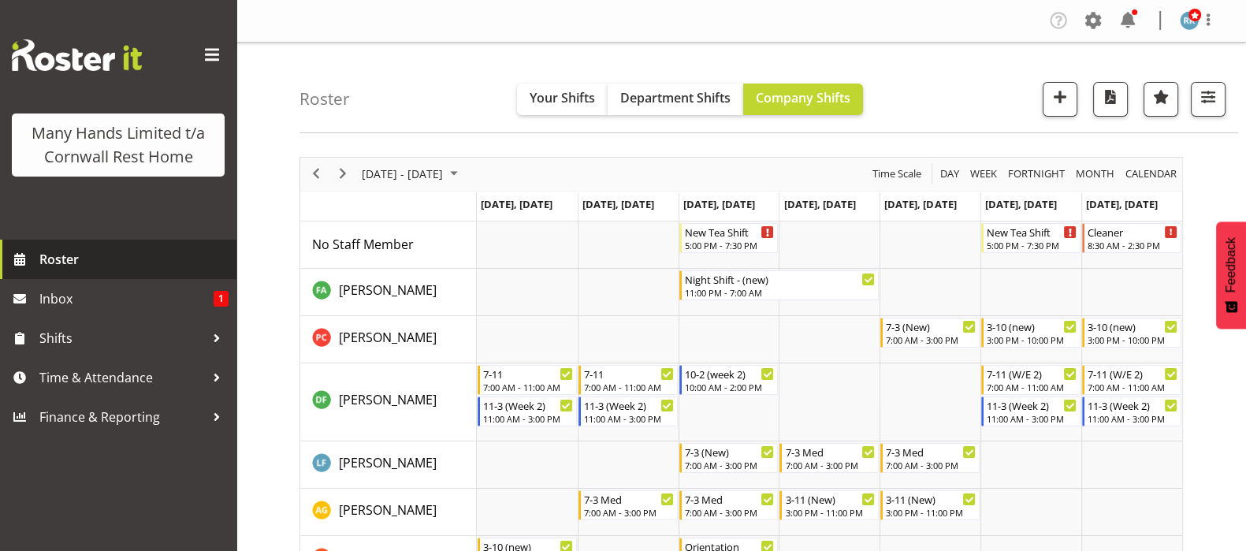
click at [55, 255] on span "Roster" at bounding box center [133, 260] width 189 height 24
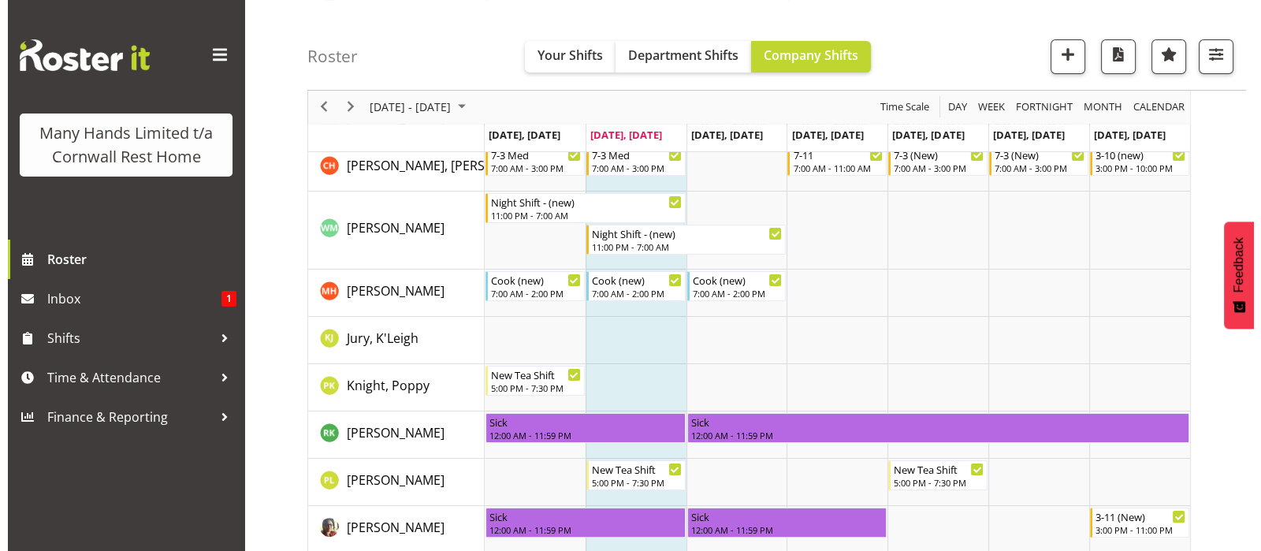
scroll to position [393, 0]
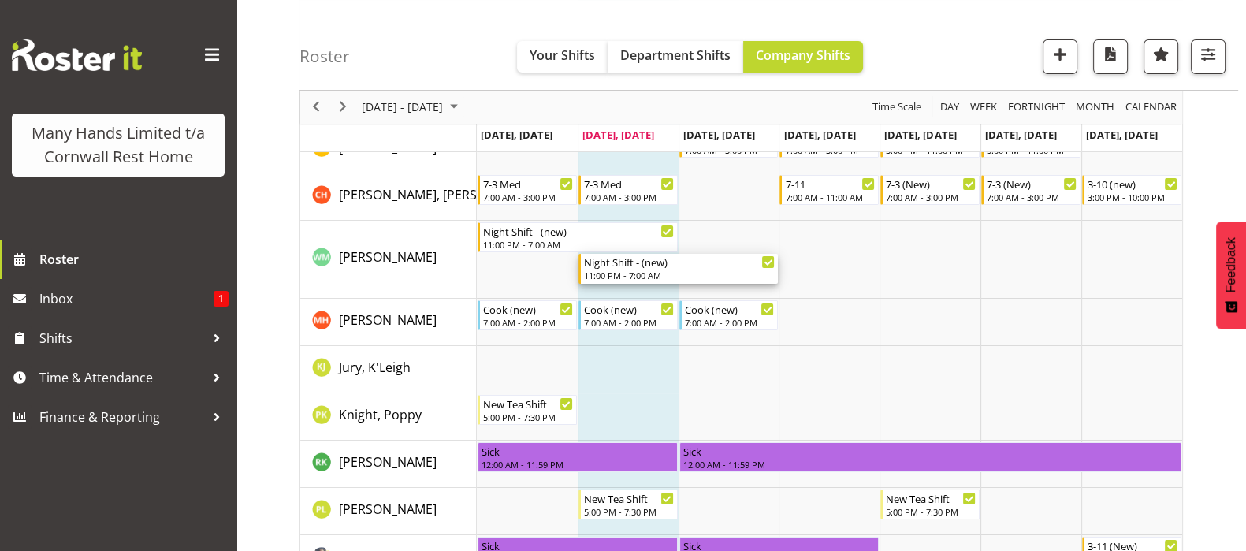
click at [600, 265] on div "Night Shift - (new)" at bounding box center [680, 262] width 192 height 16
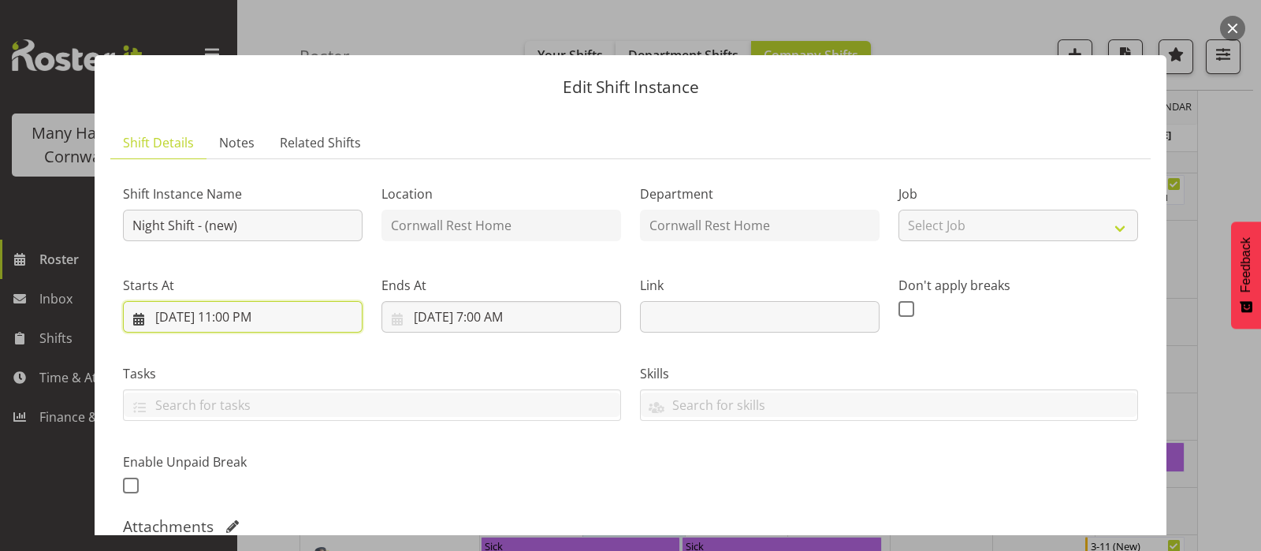
click at [233, 313] on input "[DATE] 11:00 PM" at bounding box center [243, 317] width 240 height 32
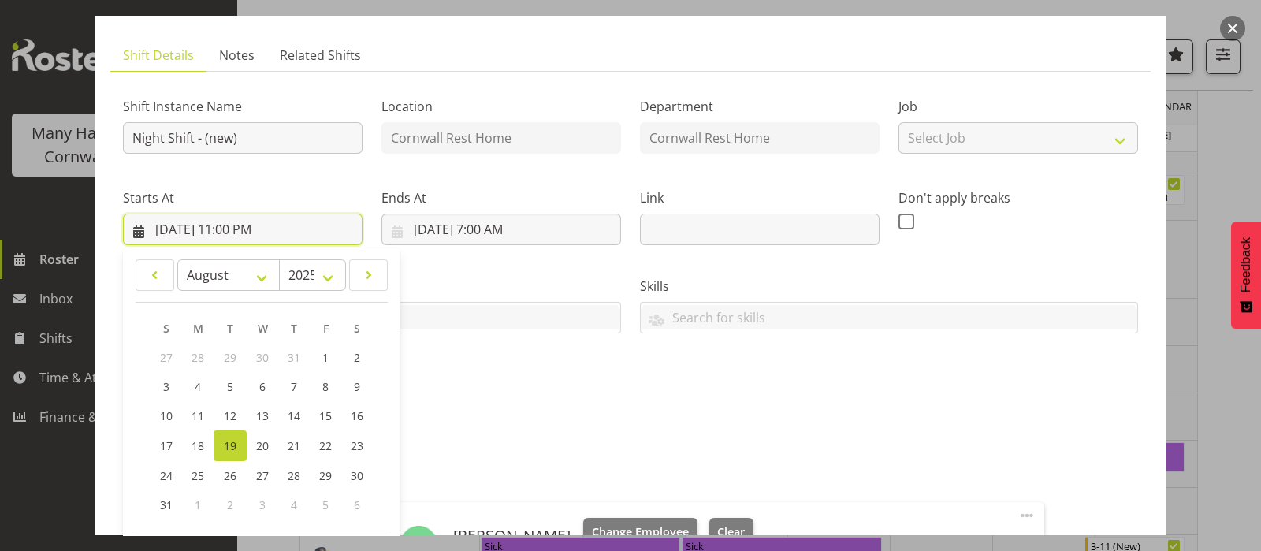
scroll to position [296, 0]
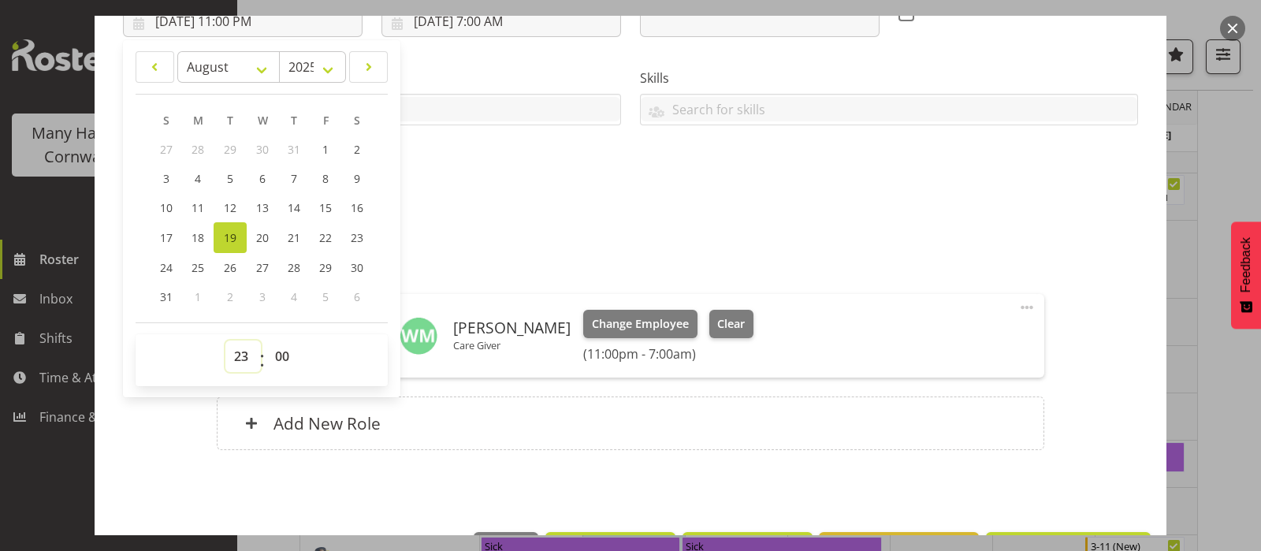
click at [243, 354] on select "00 01 02 03 04 05 06 07 08 09 10 11 12 13 14 15 16 17 18 19 20 21 22 23" at bounding box center [242, 357] width 35 height 32
select select "22"
click at [225, 341] on select "00 01 02 03 04 05 06 07 08 09 10 11 12 13 14 15 16 17 18 19 20 21 22 23" at bounding box center [242, 357] width 35 height 32
type input "8/19/2025, 10:00 PM"
click at [936, 257] on h5 "Roles" at bounding box center [630, 265] width 827 height 19
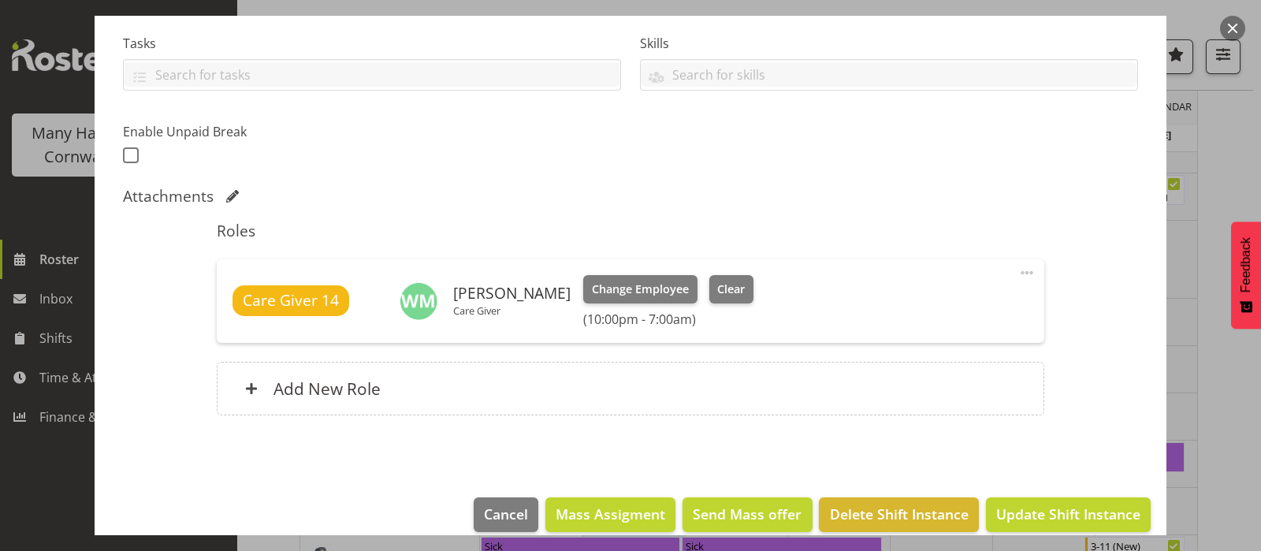
scroll to position [349, 0]
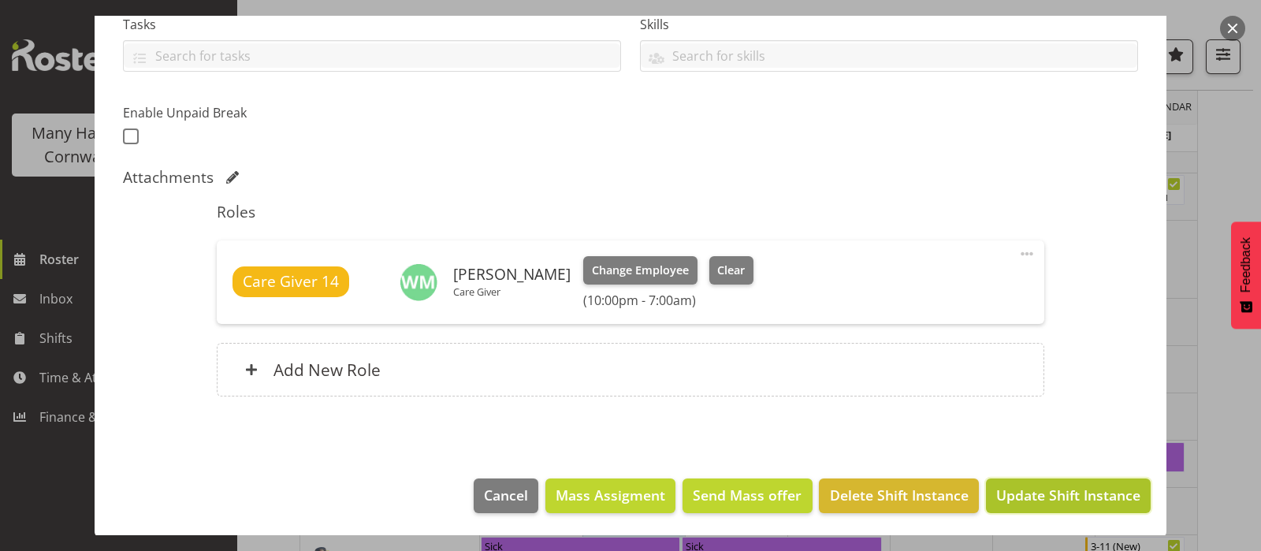
click at [1052, 493] on span "Update Shift Instance" at bounding box center [1068, 495] width 144 height 20
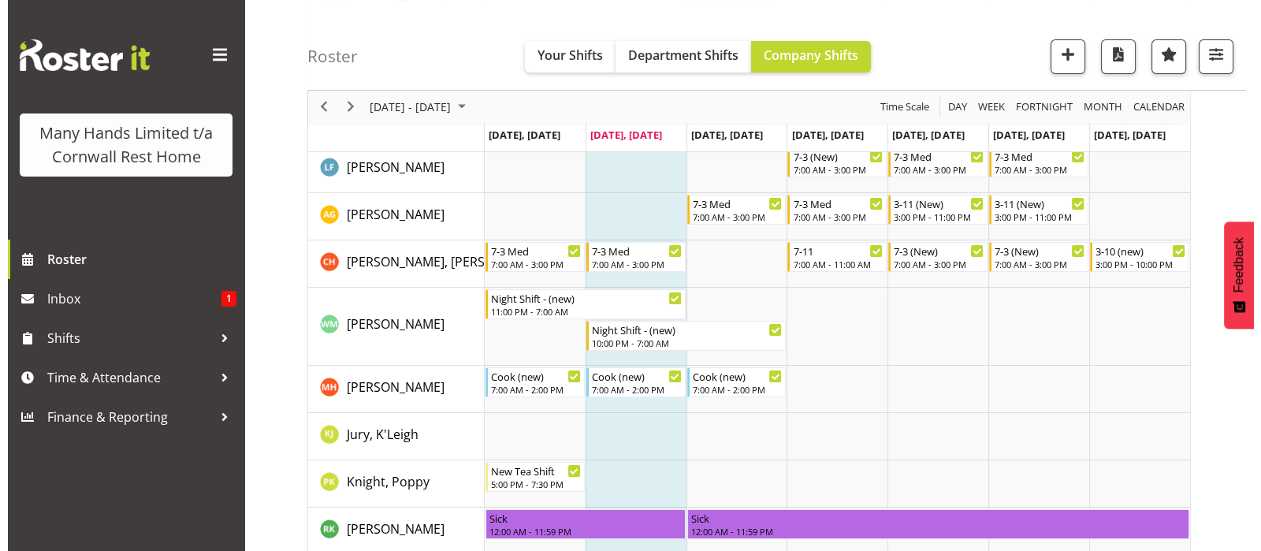
scroll to position [228, 0]
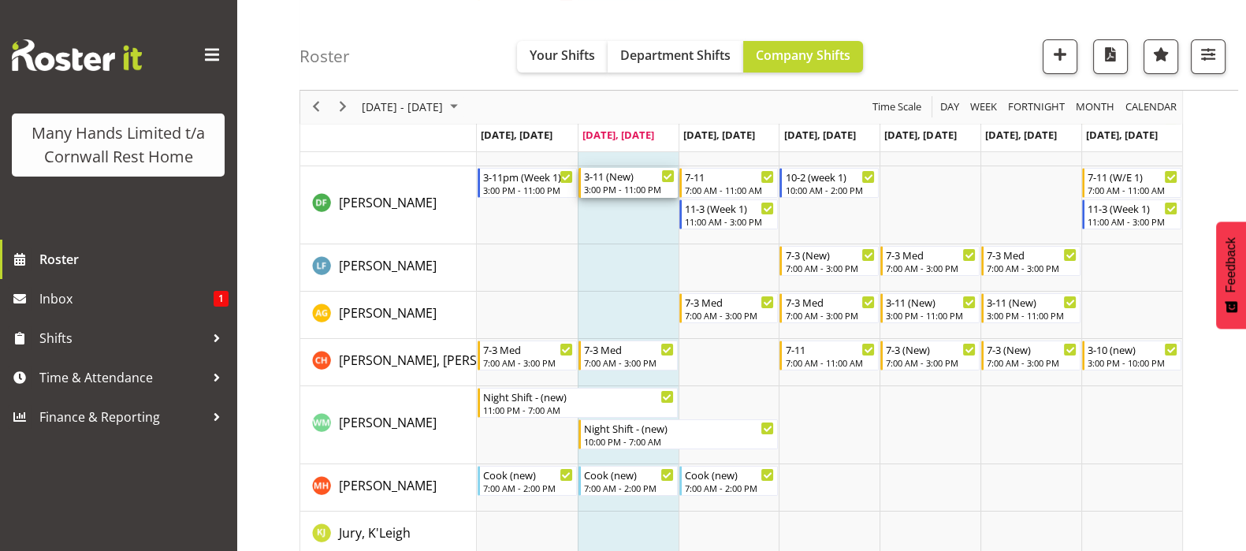
click at [601, 179] on div "3-11 (New)" at bounding box center [629, 176] width 91 height 16
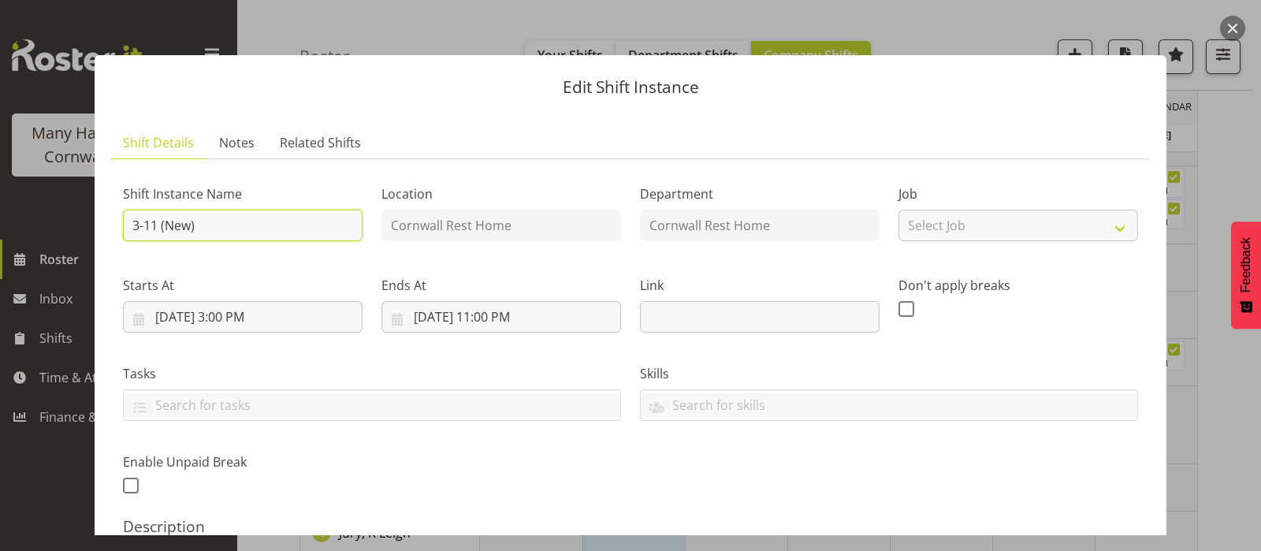
click at [156, 229] on input "3-11 (New)" at bounding box center [243, 226] width 240 height 32
type input "3-10 (New)"
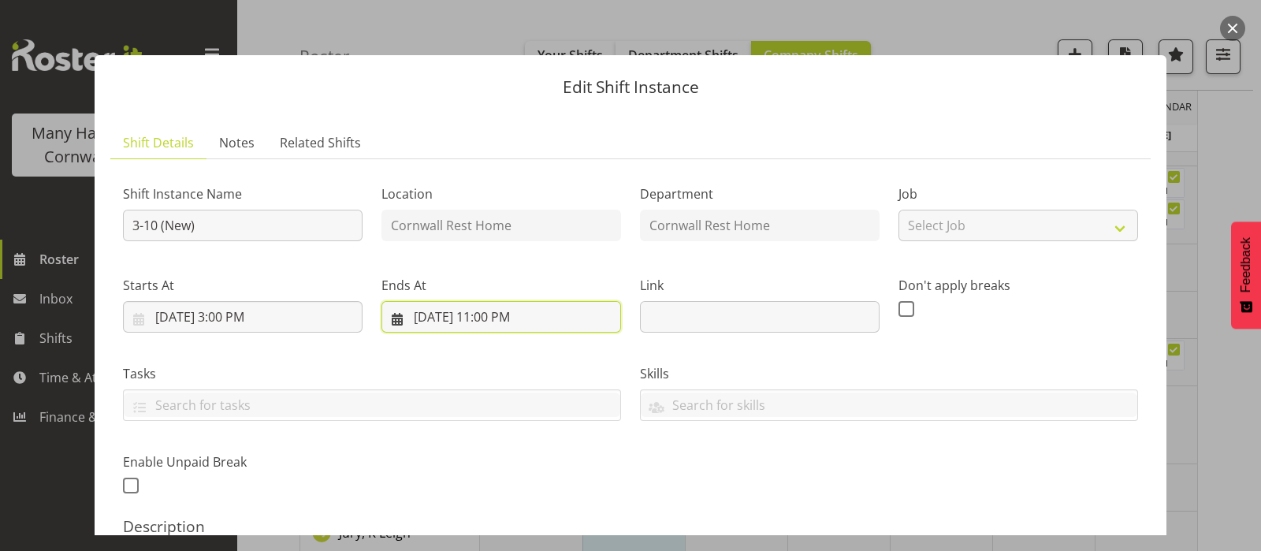
click at [486, 313] on input "8/19/2025, 11:00 PM" at bounding box center [502, 317] width 240 height 32
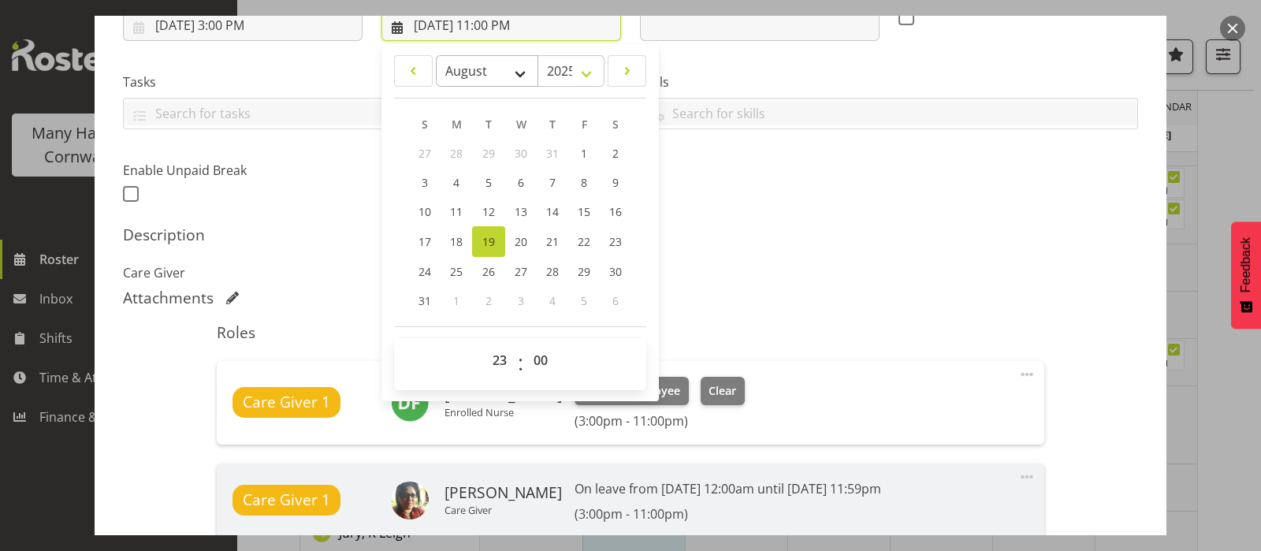
scroll to position [296, 0]
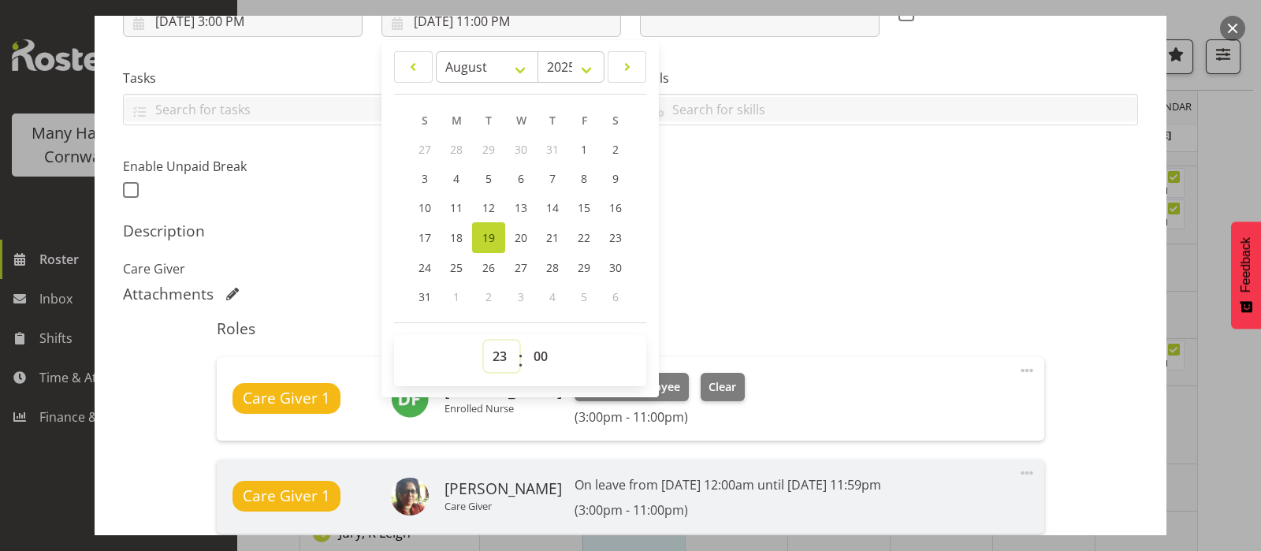
click at [497, 358] on select "00 01 02 03 04 05 06 07 08 09 10 11 12 13 14 15 16 17 18 19 20 21 22 23" at bounding box center [501, 357] width 35 height 32
select select "22"
click at [484, 341] on select "00 01 02 03 04 05 06 07 08 09 10 11 12 13 14 15 16 17 18 19 20 21 22 23" at bounding box center [501, 357] width 35 height 32
type input "8/19/2025, 10:00 PM"
click at [910, 239] on h5 "Description" at bounding box center [630, 231] width 1015 height 19
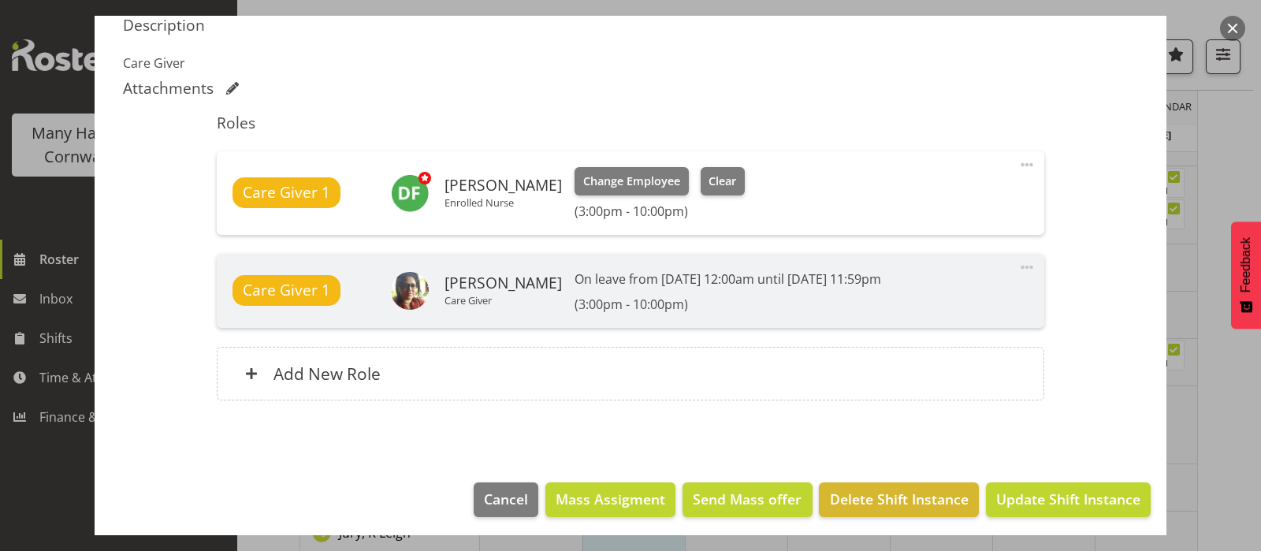
scroll to position [505, 0]
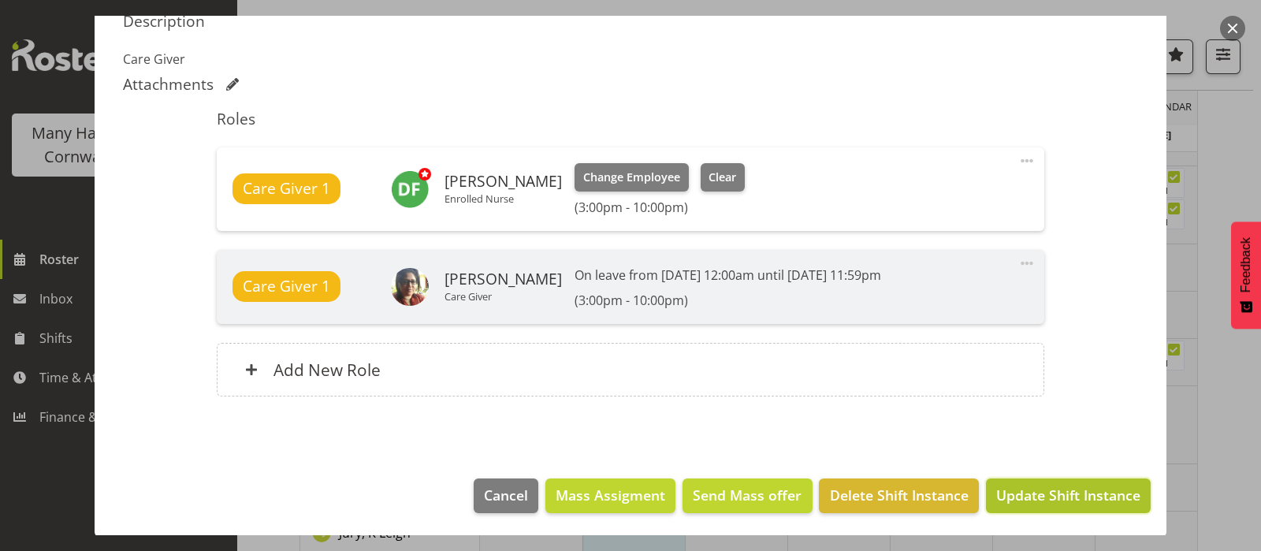
click at [1072, 494] on span "Update Shift Instance" at bounding box center [1068, 495] width 144 height 20
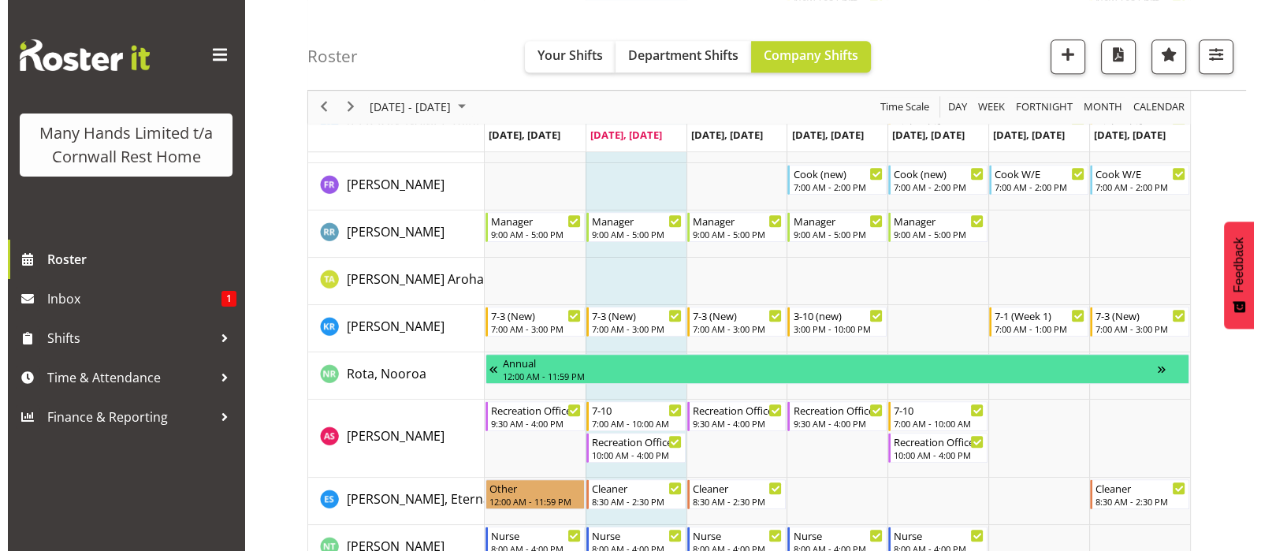
scroll to position [1084, 0]
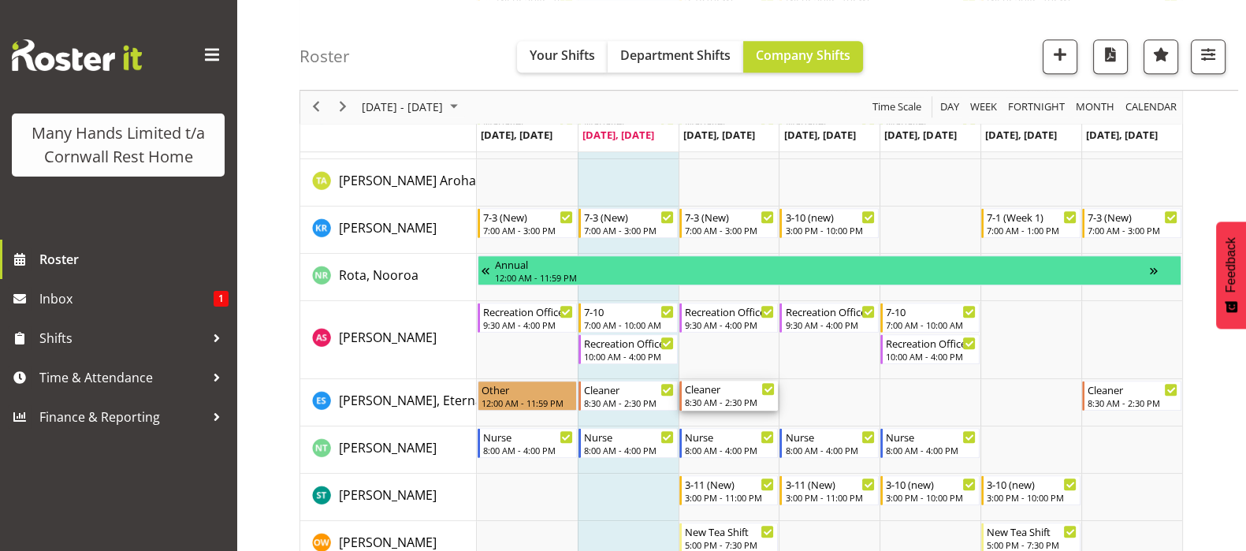
click at [713, 396] on div "Cleaner 8:30 AM - 2:30 PM" at bounding box center [730, 396] width 91 height 30
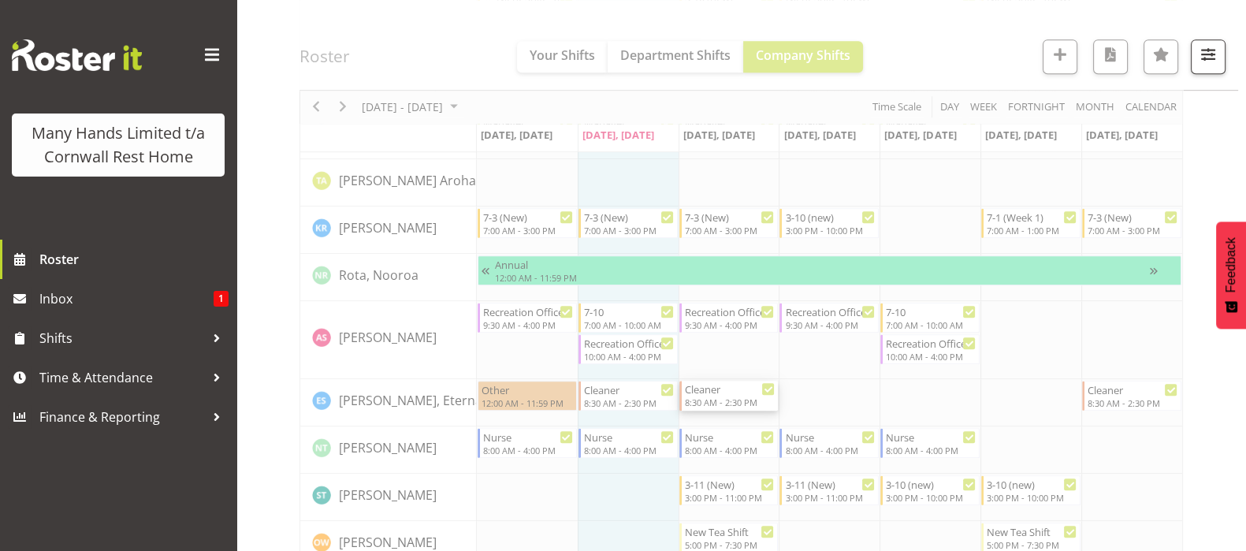
select select "7"
select select "2025"
select select "8"
select select "30"
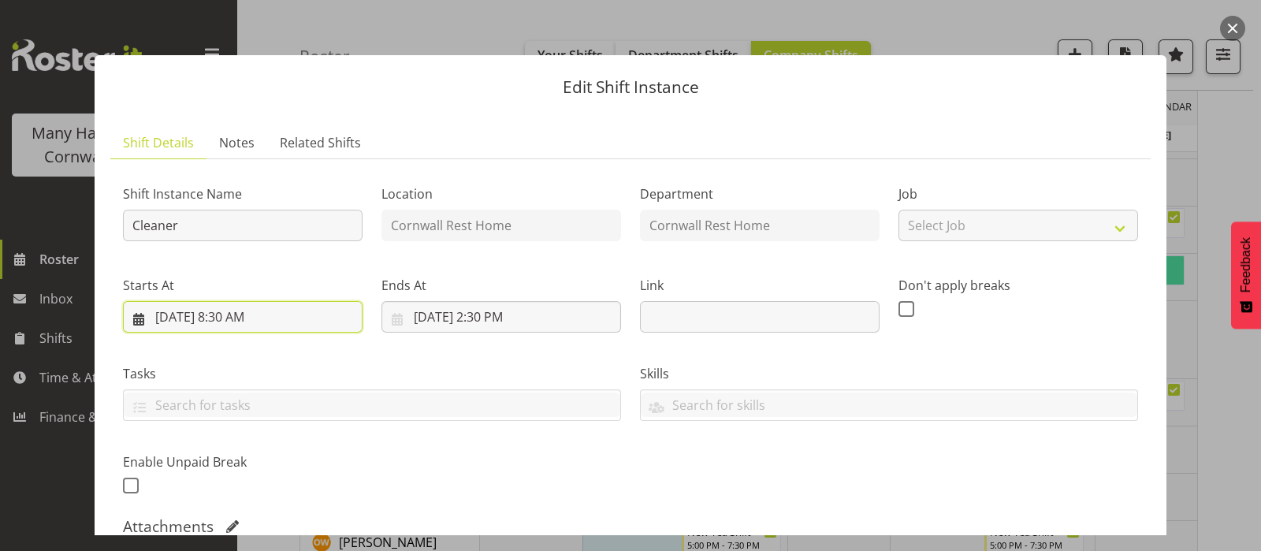
click at [224, 314] on input "8/20/2025, 8:30 AM" at bounding box center [243, 317] width 240 height 32
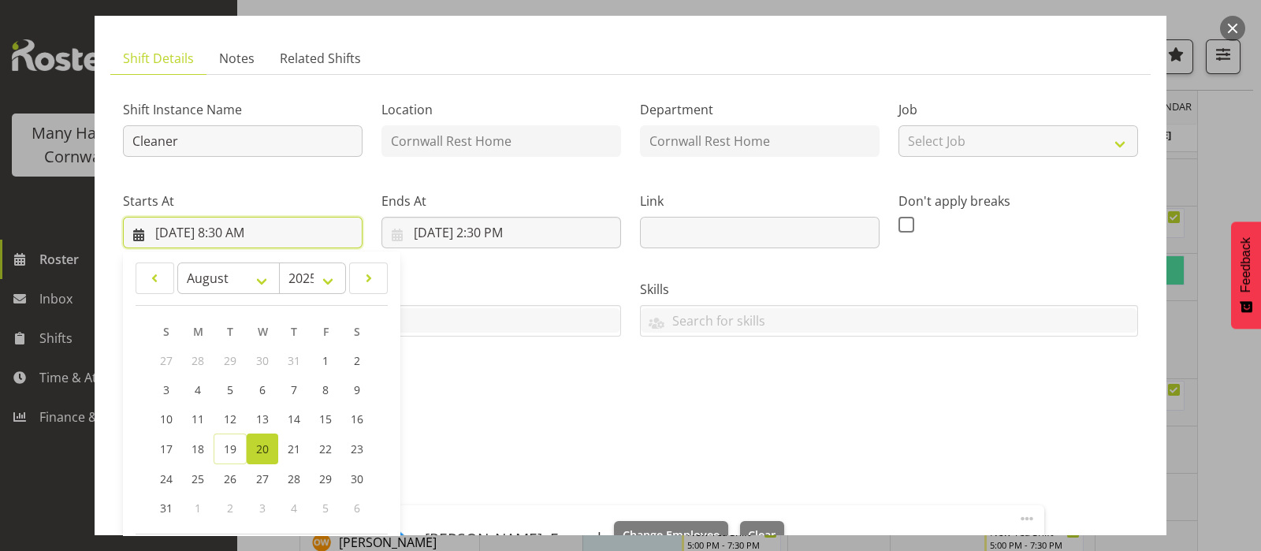
scroll to position [196, 0]
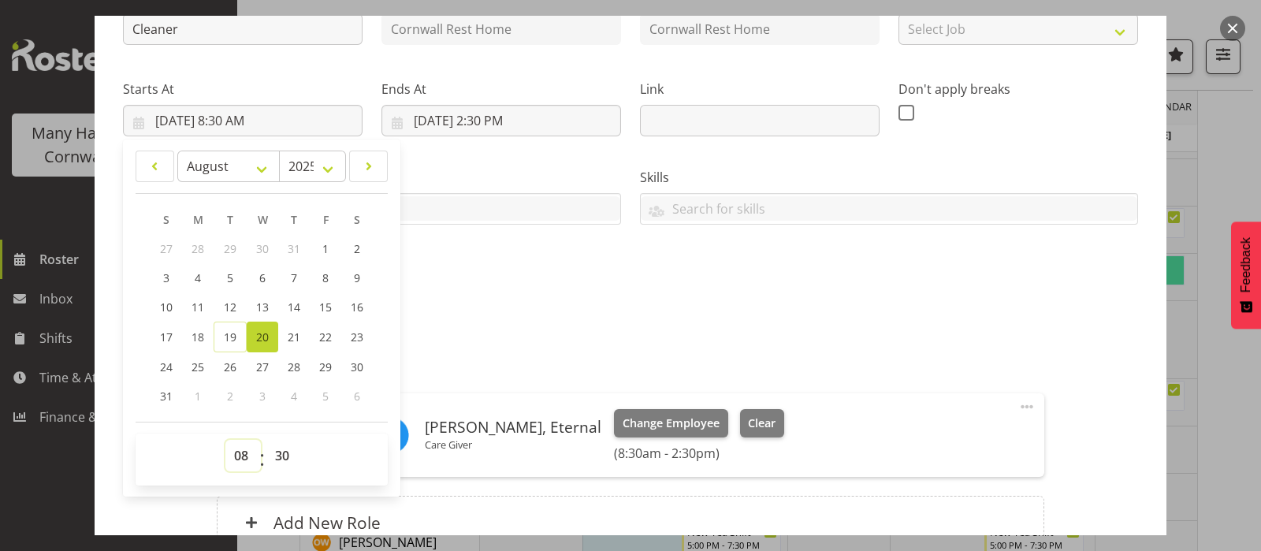
click at [242, 457] on select "00 01 02 03 04 05 06 07 08 09 10 11 12 13 14 15 16 17 18 19 20 21 22 23" at bounding box center [242, 456] width 35 height 32
select select "12"
click at [225, 440] on select "00 01 02 03 04 05 06 07 08 09 10 11 12 13 14 15 16 17 18 19 20 21 22 23" at bounding box center [242, 456] width 35 height 32
type input "8/20/2025, 12:30 PM"
click at [277, 456] on select "00 01 02 03 04 05 06 07 08 09 10 11 12 13 14 15 16 17 18 19 20 21 22 23 24 25 2…" at bounding box center [283, 456] width 35 height 32
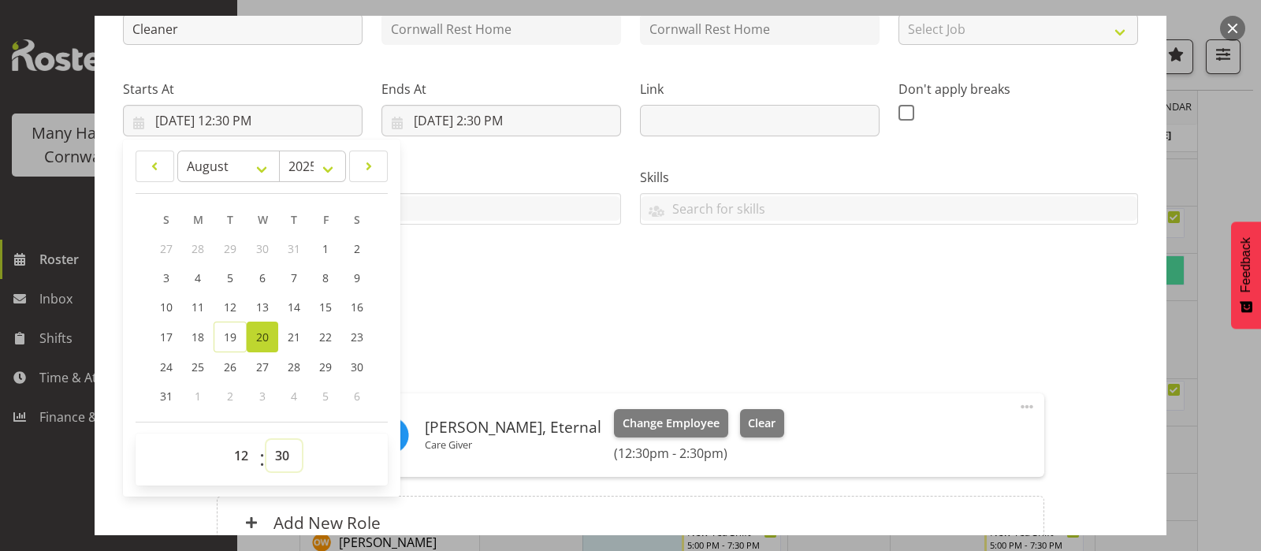
select select "0"
type input "8/20/2025, 12:00 PM"
click at [508, 252] on div "Shift Instance Name Cleaner Location Cornwall Rest Home Department Cornwall Res…" at bounding box center [631, 138] width 1034 height 345
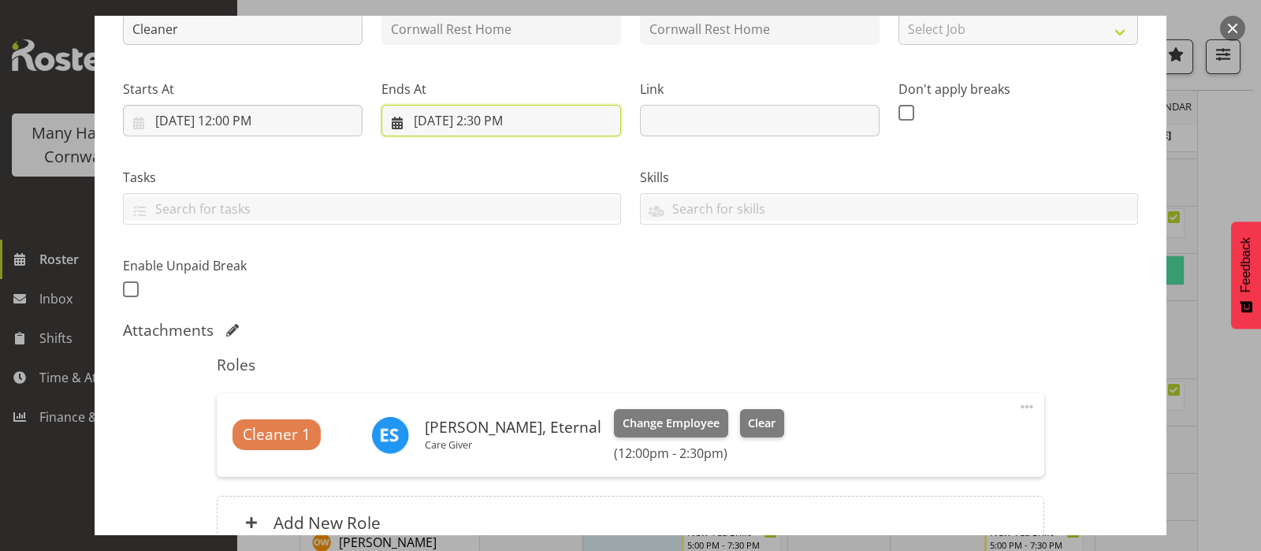
click at [482, 123] on input "8/20/2025, 2:30 PM" at bounding box center [502, 121] width 240 height 32
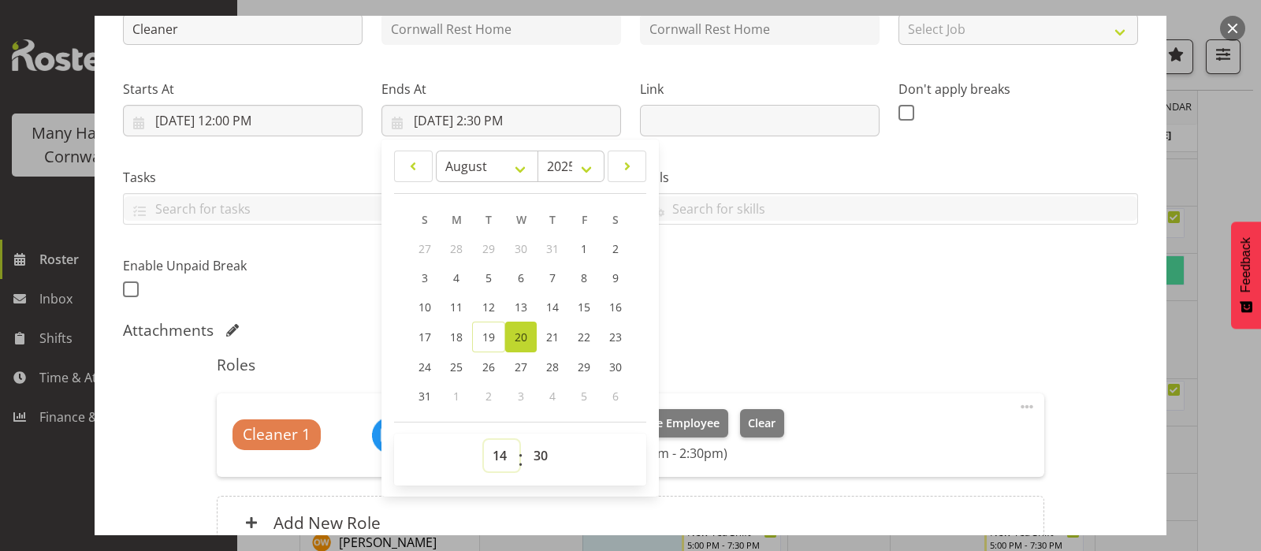
click at [495, 449] on select "00 01 02 03 04 05 06 07 08 09 10 11 12 13 14 15 16 17 18 19 20 21 22 23" at bounding box center [501, 456] width 35 height 32
select select "15"
click at [484, 440] on select "00 01 02 03 04 05 06 07 08 09 10 11 12 13 14 15 16 17 18 19 20 21 22 23" at bounding box center [501, 456] width 35 height 32
type input "8/20/2025, 3:30 PM"
click at [535, 449] on select "00 01 02 03 04 05 06 07 08 09 10 11 12 13 14 15 16 17 18 19 20 21 22 23 24 25 2…" at bounding box center [542, 456] width 35 height 32
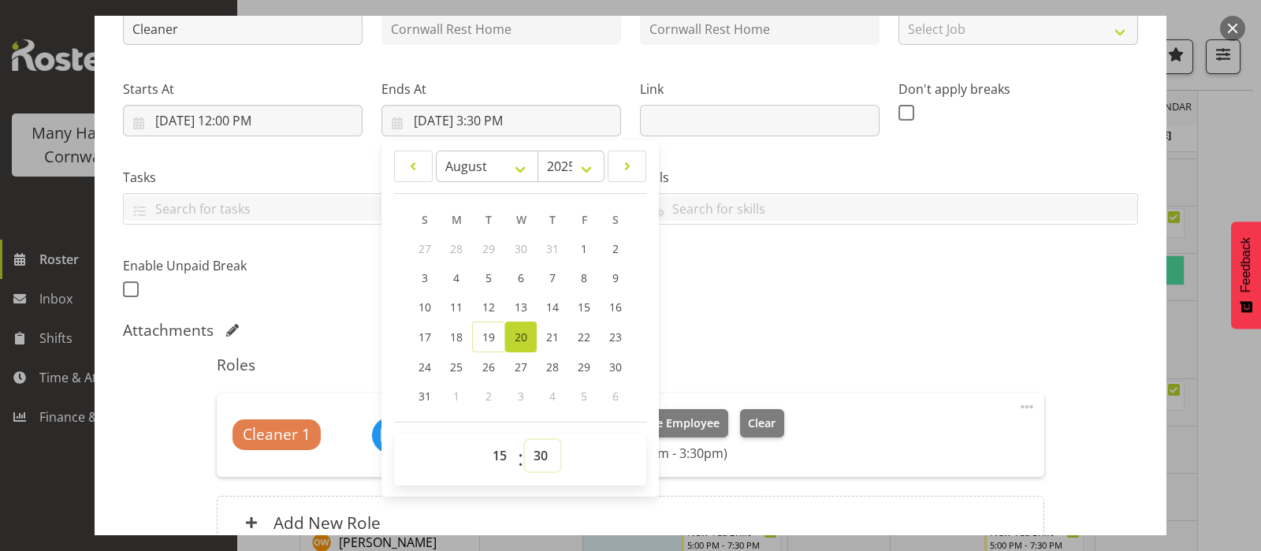
select select "0"
type input "8/20/2025, 3:00 PM"
click at [737, 305] on div "Shift Instance Name Cleaner Location Cornwall Rest Home Department Cornwall Res…" at bounding box center [631, 138] width 1034 height 345
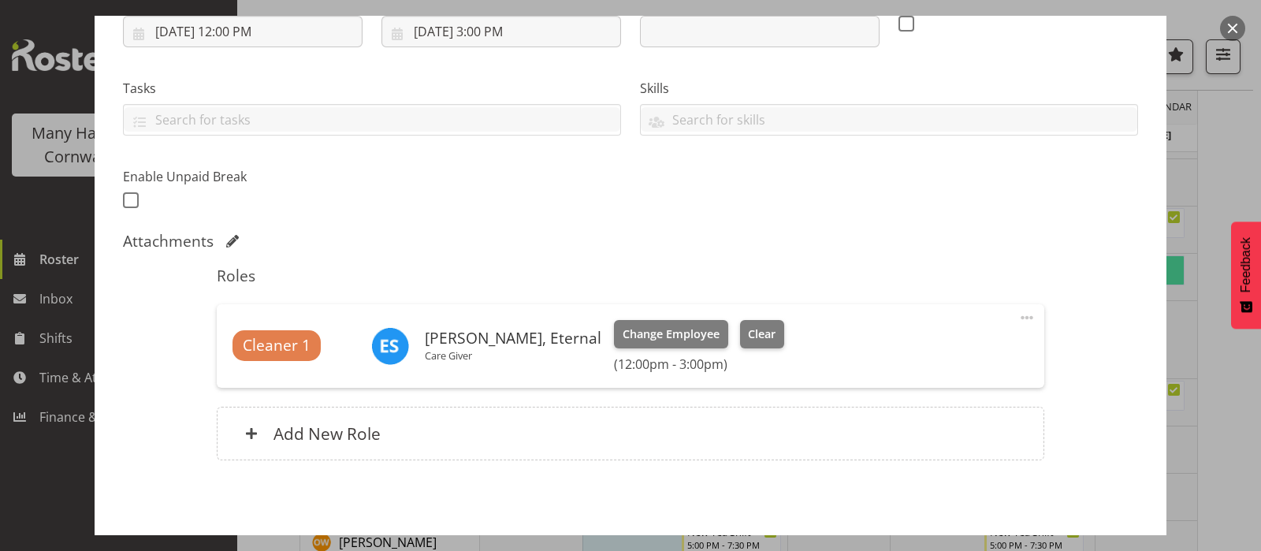
scroll to position [349, 0]
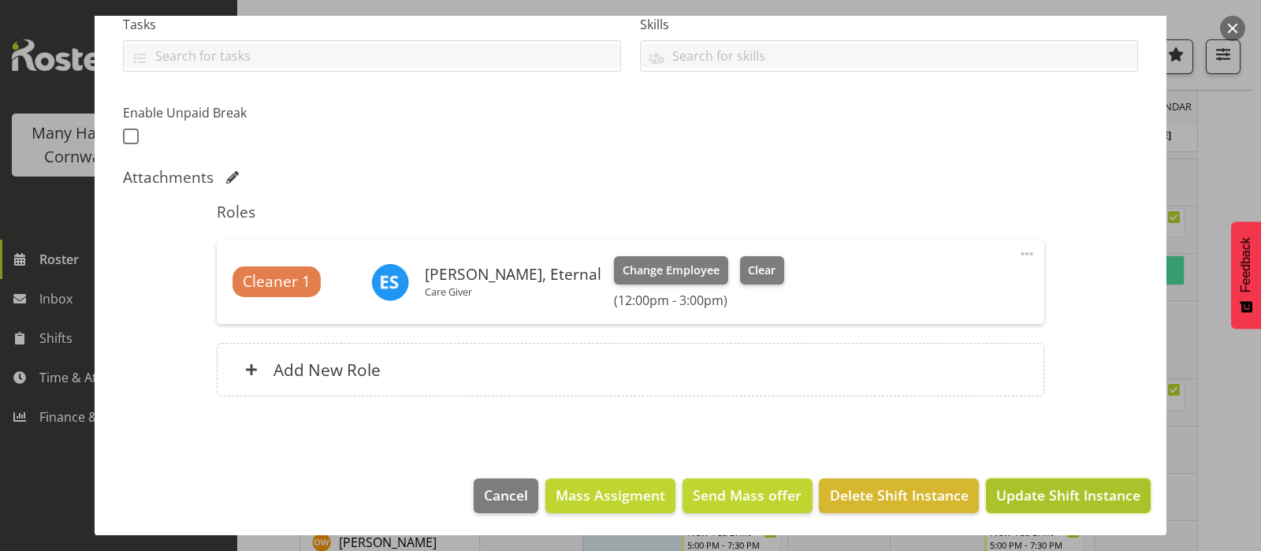
click at [1062, 495] on span "Update Shift Instance" at bounding box center [1068, 495] width 144 height 20
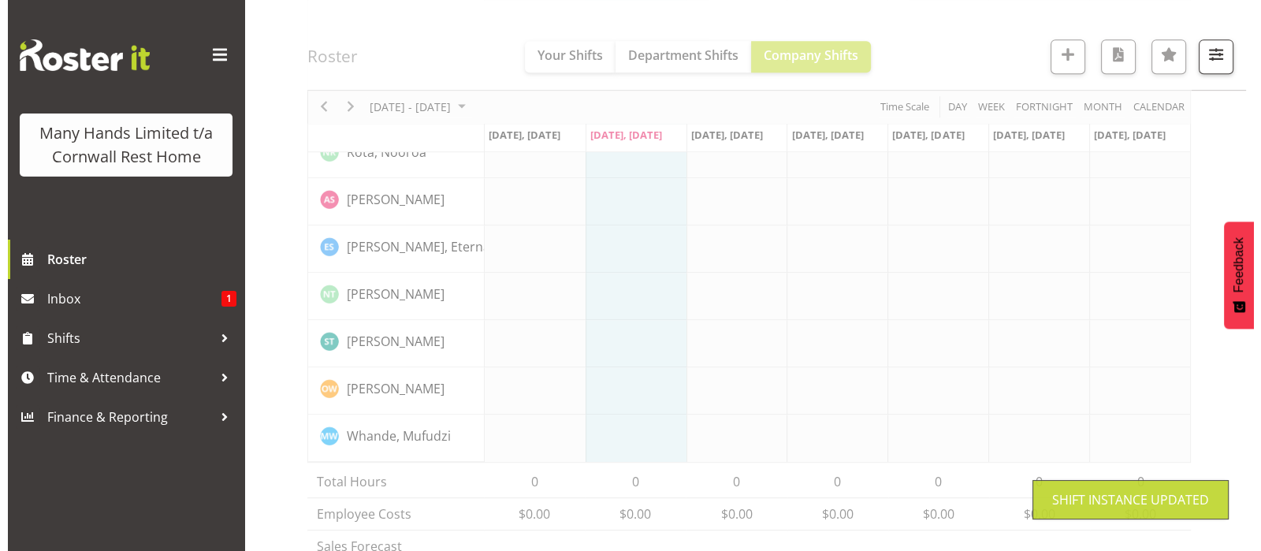
scroll to position [1206, 0]
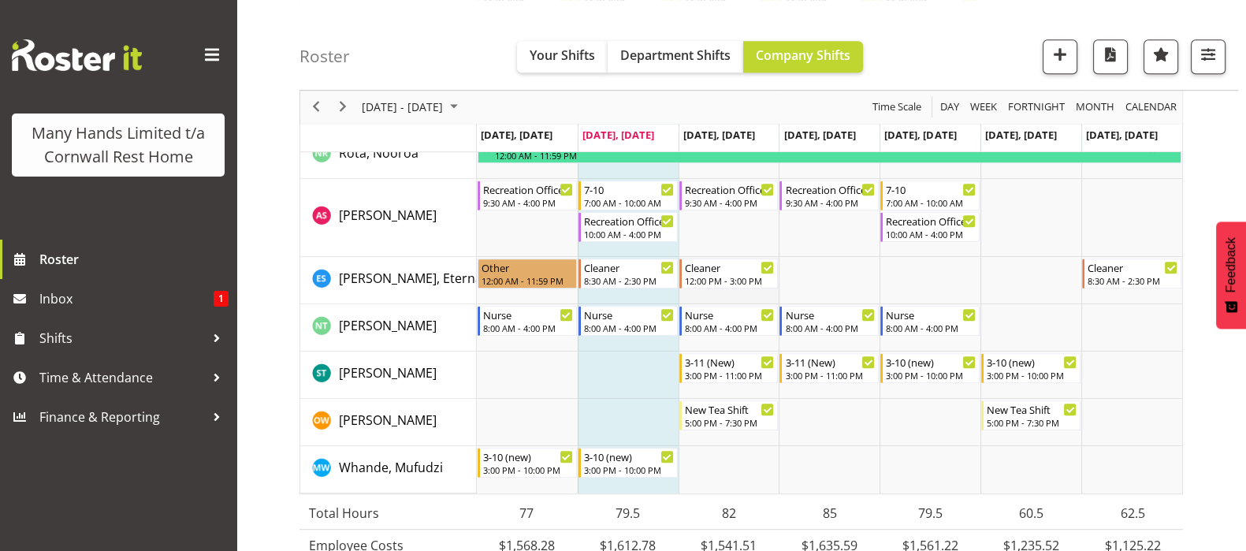
click at [720, 293] on td "Timeline Week of August 19, 2025" at bounding box center [729, 280] width 101 height 47
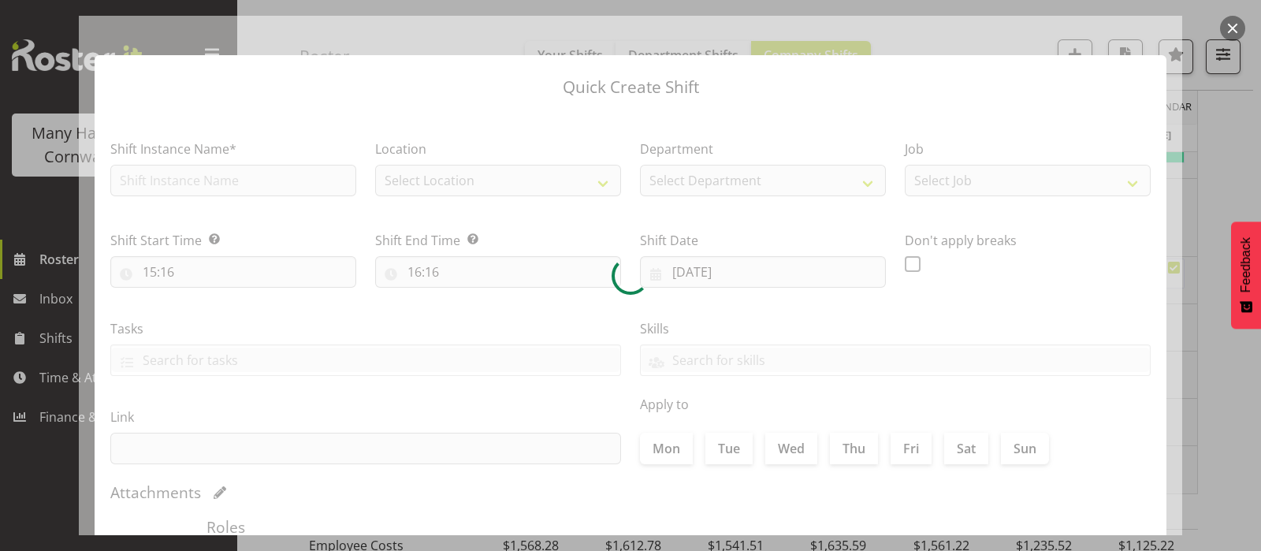
type input "20/08/2025"
checkbox input "true"
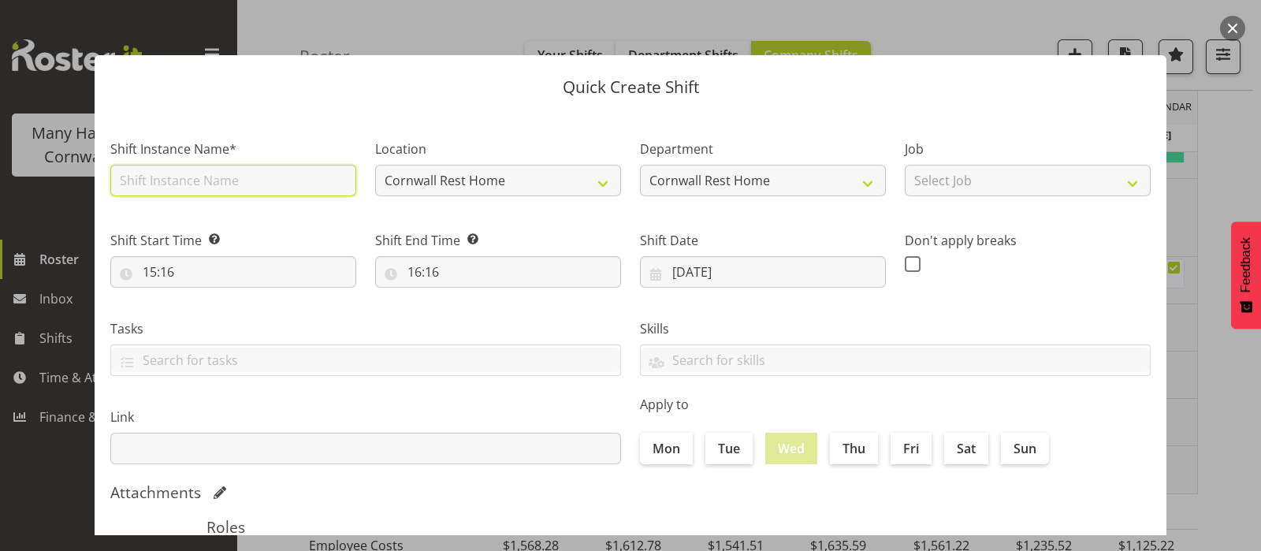
click at [173, 188] on input "text" at bounding box center [233, 181] width 246 height 32
type input "Orientation"
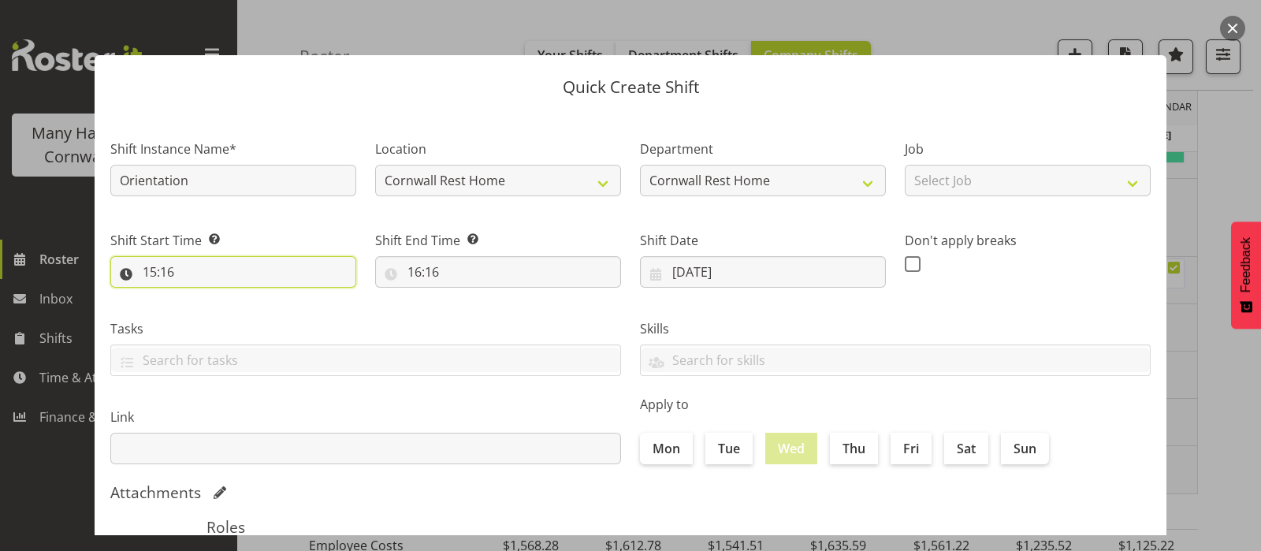
click at [147, 274] on input "15:16" at bounding box center [233, 272] width 246 height 32
click at [227, 309] on select "00 01 02 03 04 05 06 07 08 09 10 11 12 13 14 15 16 17 18 19 20 21 22 23" at bounding box center [217, 313] width 35 height 32
select select "7"
click at [200, 297] on select "00 01 02 03 04 05 06 07 08 09 10 11 12 13 14 15 16 17 18 19 20 21 22 23" at bounding box center [217, 313] width 35 height 32
type input "07:16"
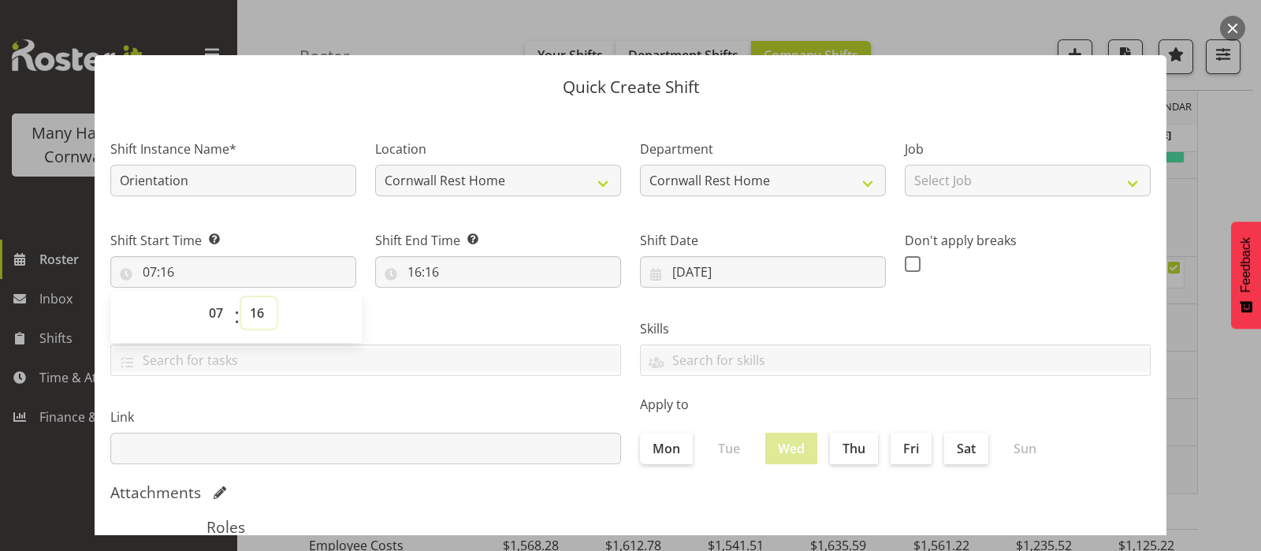
click at [260, 311] on select "00 01 02 03 04 05 06 07 08 09 10 11 12 13 14 15 16 17 18 19 20 21 22 23 24 25 2…" at bounding box center [258, 313] width 35 height 32
select select "0"
click at [241, 297] on select "00 01 02 03 04 05 06 07 08 09 10 11 12 13 14 15 16 17 18 19 20 21 22 23 24 25 2…" at bounding box center [258, 313] width 35 height 32
type input "07:00"
click at [414, 272] on input "16:16" at bounding box center [498, 272] width 246 height 32
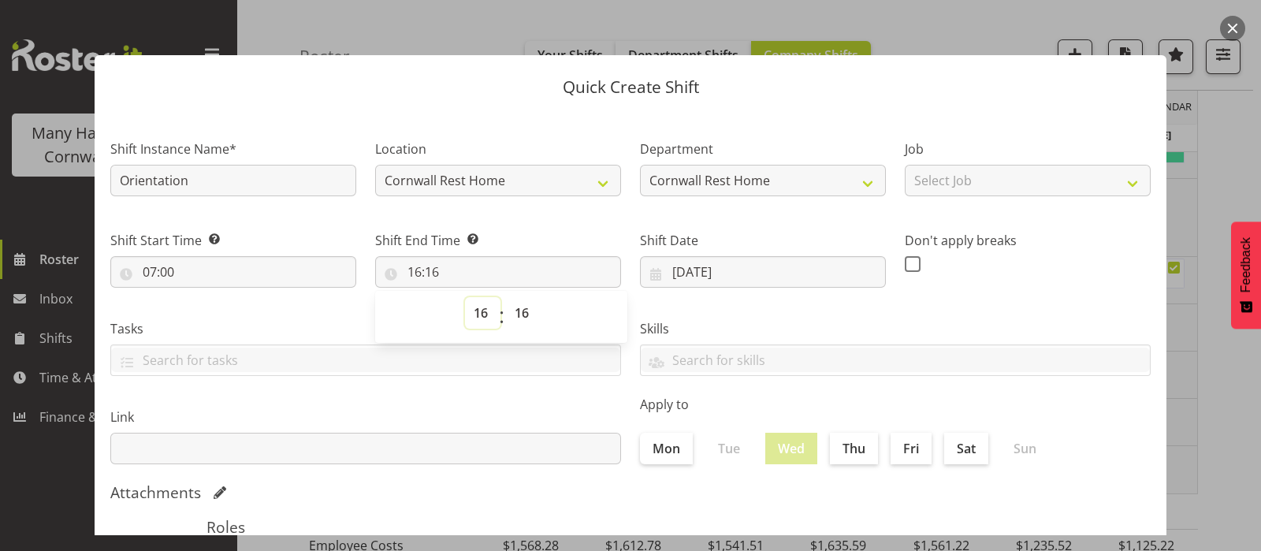
click at [479, 314] on select "00 01 02 03 04 05 06 07 08 09 10 11 12 13 14 15 16 17 18 19 20 21 22 23" at bounding box center [482, 313] width 35 height 32
select select "12"
click at [465, 297] on select "00 01 02 03 04 05 06 07 08 09 10 11 12 13 14 15 16 17 18 19 20 21 22 23" at bounding box center [482, 313] width 35 height 32
type input "12:16"
click at [525, 313] on select "00 01 02 03 04 05 06 07 08 09 10 11 12 13 14 15 16 17 18 19 20 21 22 23 24 25 2…" at bounding box center [523, 313] width 35 height 32
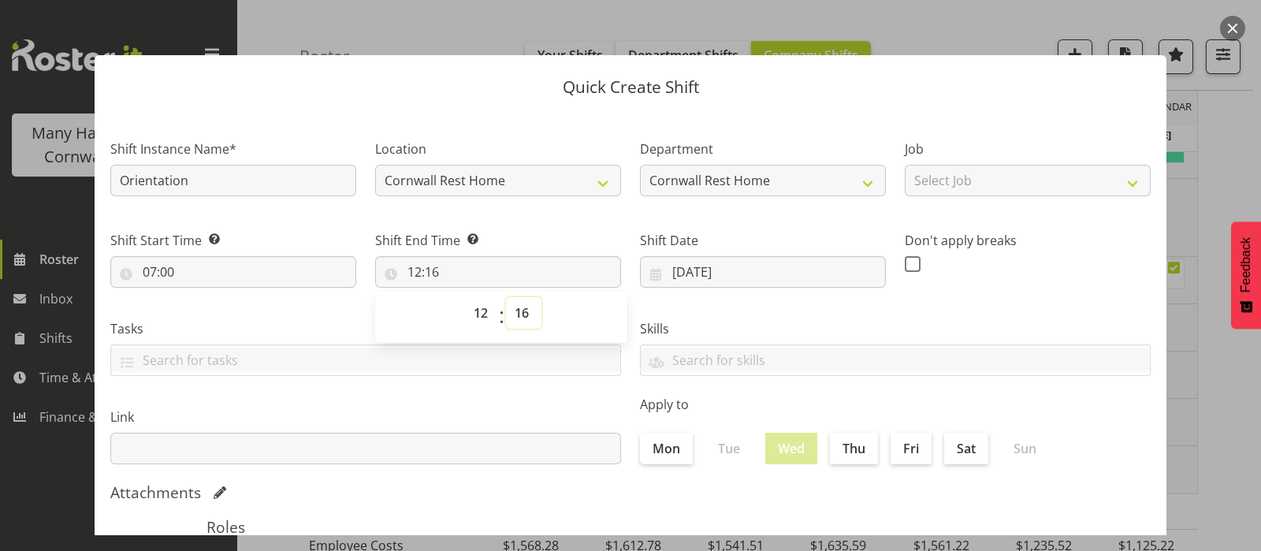
select select "0"
click at [506, 297] on select "00 01 02 03 04 05 06 07 08 09 10 11 12 13 14 15 16 17 18 19 20 21 22 23 24 25 2…" at bounding box center [523, 313] width 35 height 32
type input "12:00"
click at [853, 445] on label "Thu" at bounding box center [854, 449] width 48 height 32
click at [840, 445] on input "Thu" at bounding box center [835, 448] width 10 height 10
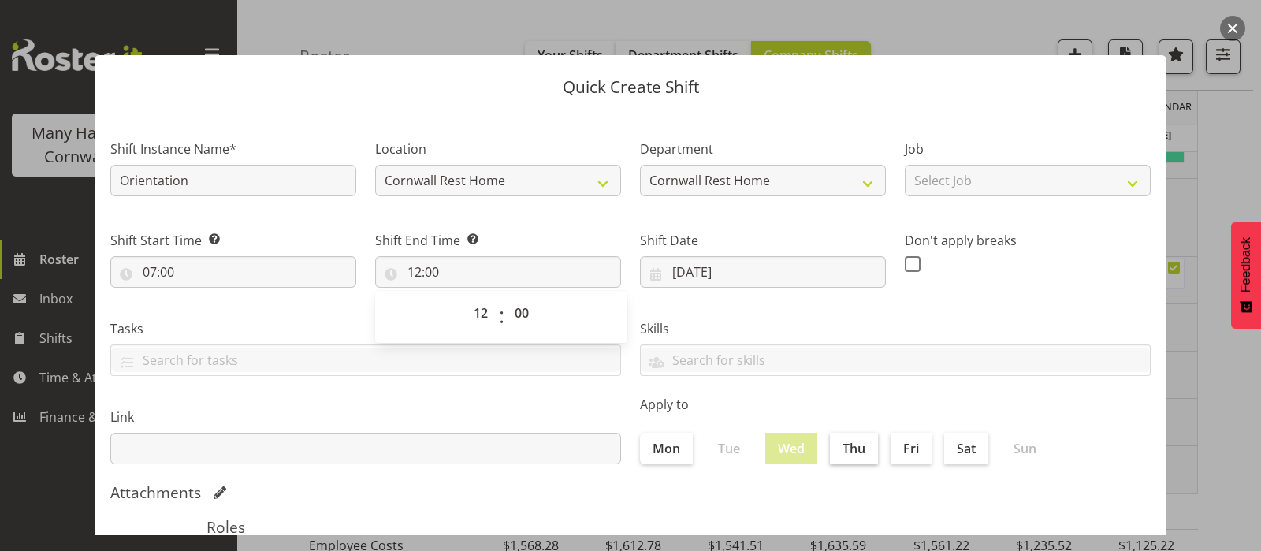
checkbox input "true"
click at [906, 443] on label "Fri" at bounding box center [911, 449] width 41 height 32
click at [901, 443] on input "Fri" at bounding box center [896, 448] width 10 height 10
checkbox input "true"
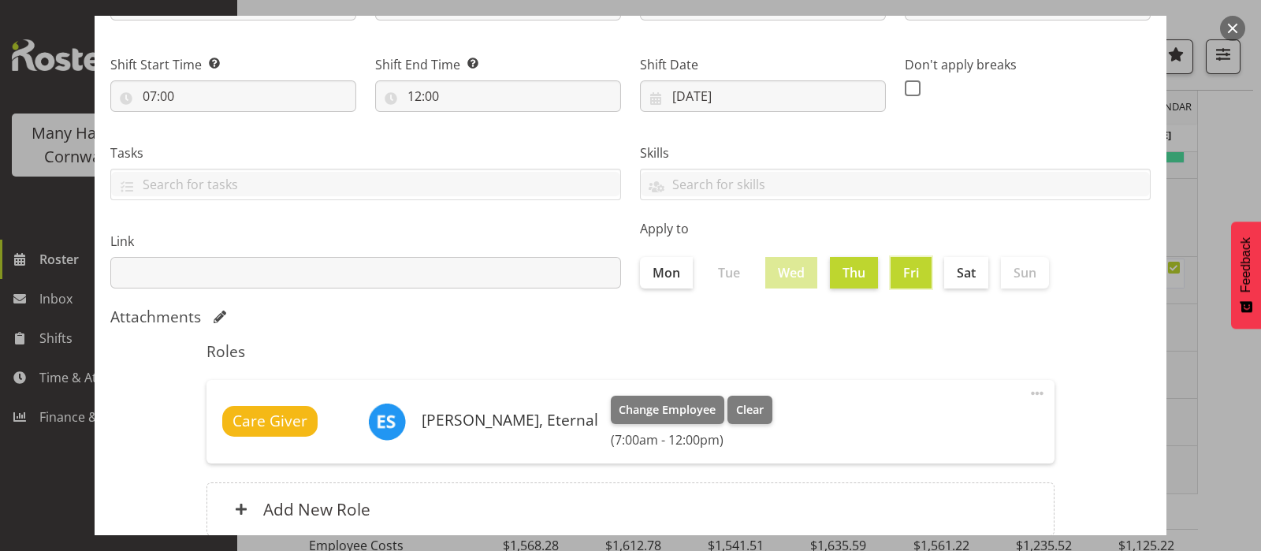
scroll to position [284, 0]
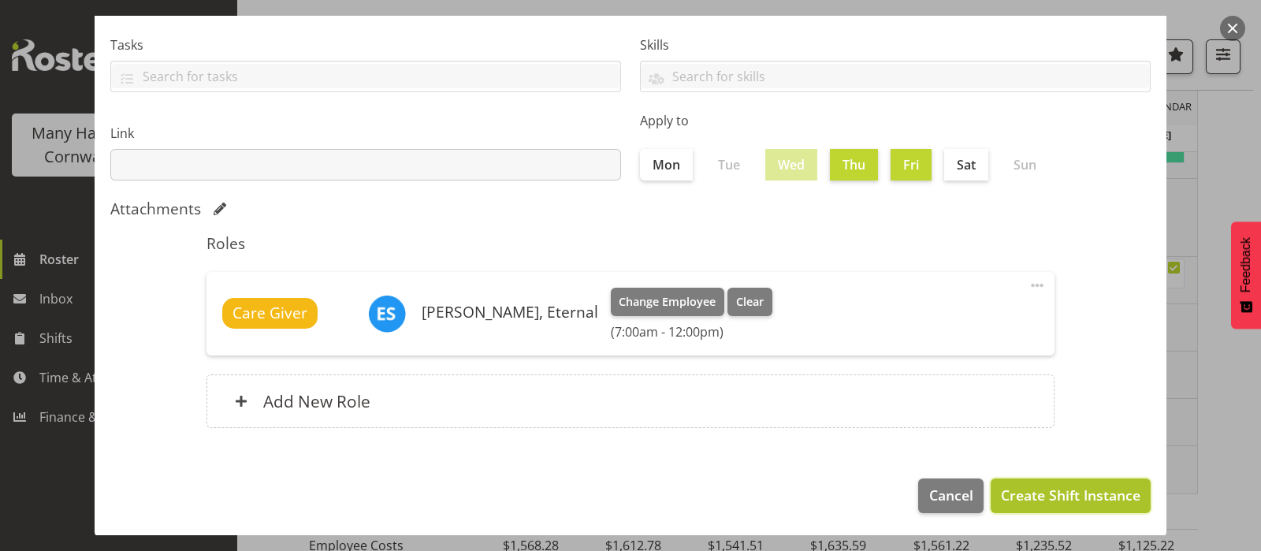
click at [1049, 496] on span "Create Shift Instance" at bounding box center [1071, 495] width 140 height 20
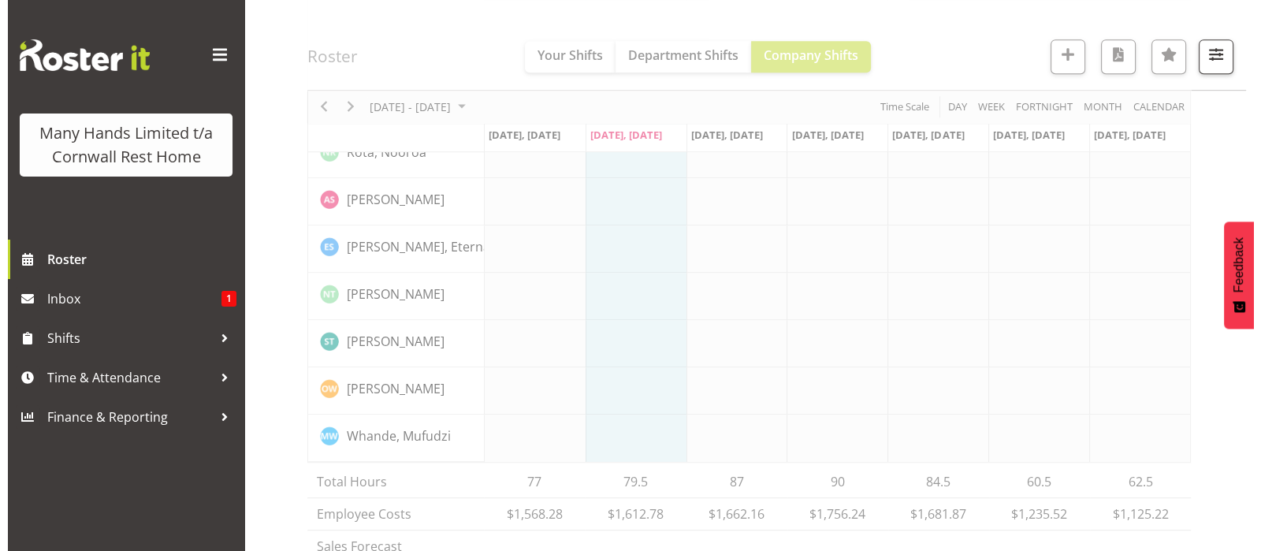
scroll to position [1206, 0]
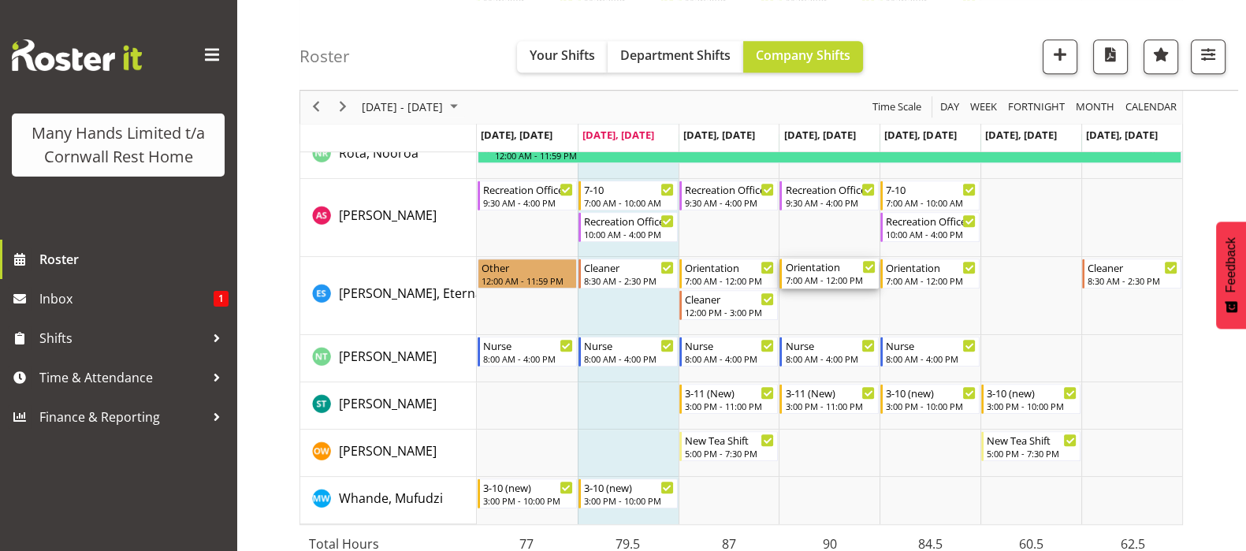
click at [806, 275] on div "7:00 AM - 12:00 PM" at bounding box center [830, 280] width 91 height 13
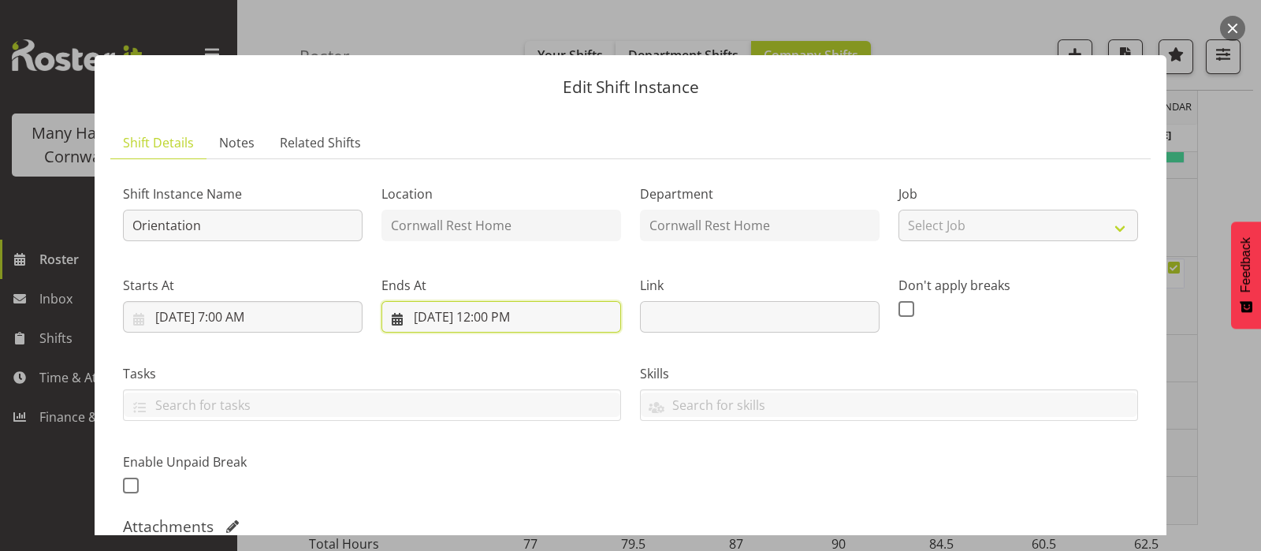
click at [492, 314] on input "8/21/2025, 12:00 PM" at bounding box center [502, 317] width 240 height 32
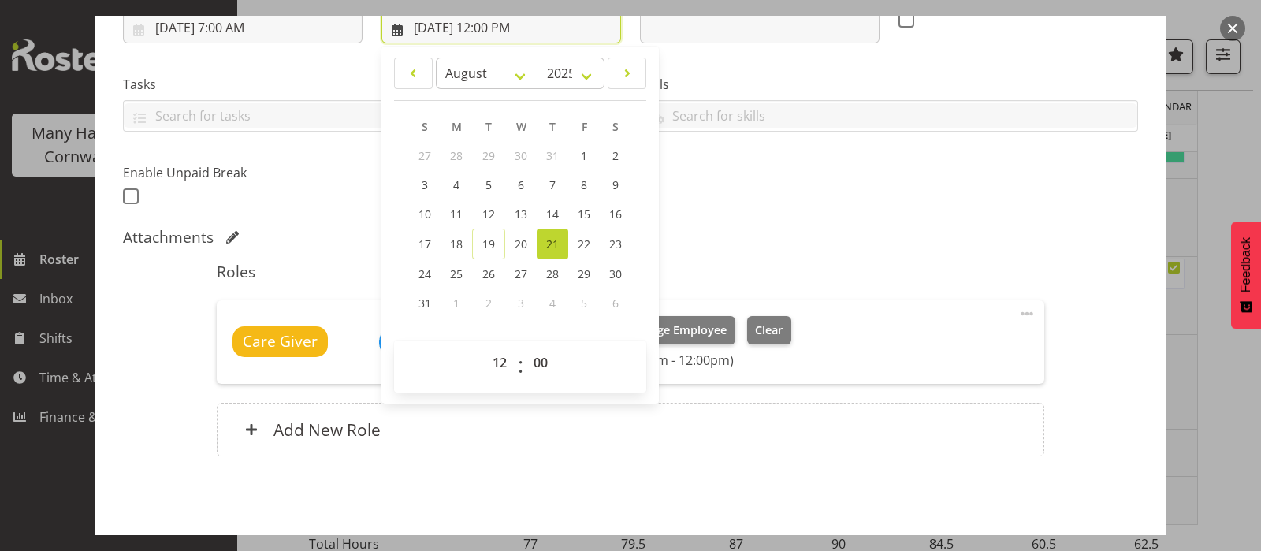
scroll to position [296, 0]
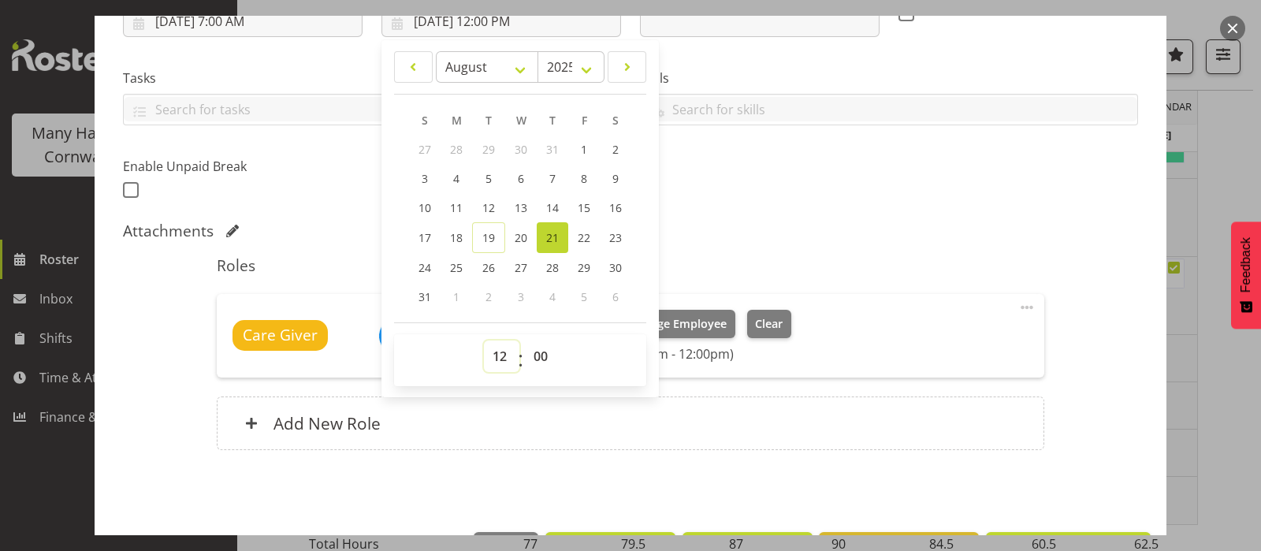
click at [505, 359] on select "00 01 02 03 04 05 06 07 08 09 10 11 12 13 14 15 16 17 18 19 20 21 22 23" at bounding box center [501, 357] width 35 height 32
select select "15"
click at [484, 341] on select "00 01 02 03 04 05 06 07 08 09 10 11 12 13 14 15 16 17 18 19 20 21 22 23" at bounding box center [501, 357] width 35 height 32
type input "8/21/2025, 3:00 PM"
click at [916, 214] on div "Shift Instance Name Orientation Location Cornwall Rest Home Department Cornwall…" at bounding box center [630, 172] width 1015 height 593
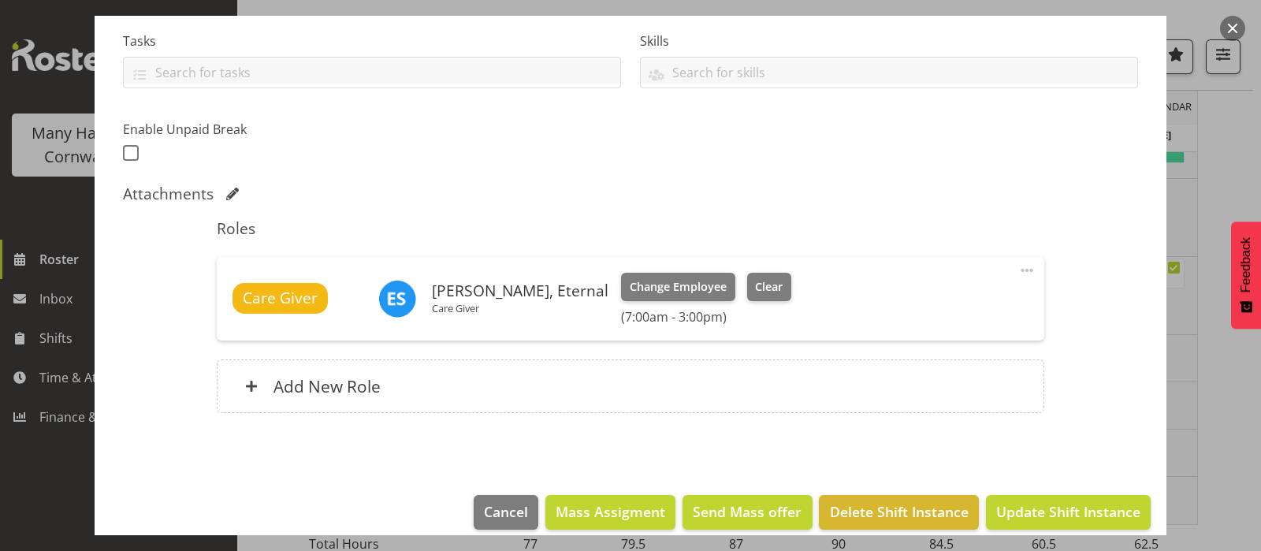
scroll to position [349, 0]
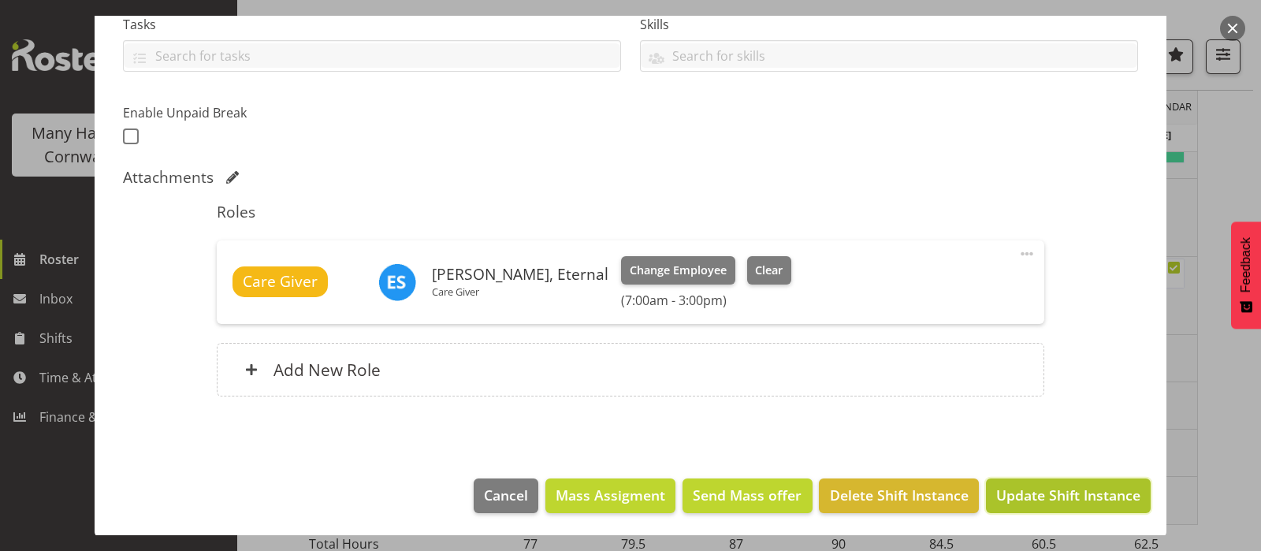
click at [1060, 494] on span "Update Shift Instance" at bounding box center [1068, 495] width 144 height 20
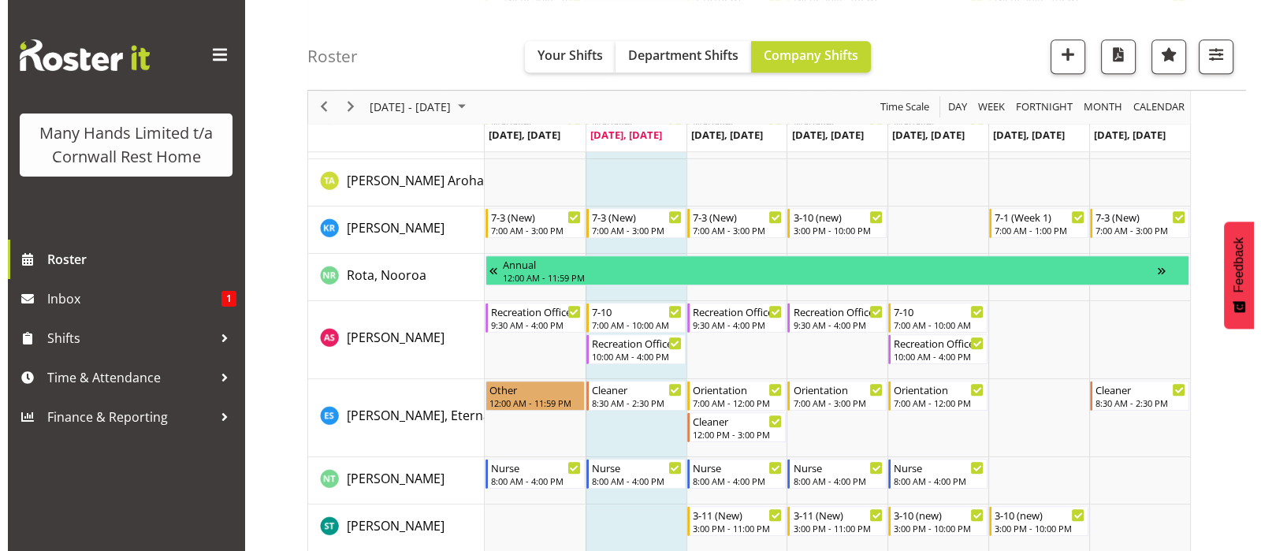
scroll to position [1206, 0]
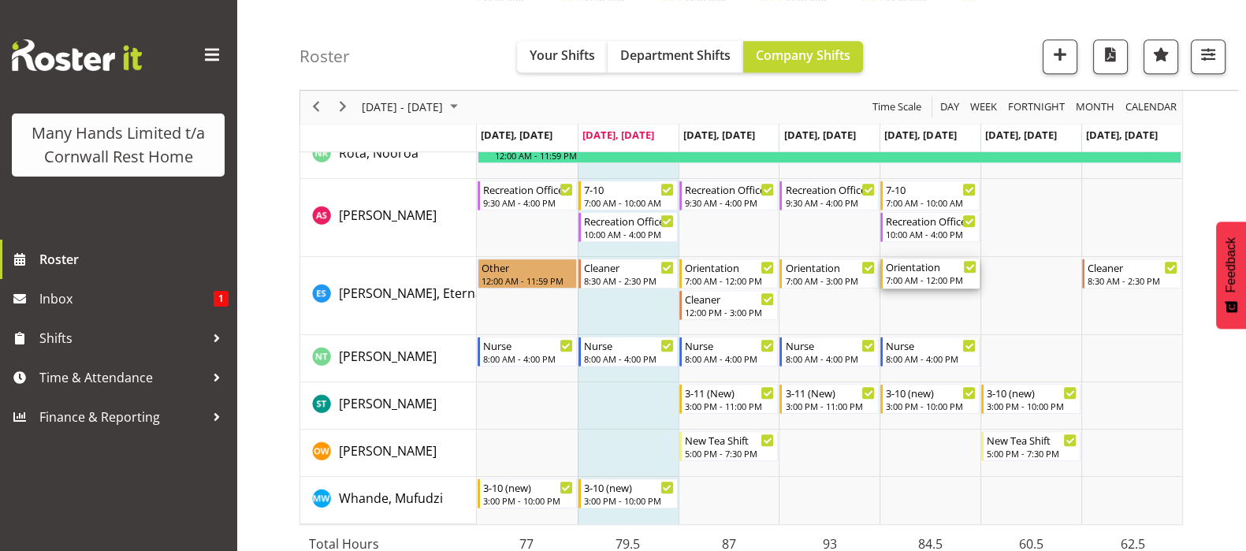
click at [915, 274] on div "Orientation 7:00 AM - 12:00 PM" at bounding box center [931, 274] width 91 height 30
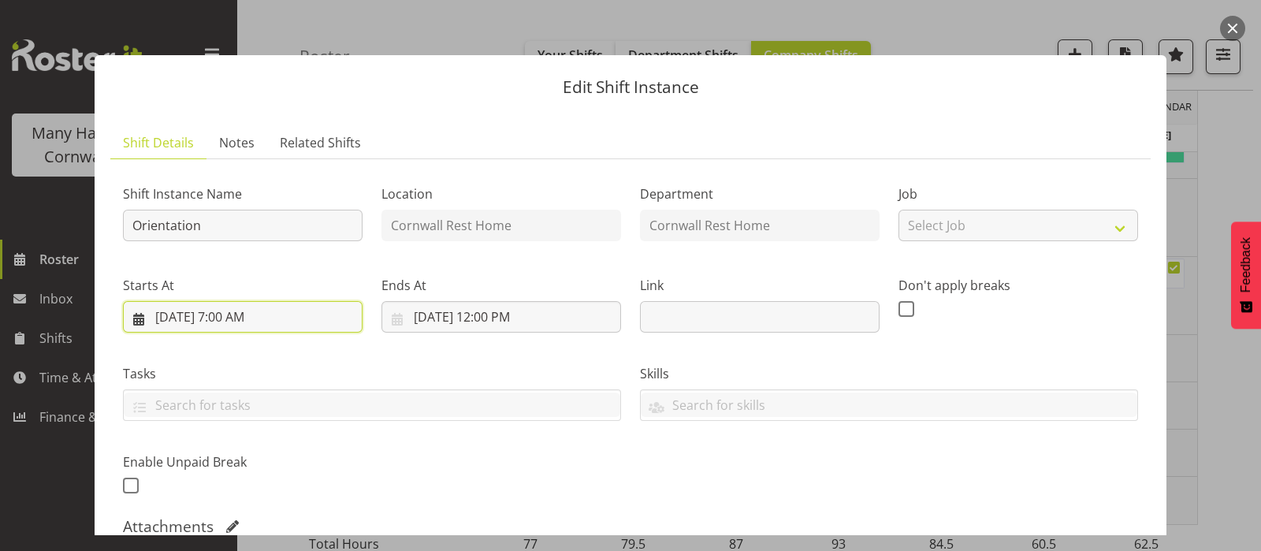
click at [222, 316] on input "8/22/2025, 7:00 AM" at bounding box center [243, 317] width 240 height 32
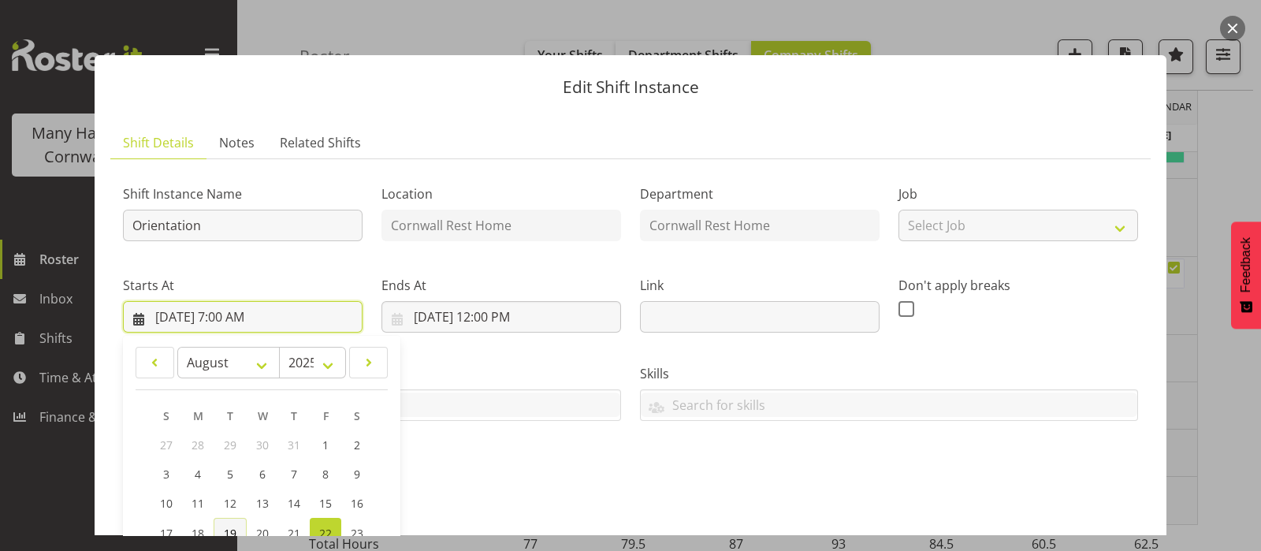
scroll to position [196, 0]
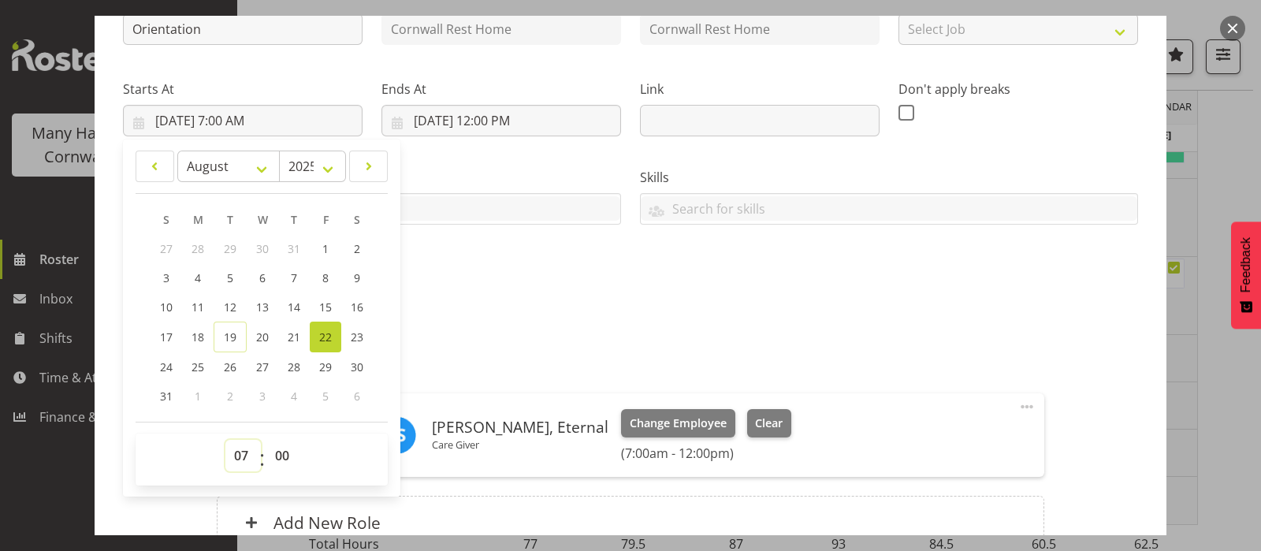
click at [244, 447] on select "00 01 02 03 04 05 06 07 08 09 10 11 12 13 14 15 16 17 18 19 20 21 22 23" at bounding box center [242, 456] width 35 height 32
select select "15"
click at [225, 440] on select "00 01 02 03 04 05 06 07 08 09 10 11 12 13 14 15 16 17 18 19 20 21 22 23" at bounding box center [242, 456] width 35 height 32
type input "8/22/2025, 3:00 PM"
click at [489, 117] on input "8/22/2025, 12:00 PM" at bounding box center [502, 121] width 240 height 32
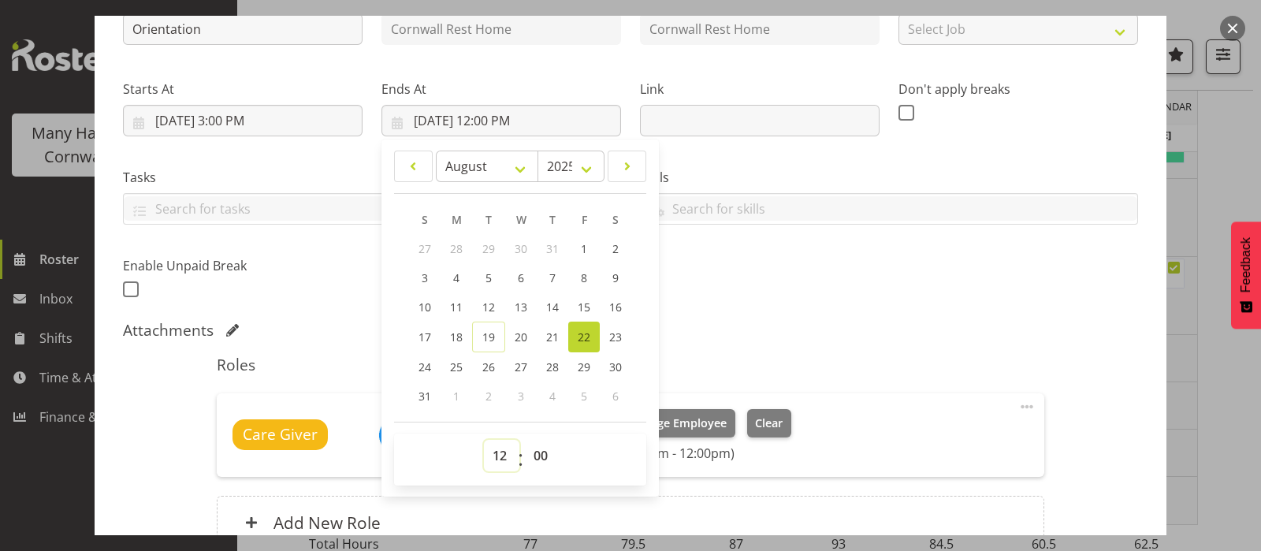
click at [497, 449] on select "00 01 02 03 04 05 06 07 08 09 10 11 12 13 14 15 16 17 18 19 20 21 22 23" at bounding box center [501, 456] width 35 height 32
select select "22"
click at [484, 440] on select "00 01 02 03 04 05 06 07 08 09 10 11 12 13 14 15 16 17 18 19 20 21 22 23" at bounding box center [501, 456] width 35 height 32
type input "8/22/2025, 10:00 PM"
click at [819, 309] on div "Shift Instance Name Orientation Location Cornwall Rest Home Department Cornwall…" at bounding box center [631, 138] width 1034 height 345
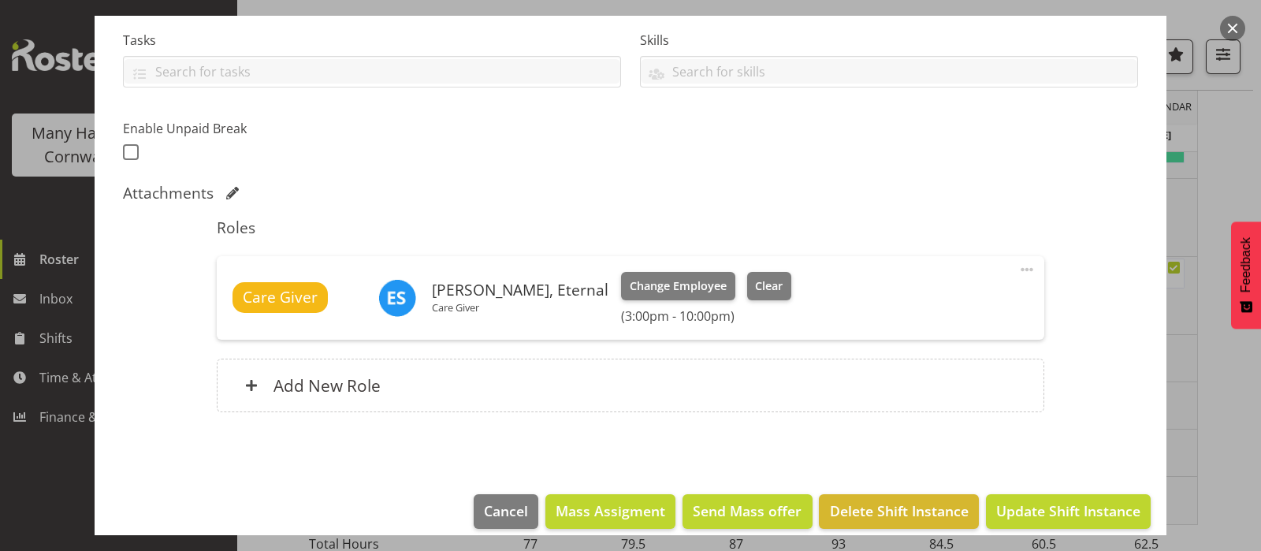
scroll to position [349, 0]
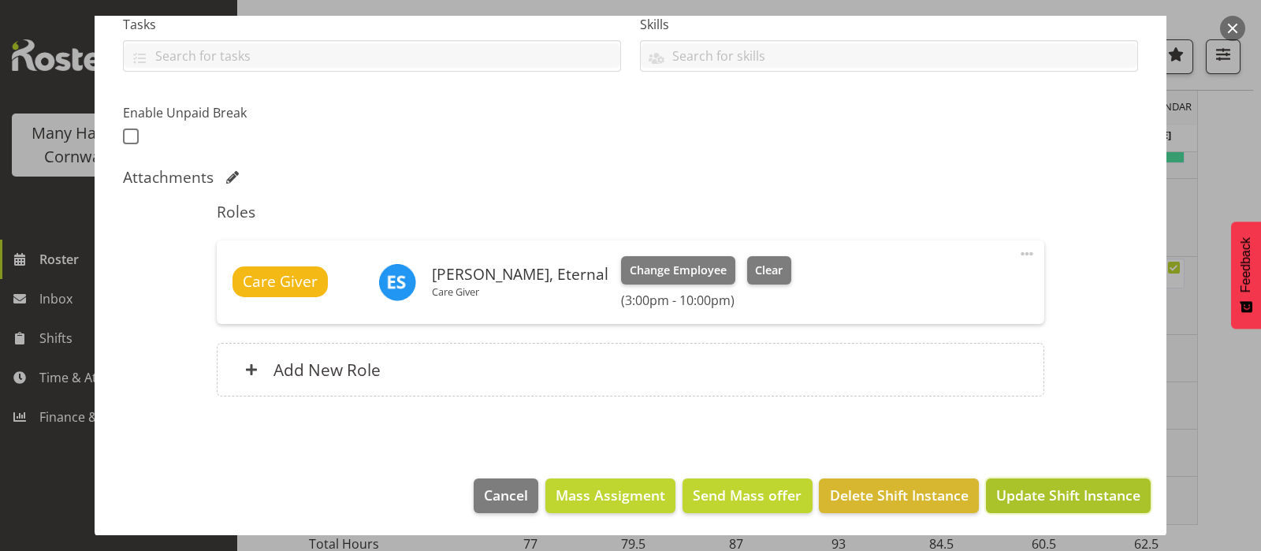
click at [1033, 494] on span "Update Shift Instance" at bounding box center [1068, 495] width 144 height 20
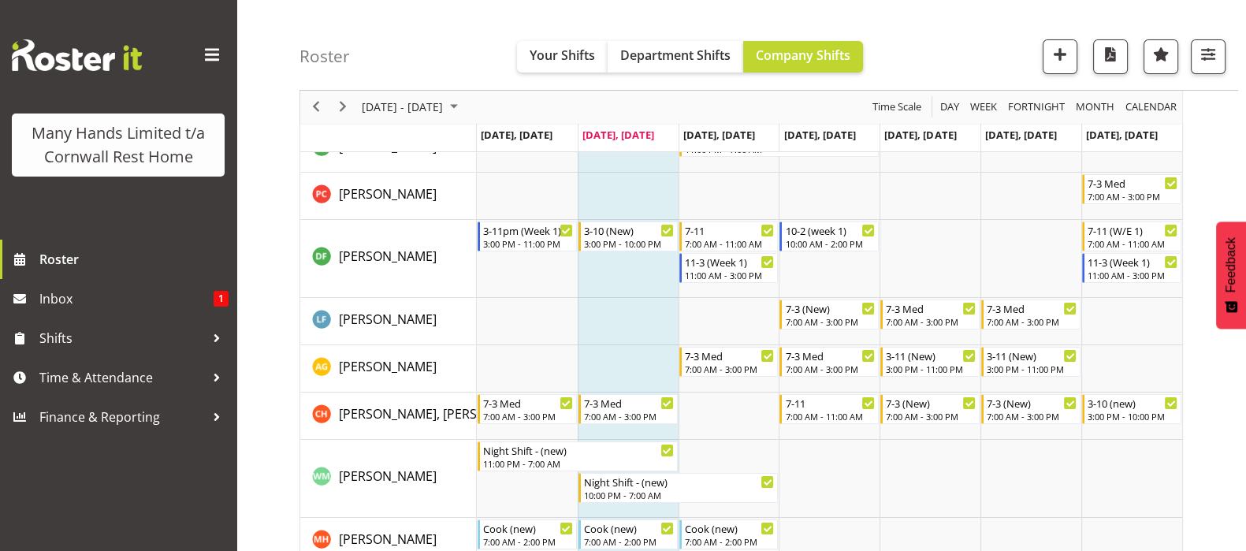
scroll to position [0, 0]
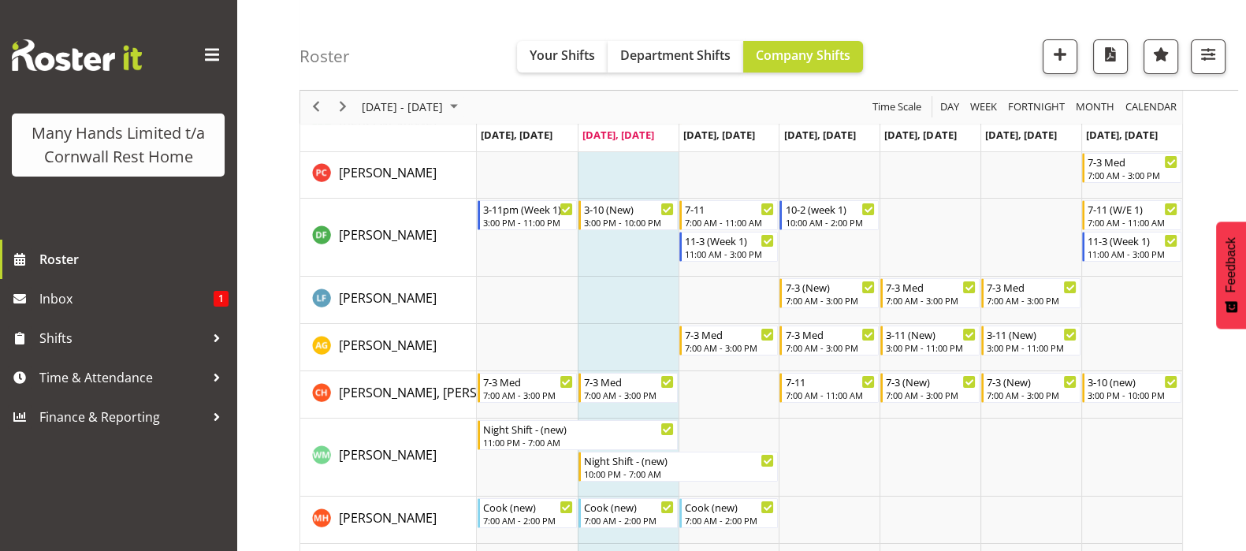
scroll to position [98, 0]
